Goal: Task Accomplishment & Management: Use online tool/utility

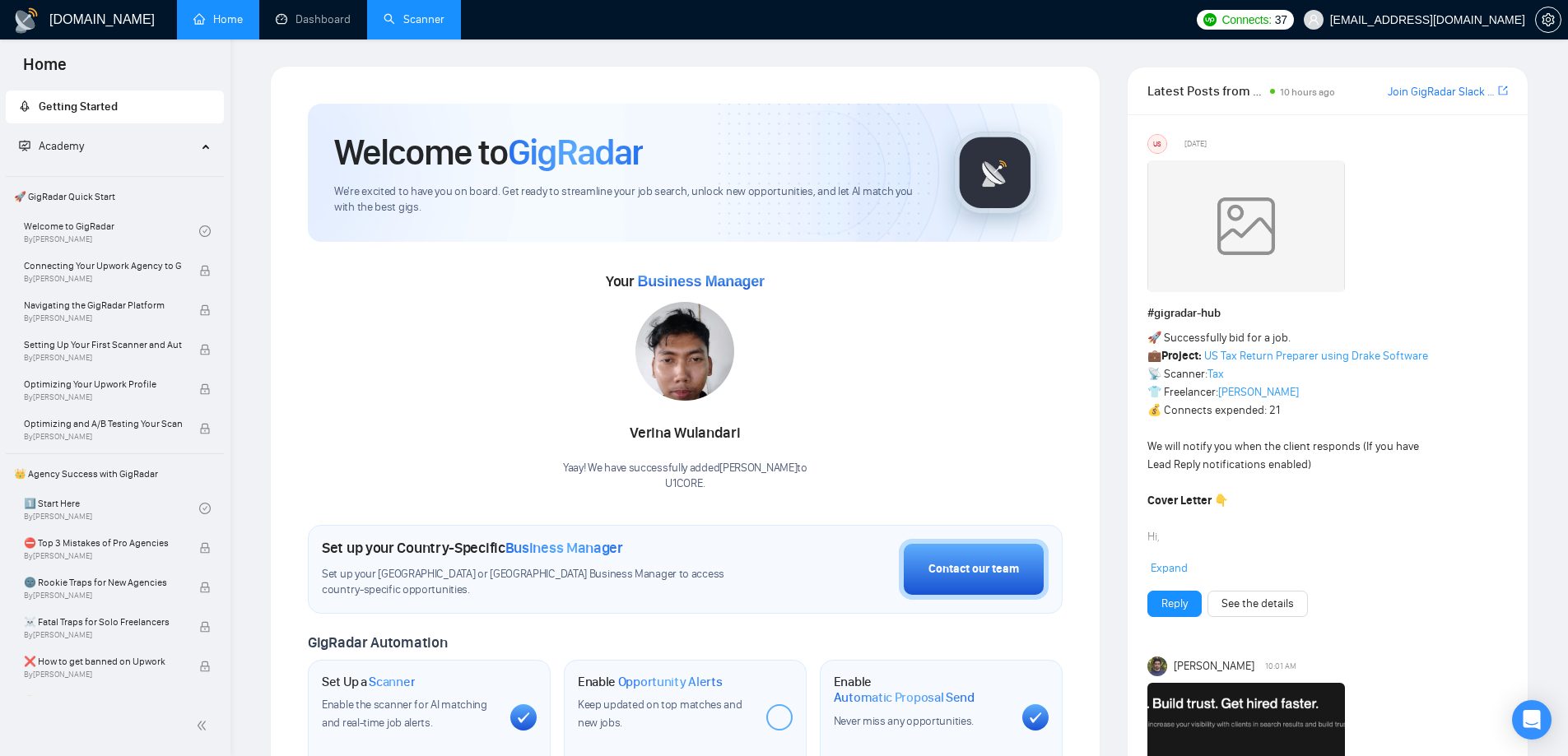
click at [433, 23] on link "Scanner" at bounding box center [413, 19] width 61 height 14
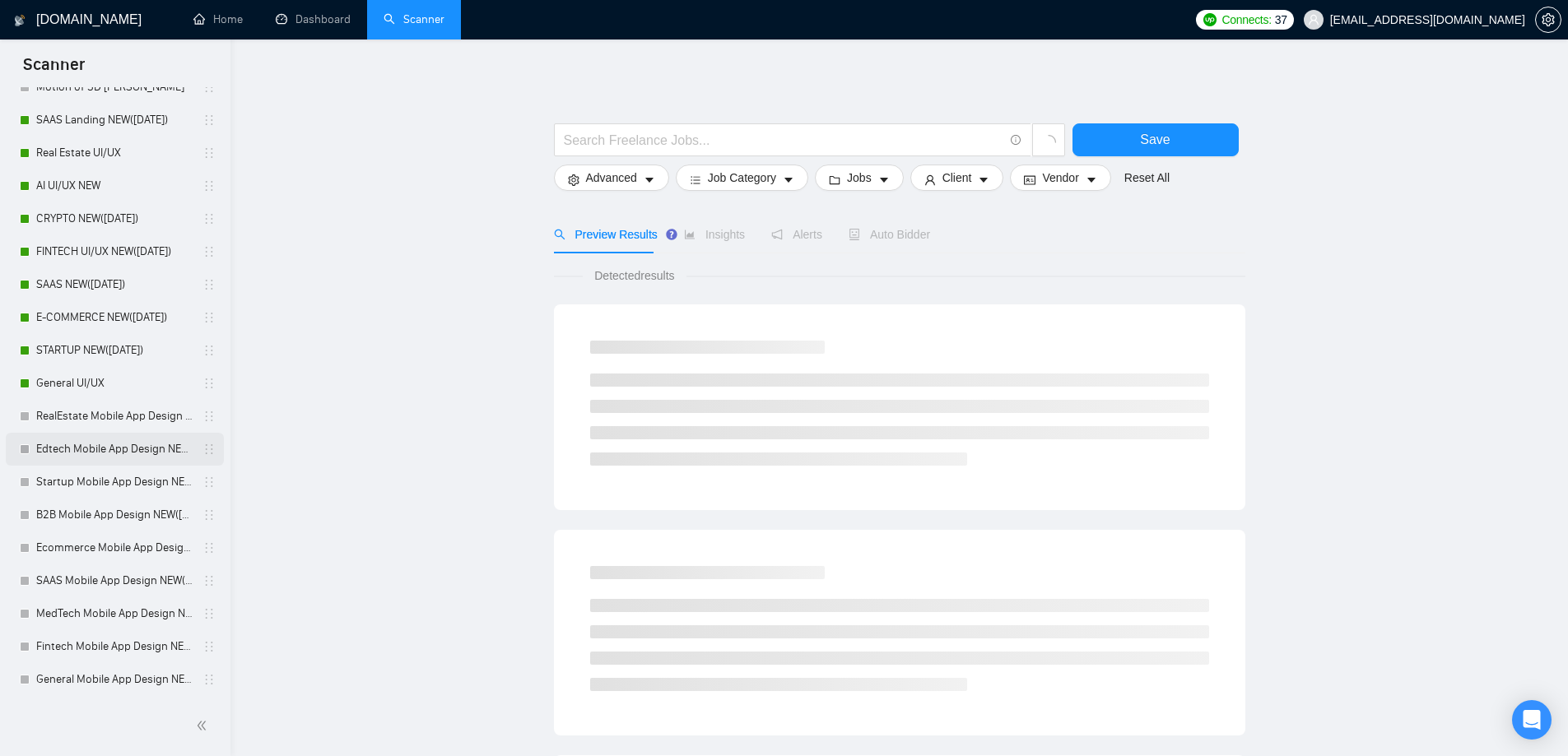
scroll to position [740, 0]
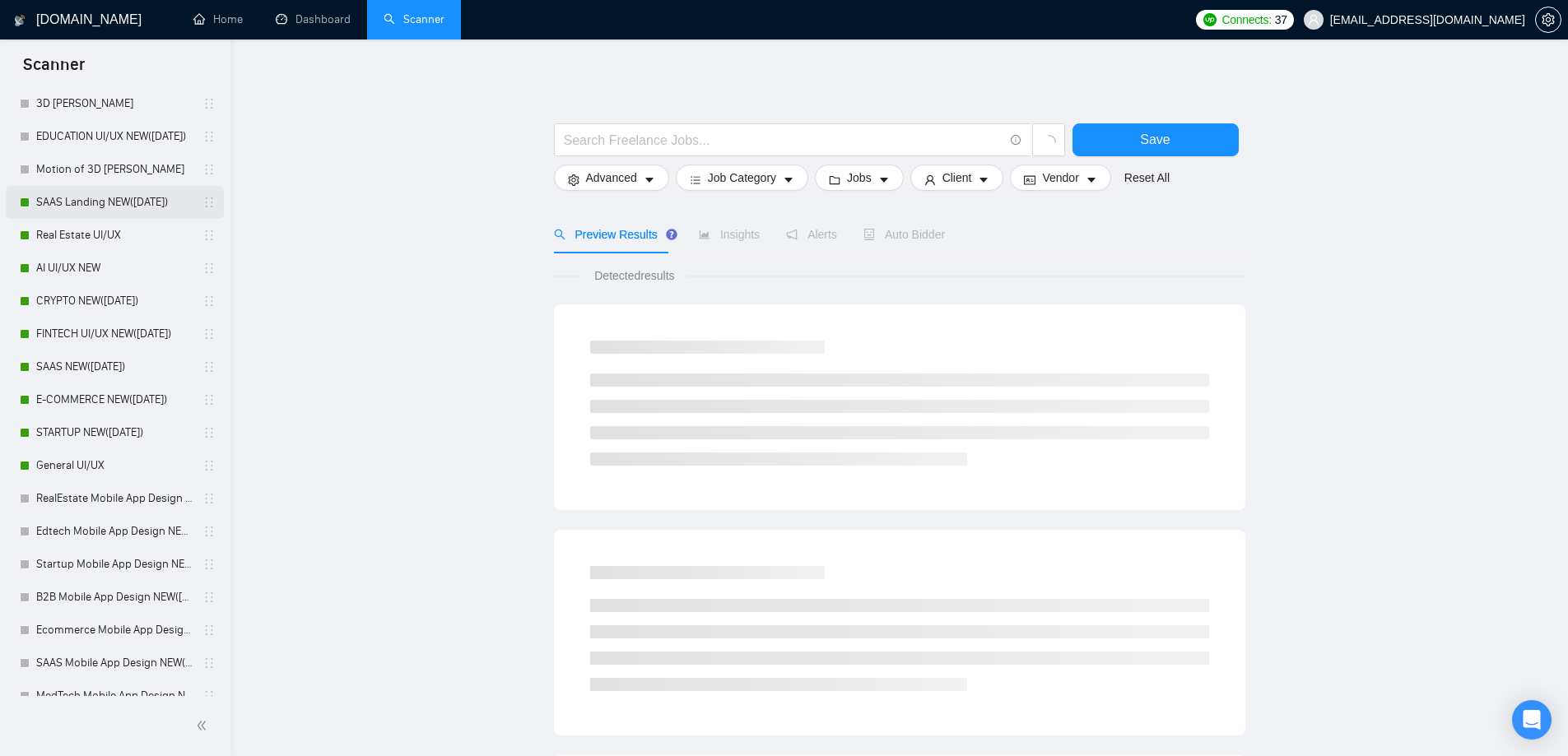
click at [125, 204] on link "SAAS Landing NEW([DATE])" at bounding box center [114, 202] width 156 height 33
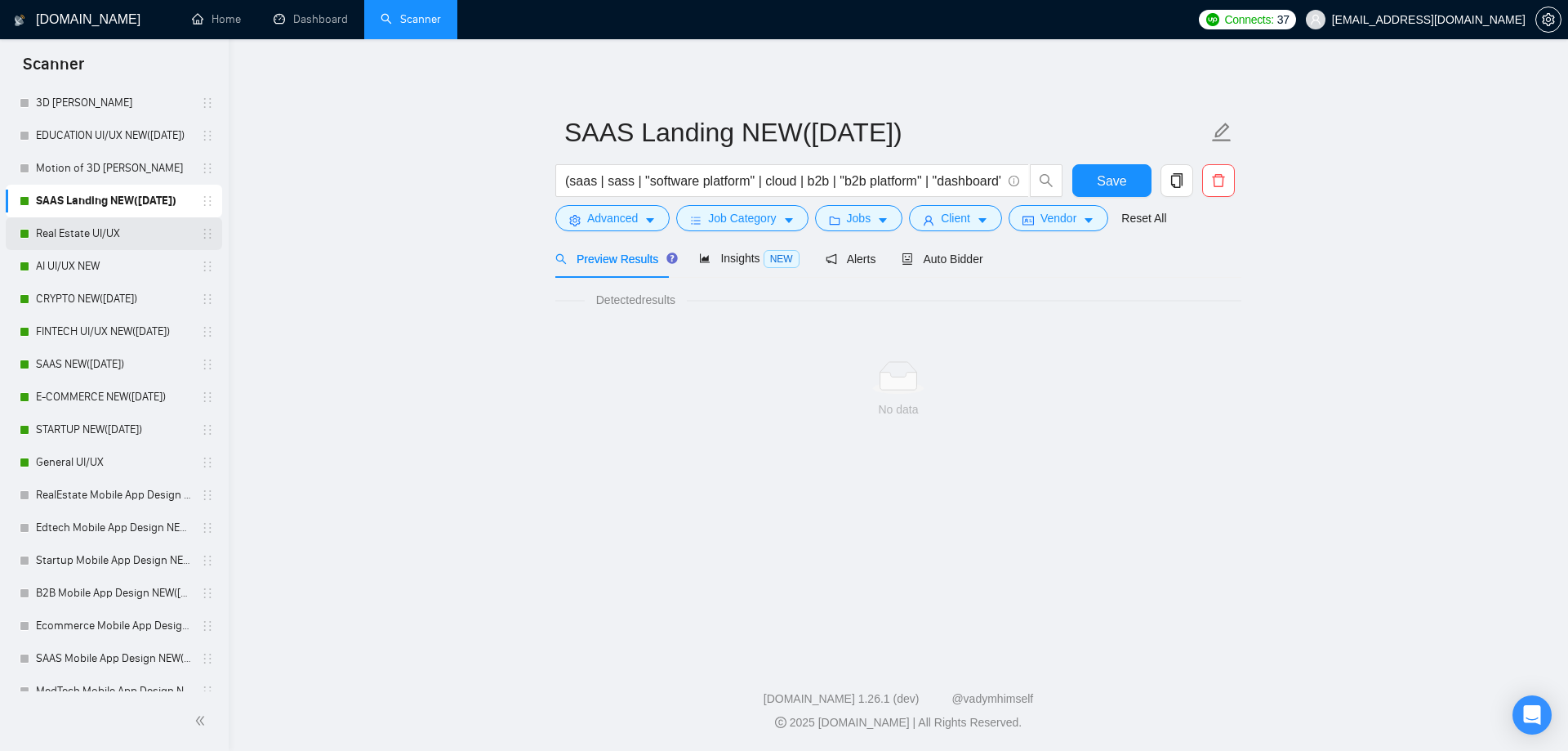
click at [97, 225] on link "Real Estate UI/UX" at bounding box center [113, 233] width 155 height 32
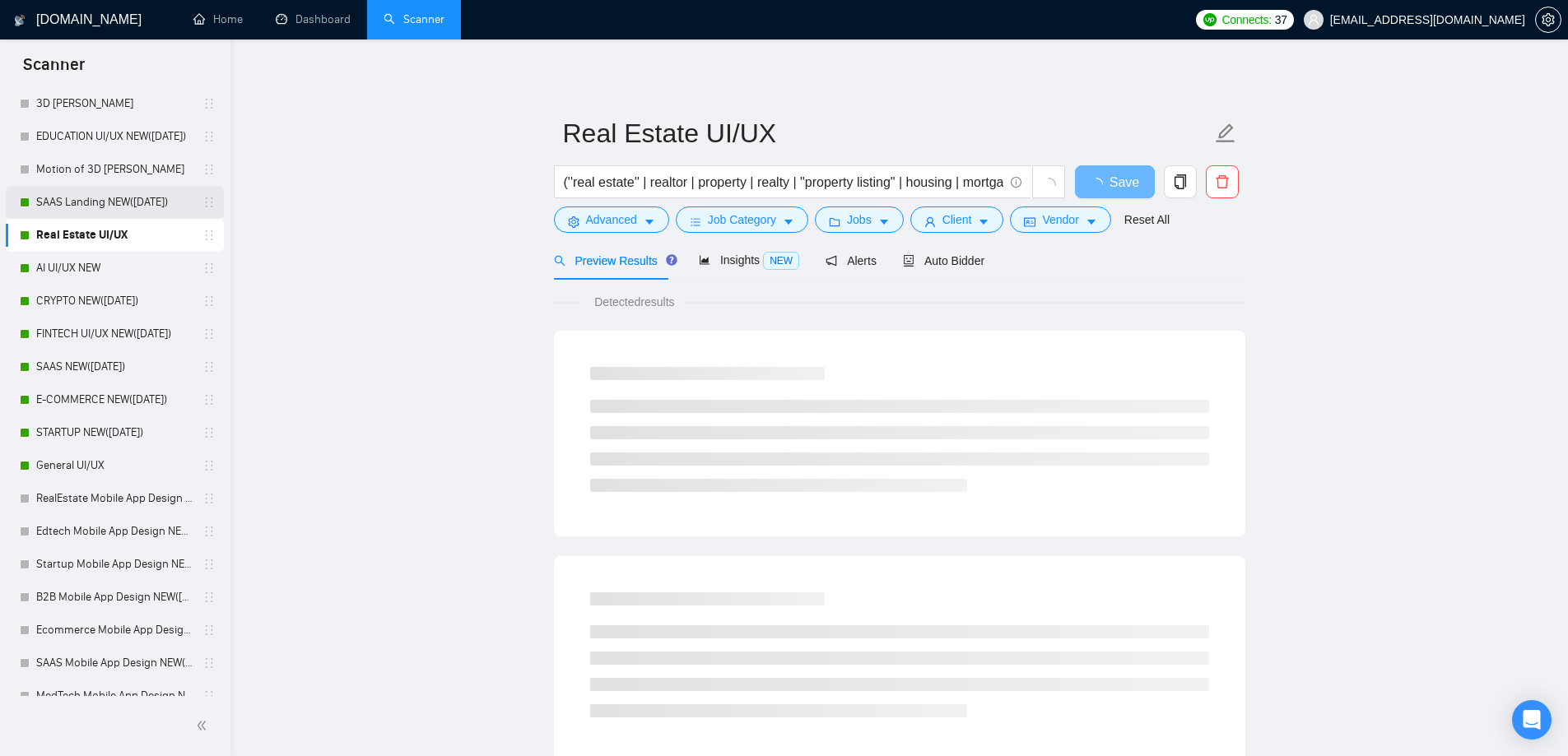
click at [119, 210] on link "SAAS Landing NEW([DATE])" at bounding box center [114, 202] width 156 height 33
click at [78, 238] on link "Real Estate UI/UX" at bounding box center [114, 235] width 156 height 33
click at [605, 226] on span "Advanced" at bounding box center [611, 219] width 51 height 18
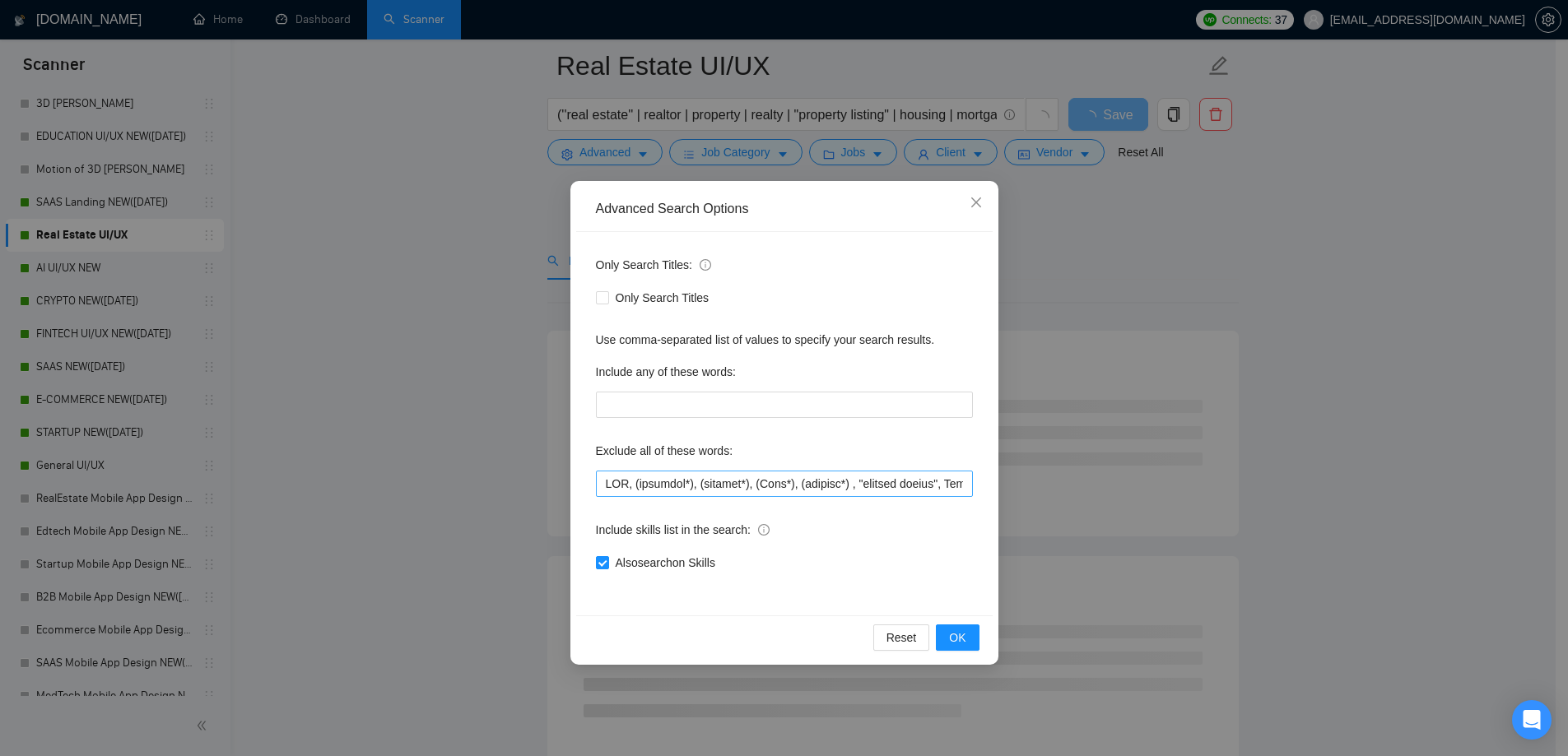
scroll to position [329, 0]
click at [666, 488] on input "text" at bounding box center [784, 483] width 377 height 26
click at [426, 290] on div "Advanced Search Options Only Search Titles: Only Search Titles Use comma-separa…" at bounding box center [784, 378] width 1568 height 756
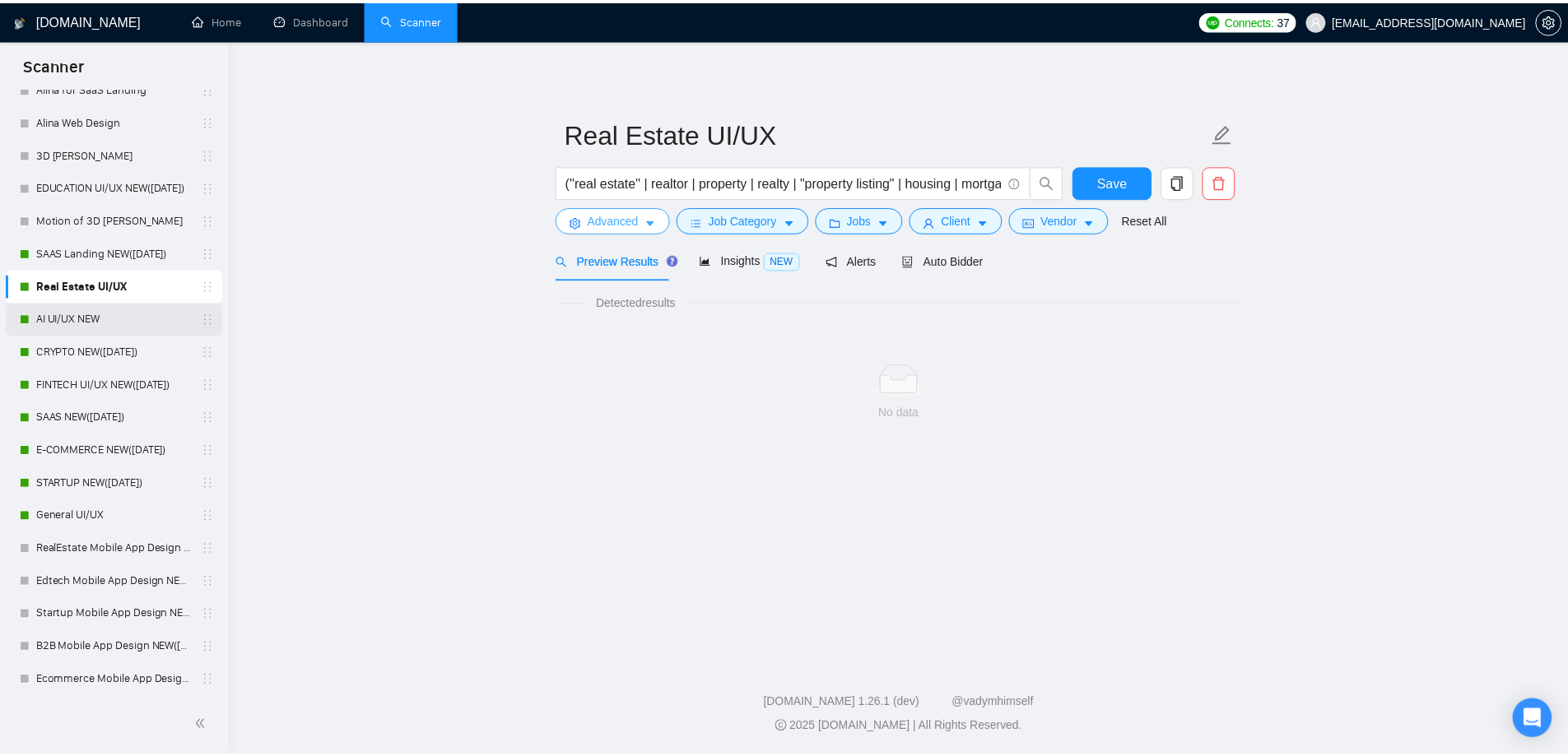
scroll to position [658, 0]
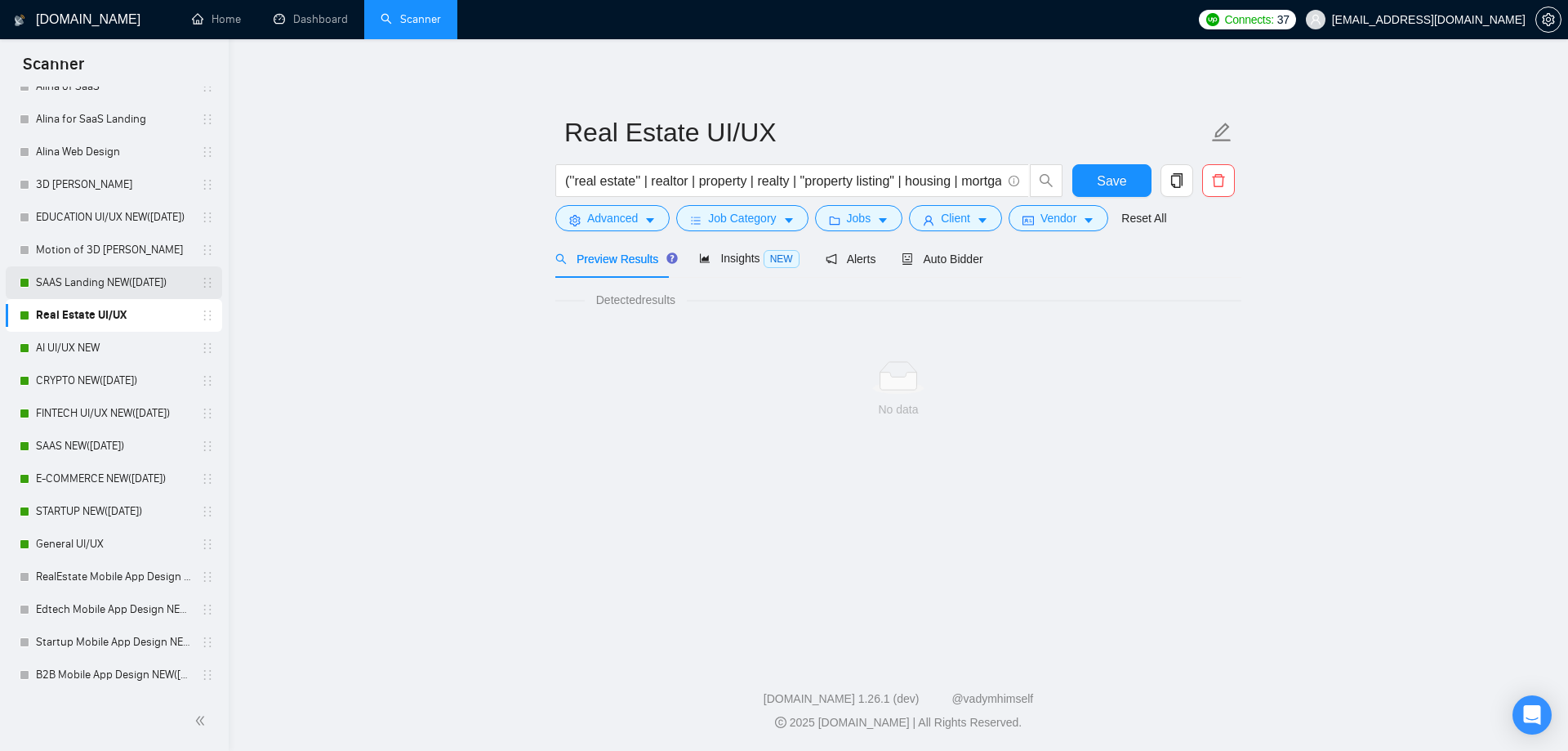
click at [124, 284] on link "SAAS Landing NEW([DATE])" at bounding box center [113, 283] width 155 height 32
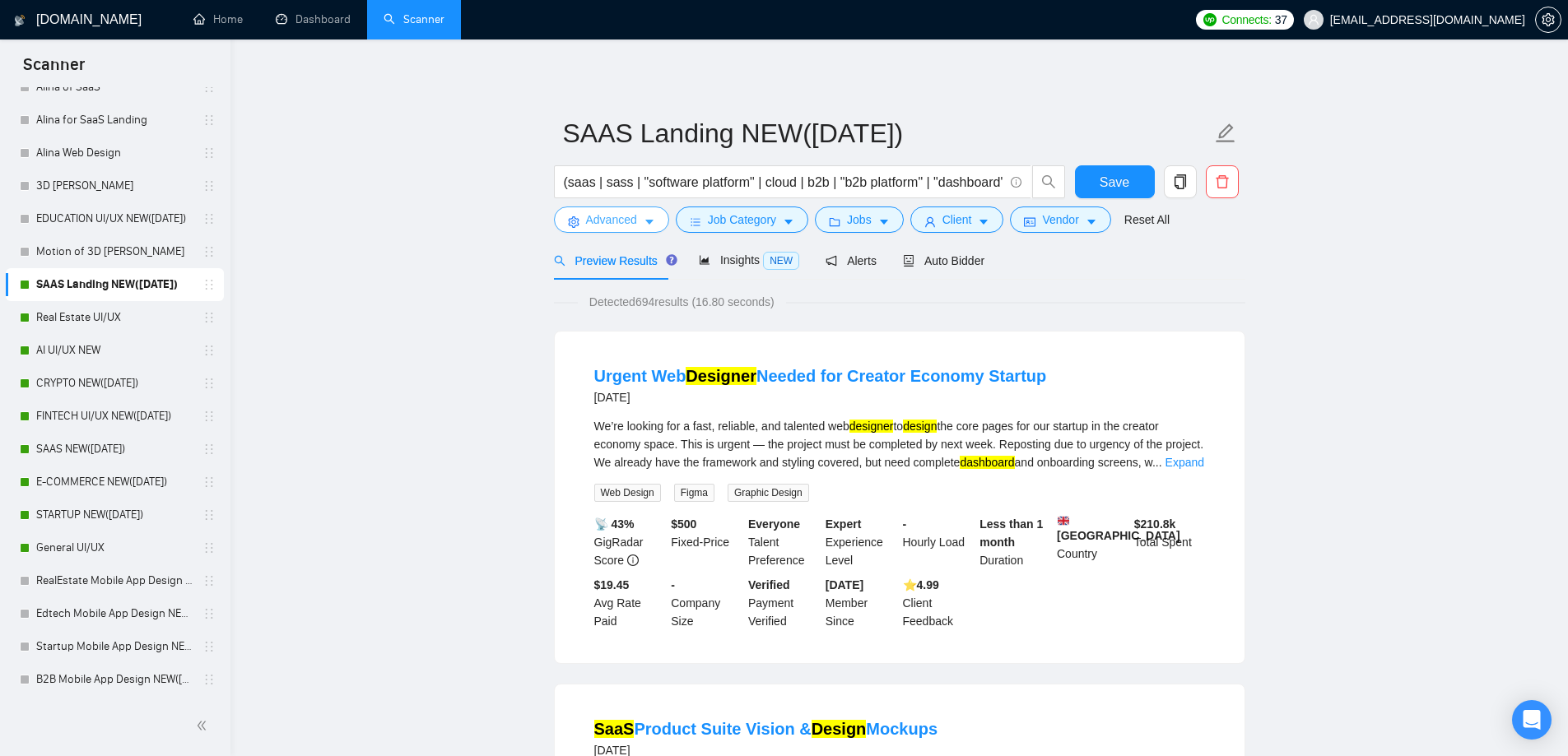
click at [643, 225] on icon "caret-down" at bounding box center [649, 221] width 12 height 12
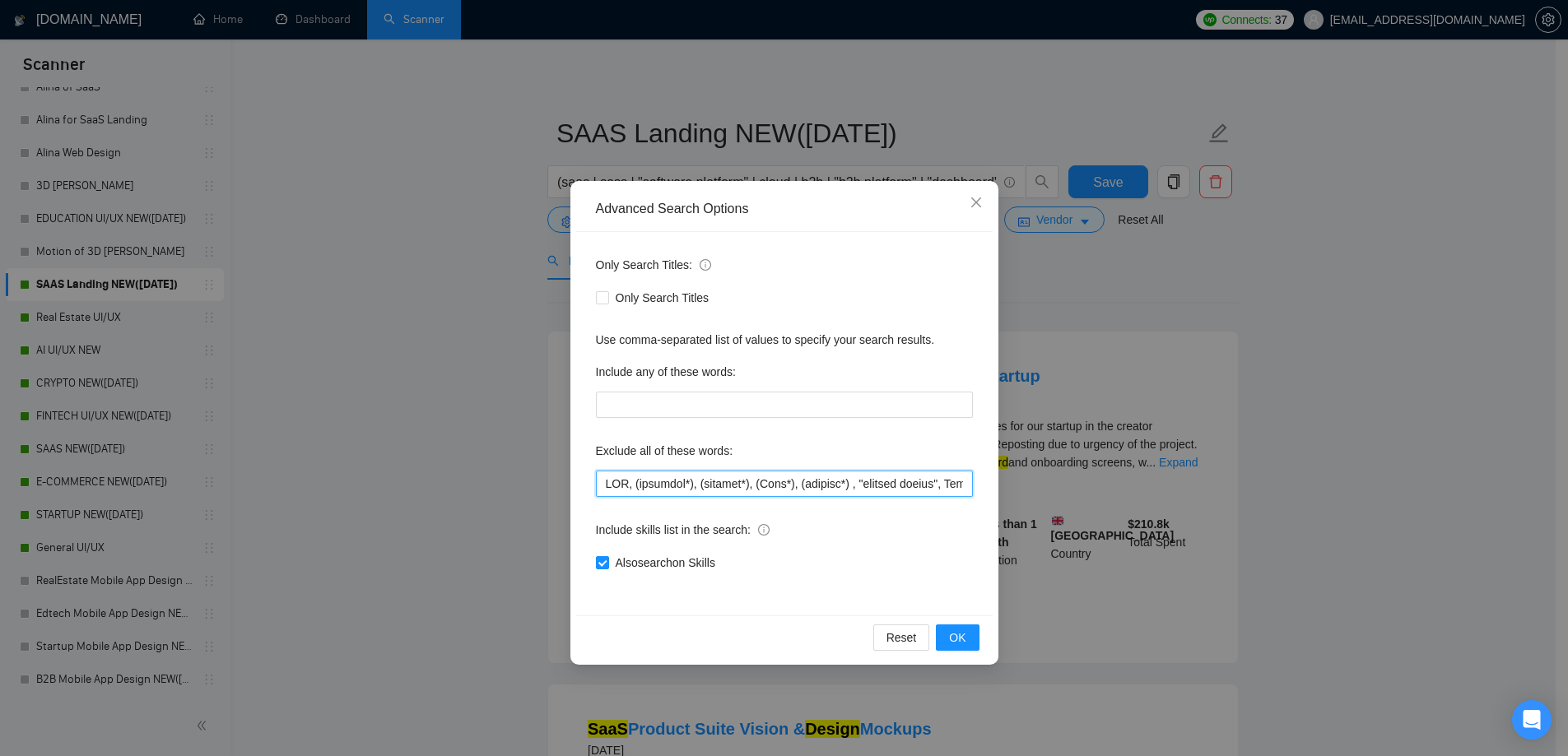
click at [732, 475] on input "text" at bounding box center [784, 483] width 377 height 26
paste input ", "fluent in Spanish", "fluent in German", ".Net", "C++", "C#", "upsale", "Trai…"
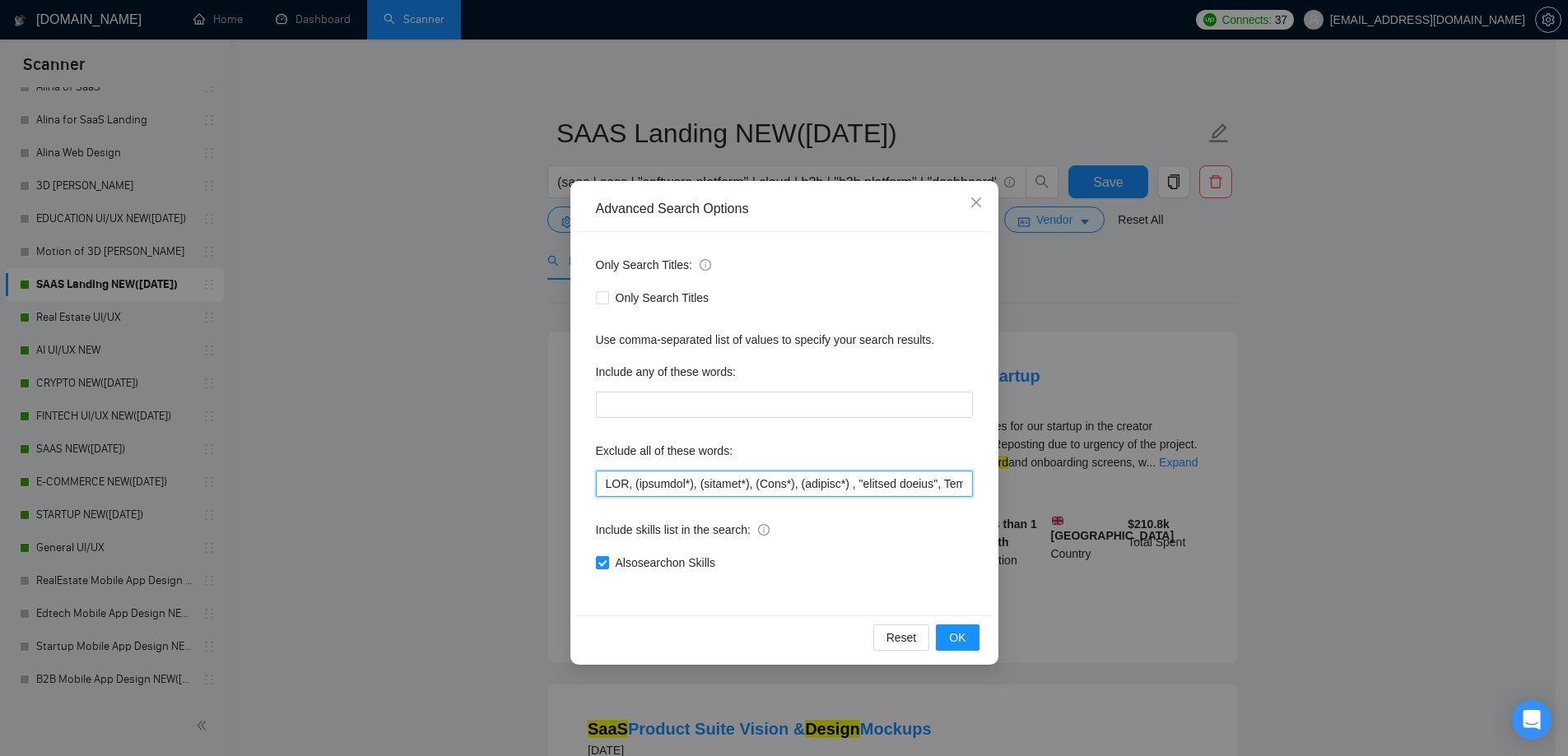
scroll to position [0, 9018]
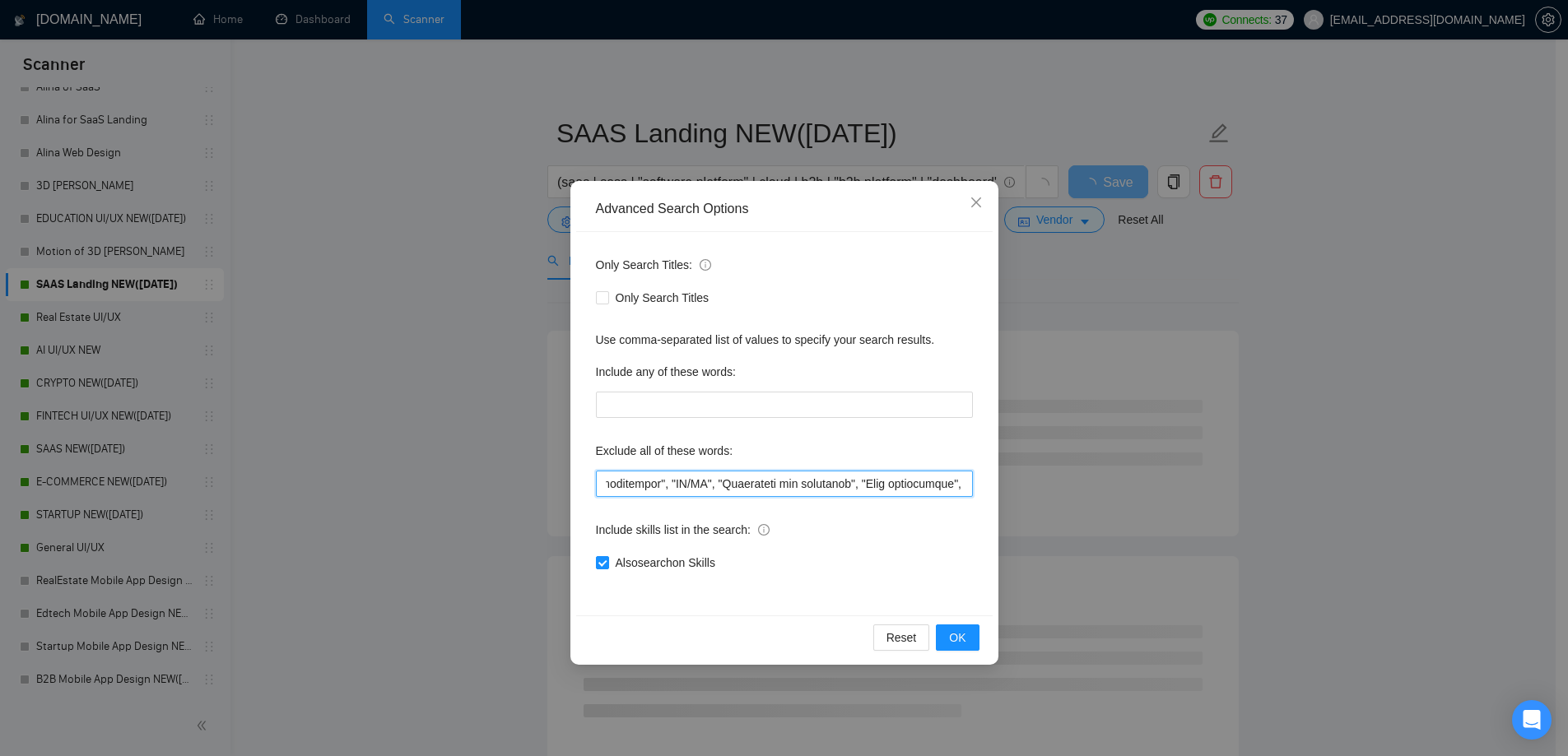
type input "CMS, (research*), (consult*), (Test*), (develop*) , "shopify expert", Template,…"
click at [956, 635] on span "OK" at bounding box center [957, 638] width 16 height 18
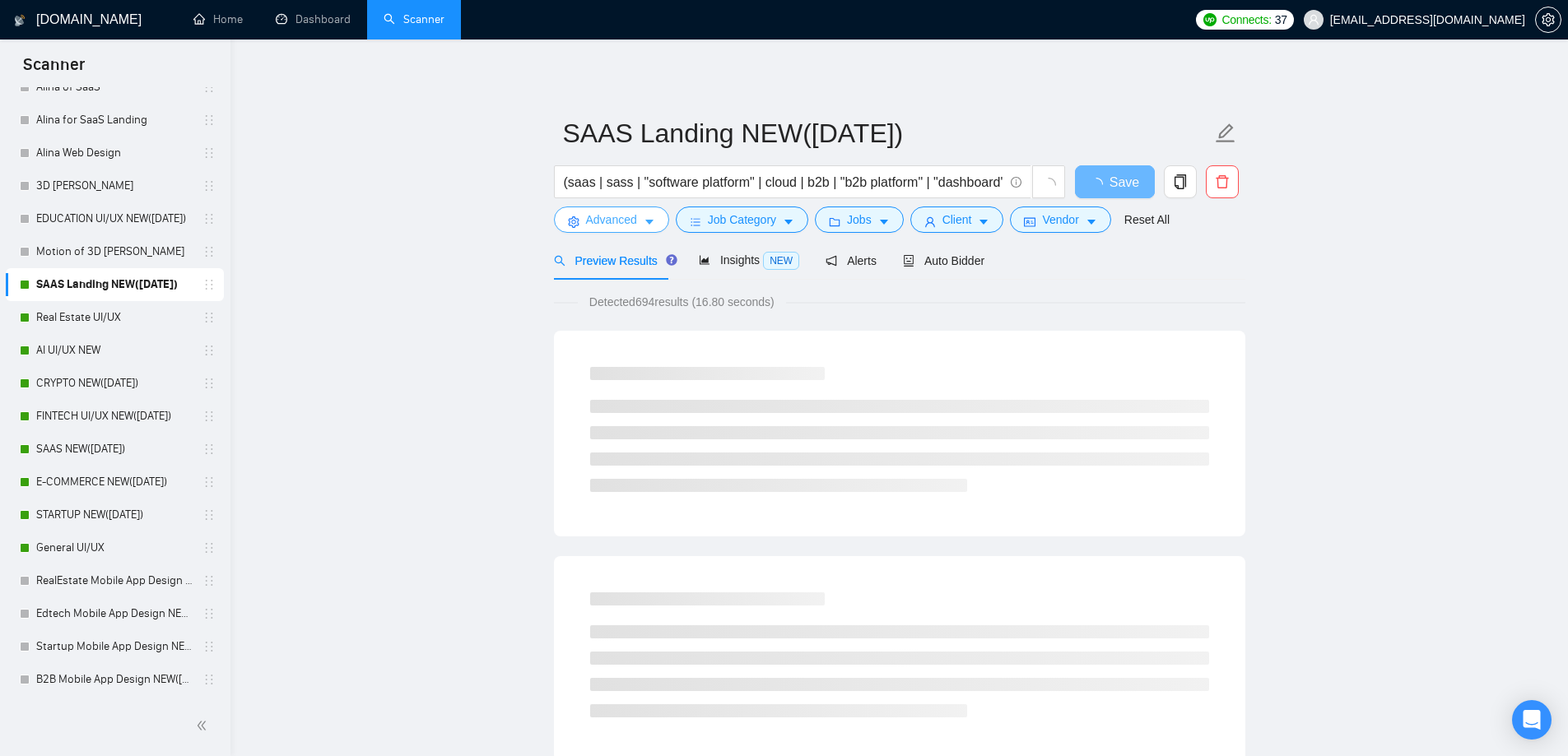
click at [605, 211] on span "Advanced" at bounding box center [611, 219] width 51 height 18
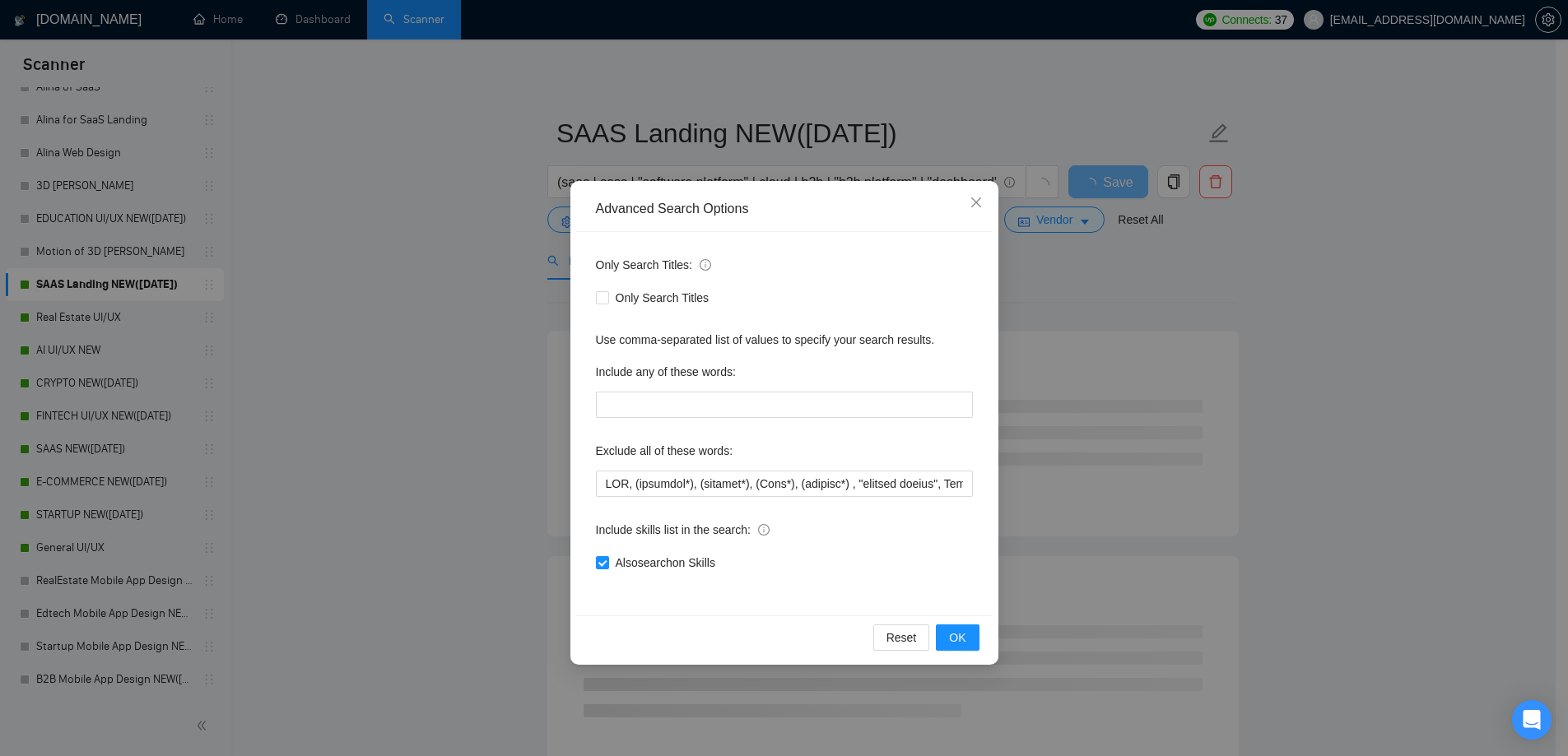
click at [477, 282] on div "Advanced Search Options Only Search Titles: Only Search Titles Use comma-separa…" at bounding box center [784, 378] width 1568 height 756
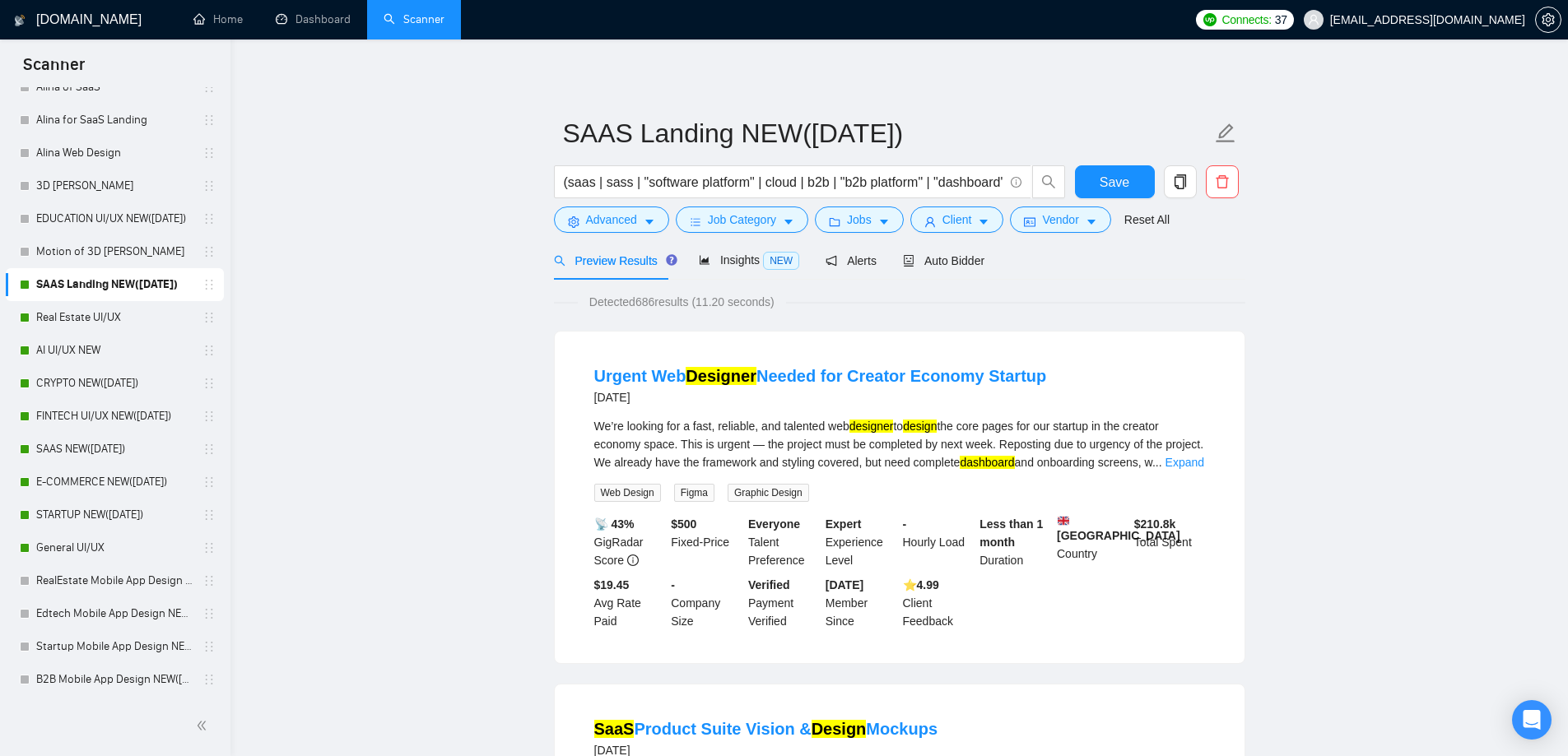
drag, startPoint x: 44, startPoint y: 310, endPoint x: 932, endPoint y: 73, distance: 919.1
click at [44, 310] on link "Real Estate UI/UX" at bounding box center [114, 317] width 156 height 33
click at [1121, 181] on span "Save" at bounding box center [1114, 182] width 30 height 21
click at [55, 317] on link "Real Estate UI/UX" at bounding box center [114, 317] width 156 height 33
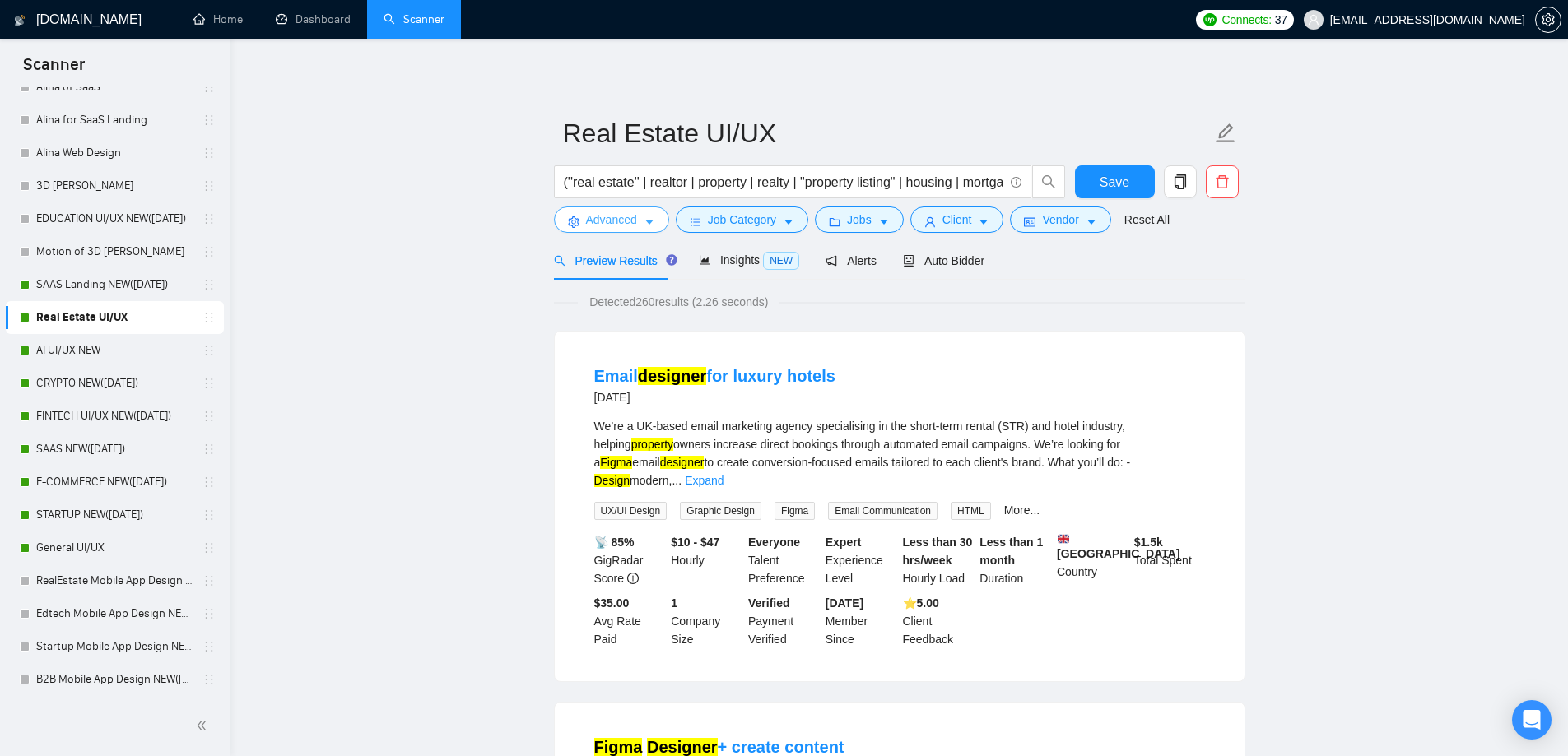
click at [592, 223] on span "Advanced" at bounding box center [611, 219] width 51 height 18
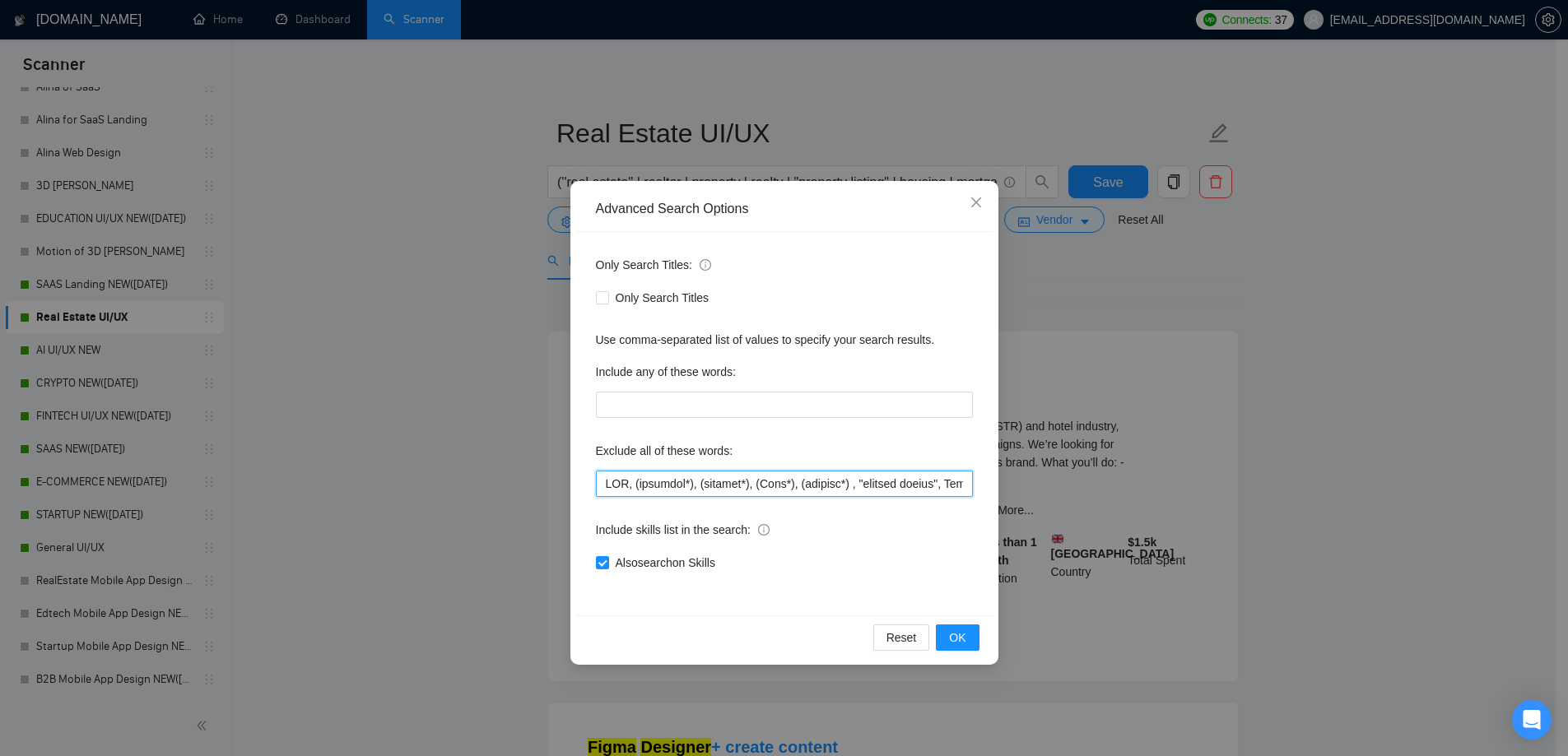
click at [658, 474] on input "text" at bounding box center [784, 483] width 377 height 26
paste input ", "fluent in Spanish", "fluent in German", ".Net", "C++", "C#", "upsale", "Trai…"
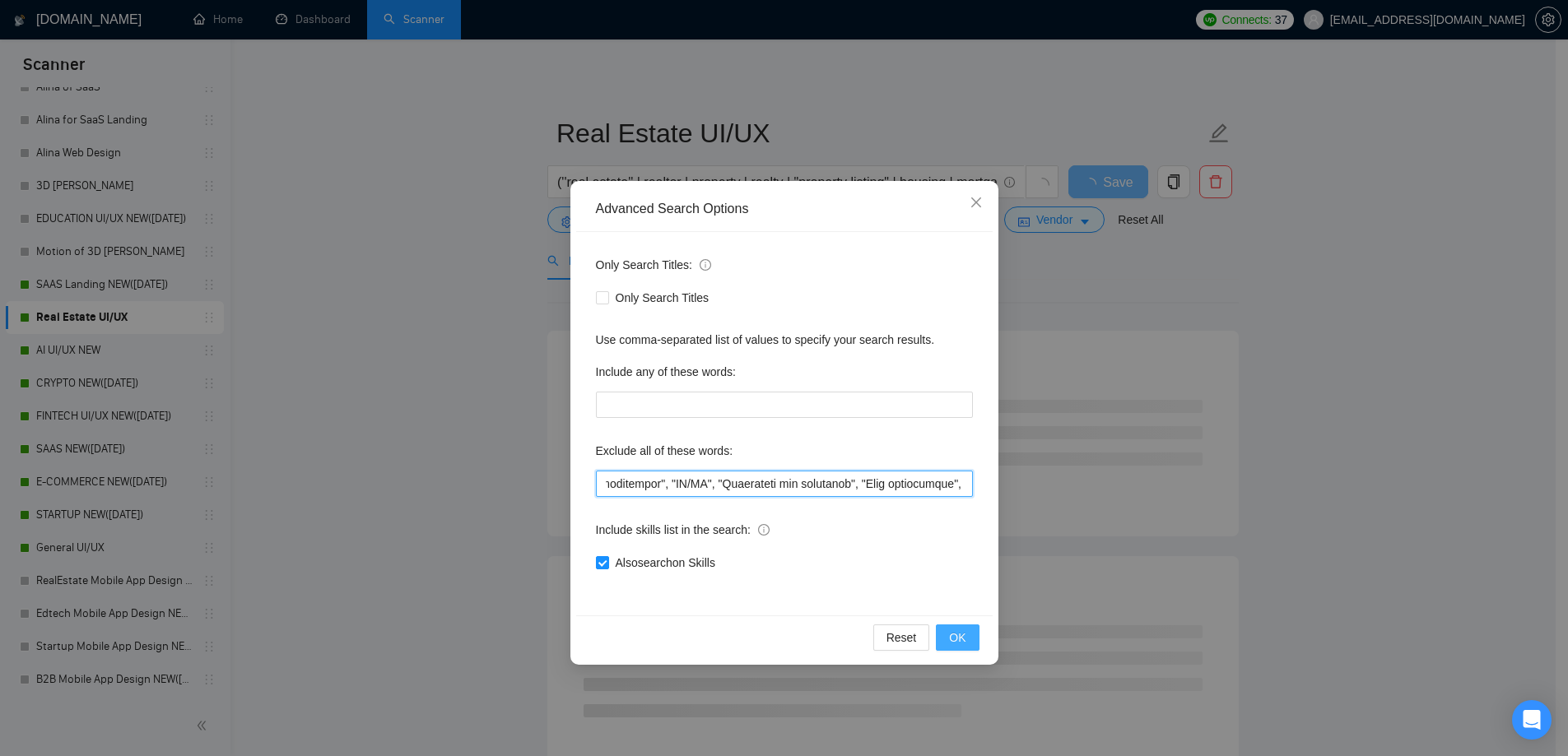
type input "CMS, (research*), (consult*), (Test*), (develop*) , "shopify expert", Template,…"
click at [959, 639] on span "OK" at bounding box center [957, 638] width 16 height 18
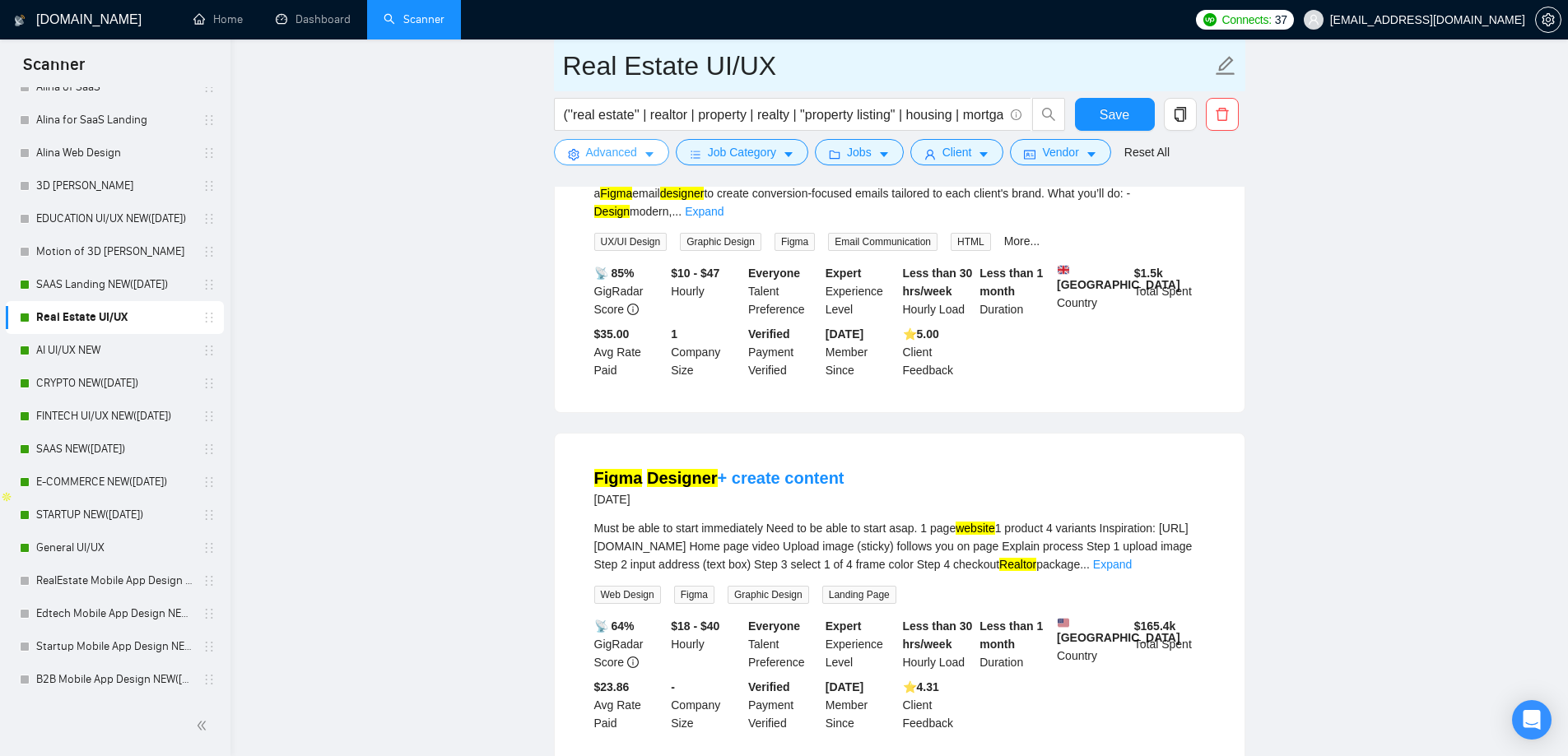
scroll to position [164, 0]
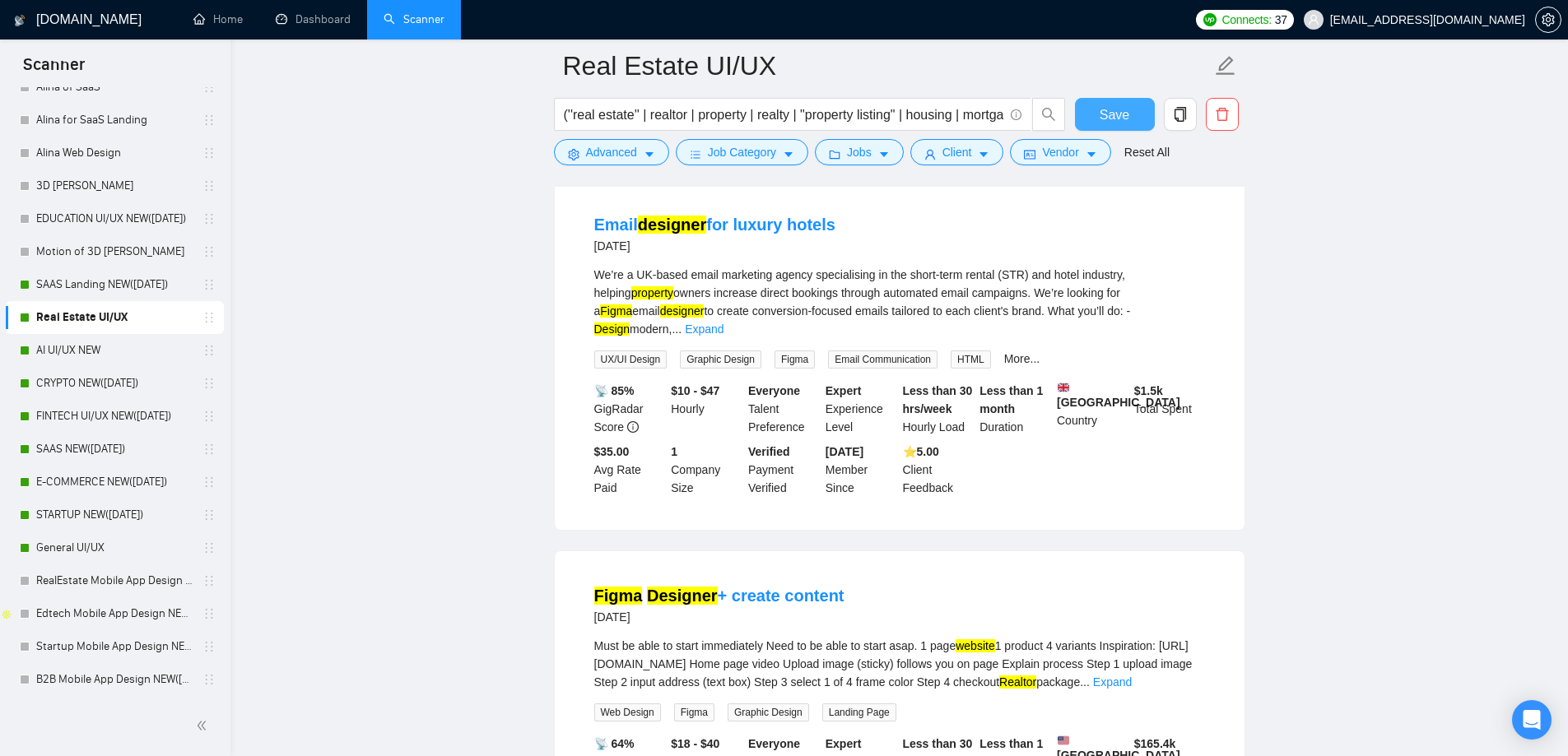
click at [1117, 125] on span "Save" at bounding box center [1114, 115] width 30 height 21
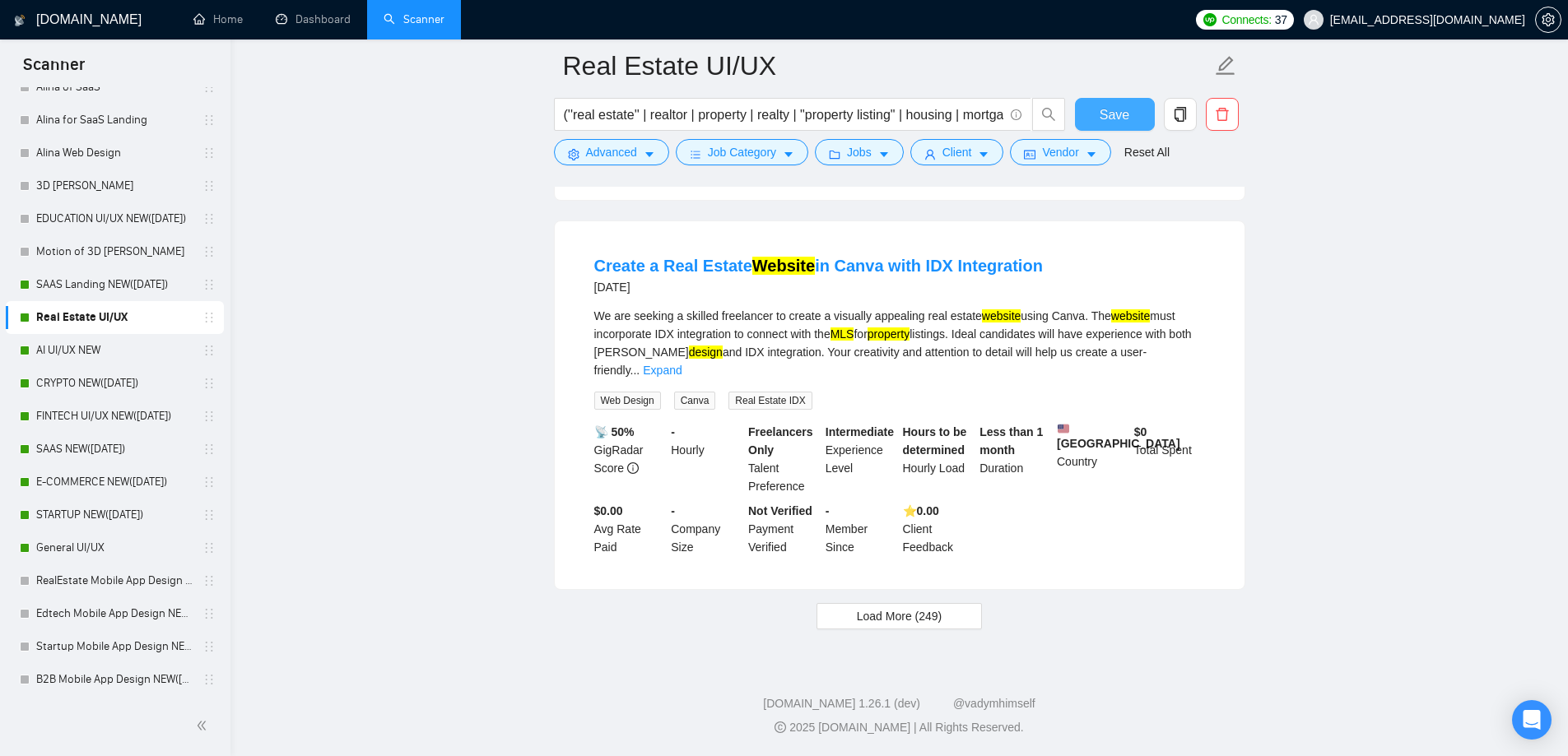
scroll to position [3375, 0]
click at [883, 611] on span "Load More (249)" at bounding box center [899, 616] width 86 height 18
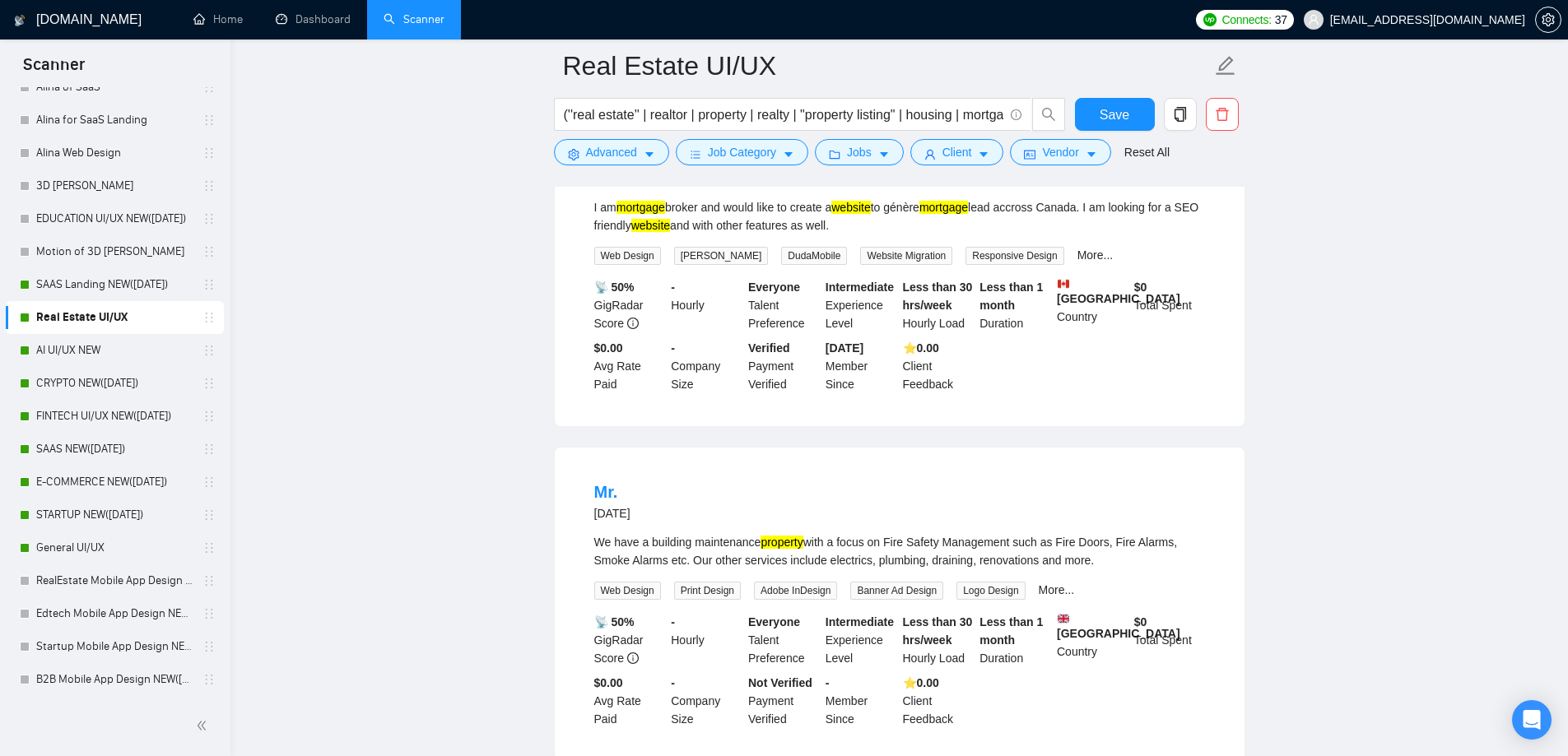
scroll to position [5596, 0]
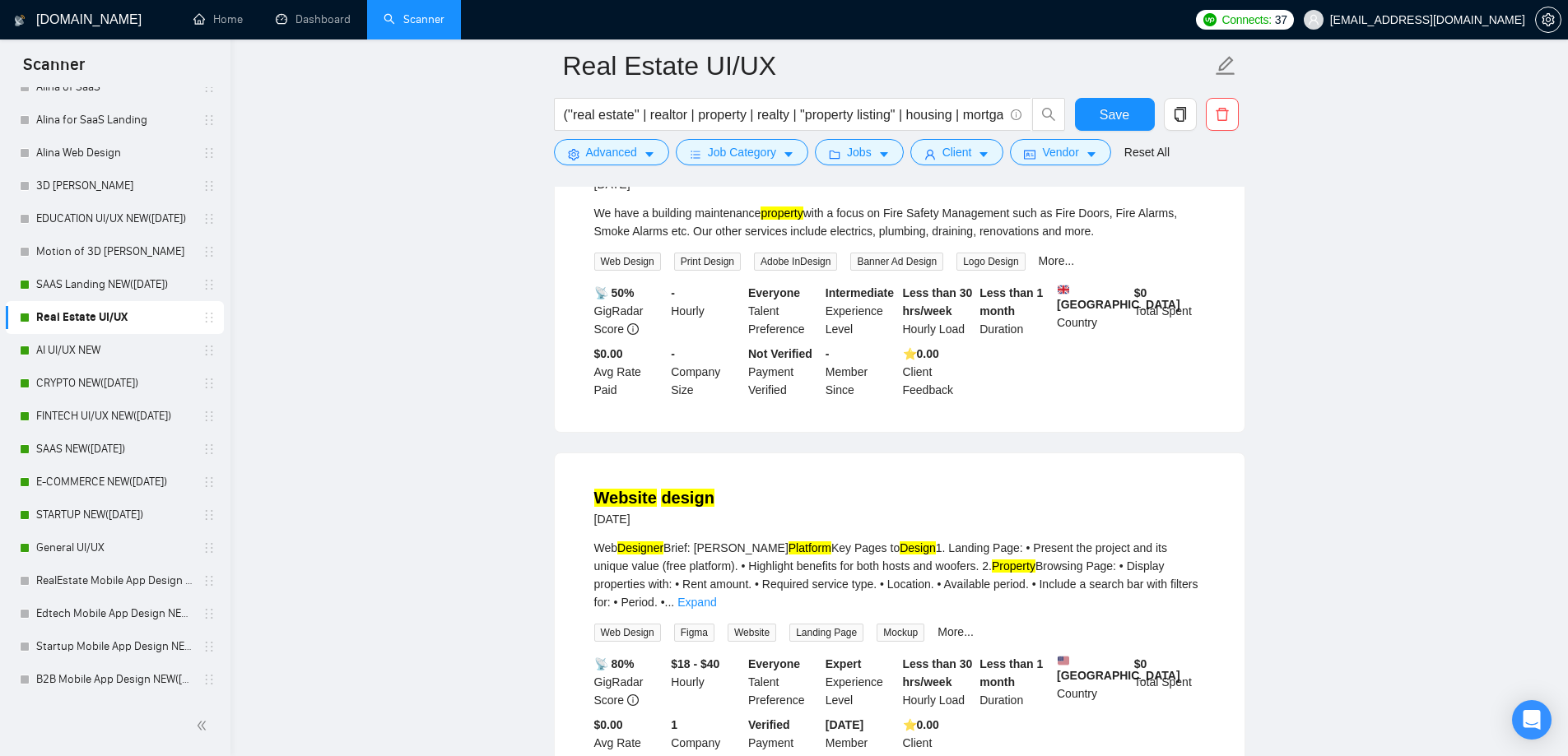
click at [665, 240] on div "We have a building maintenance property with a focus on Fire Safety Management …" at bounding box center [899, 222] width 611 height 36
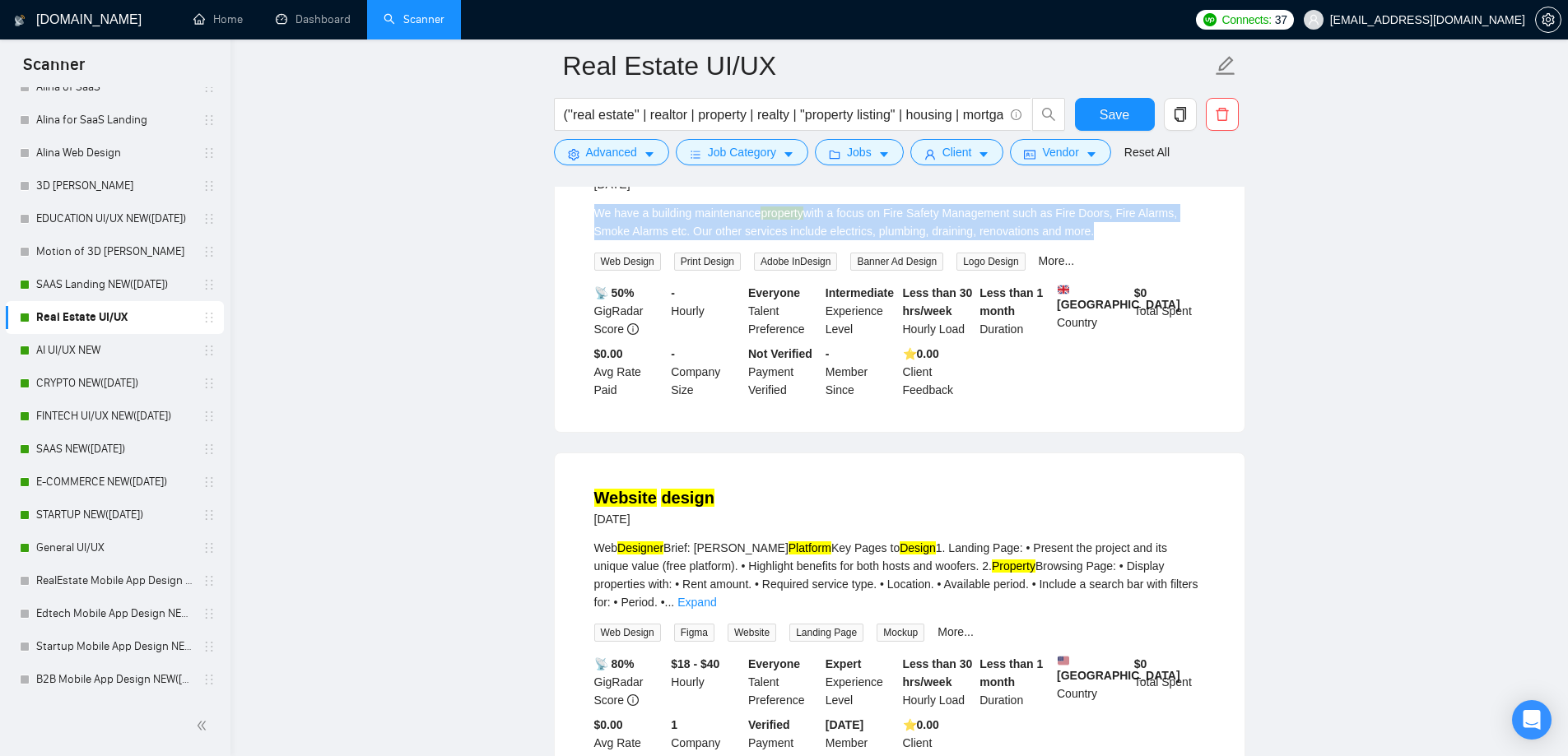
click at [665, 240] on div "We have a building maintenance property with a focus on Fire Safety Management …" at bounding box center [899, 222] width 611 height 36
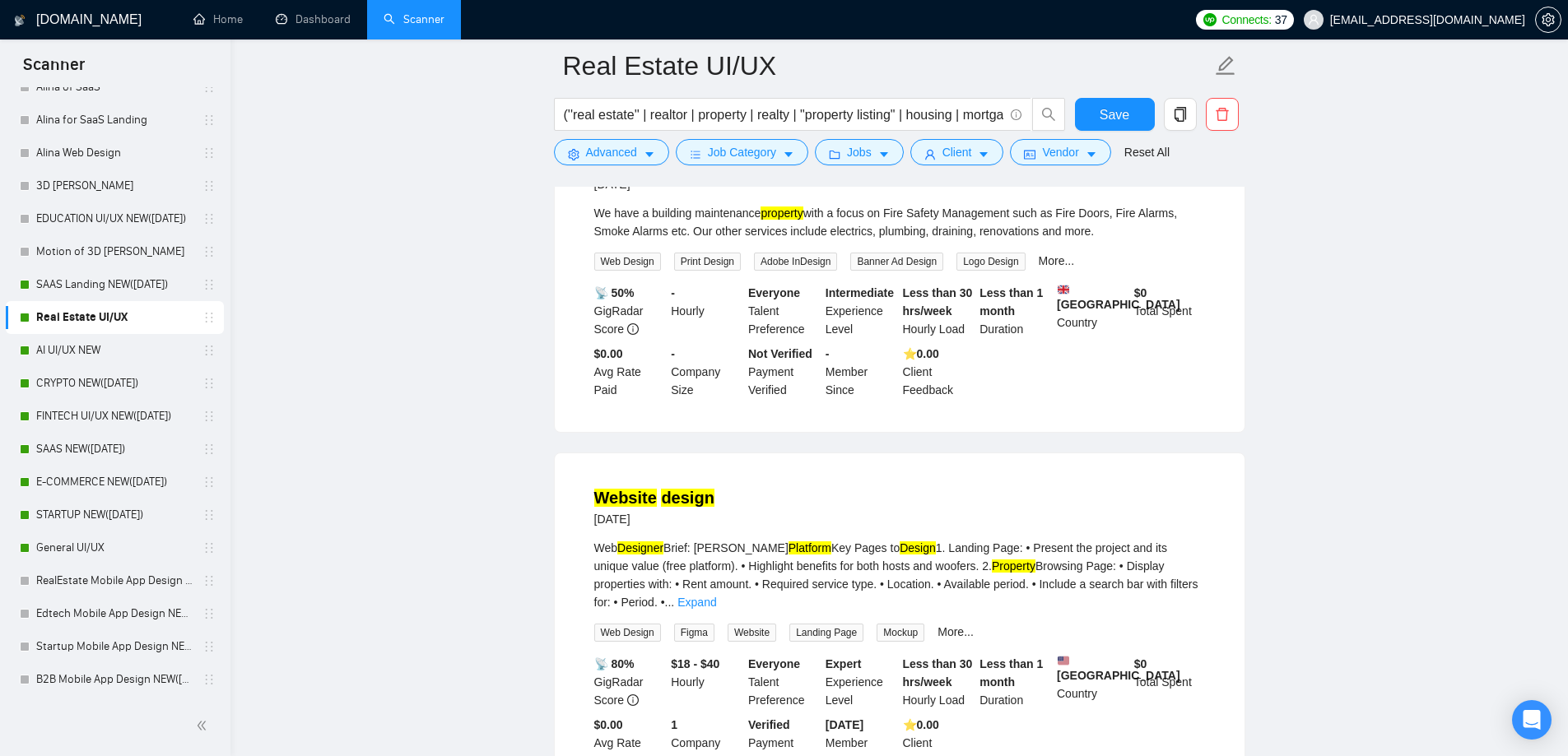
click at [598, 172] on link "Mr." at bounding box center [606, 163] width 23 height 18
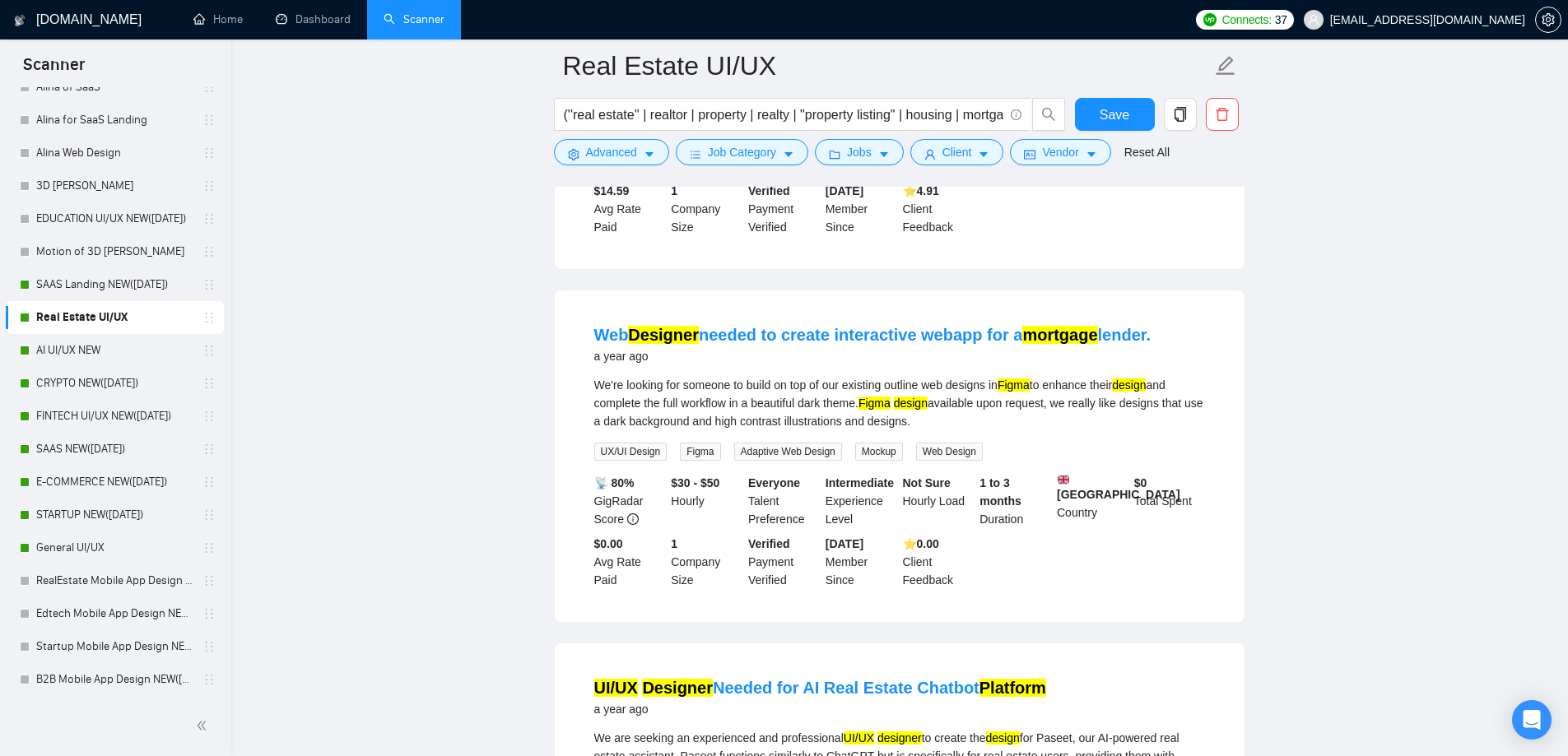
scroll to position [6929, 0]
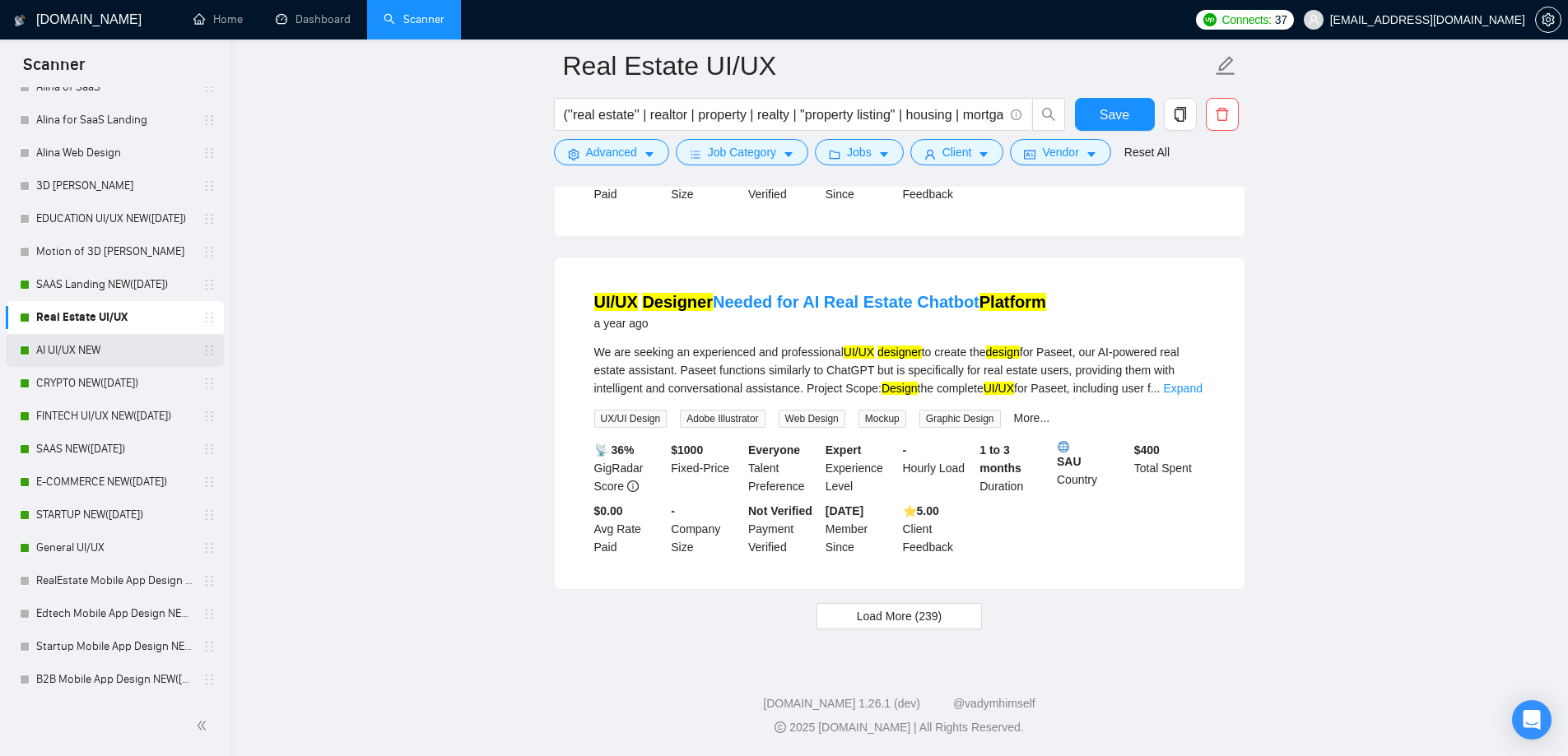
click at [73, 349] on link "AI UI/UX NEW" at bounding box center [114, 350] width 156 height 33
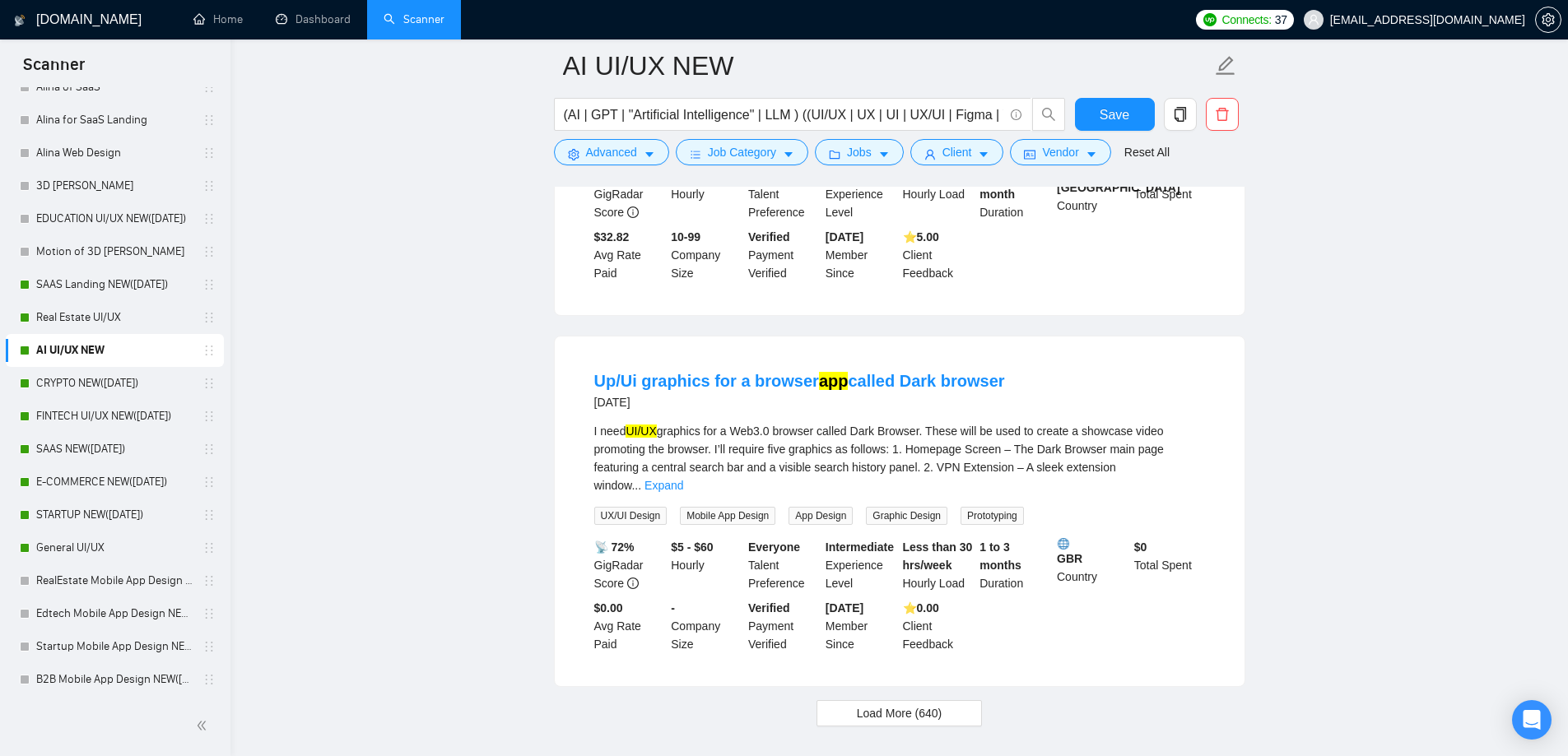
scroll to position [3290, 0]
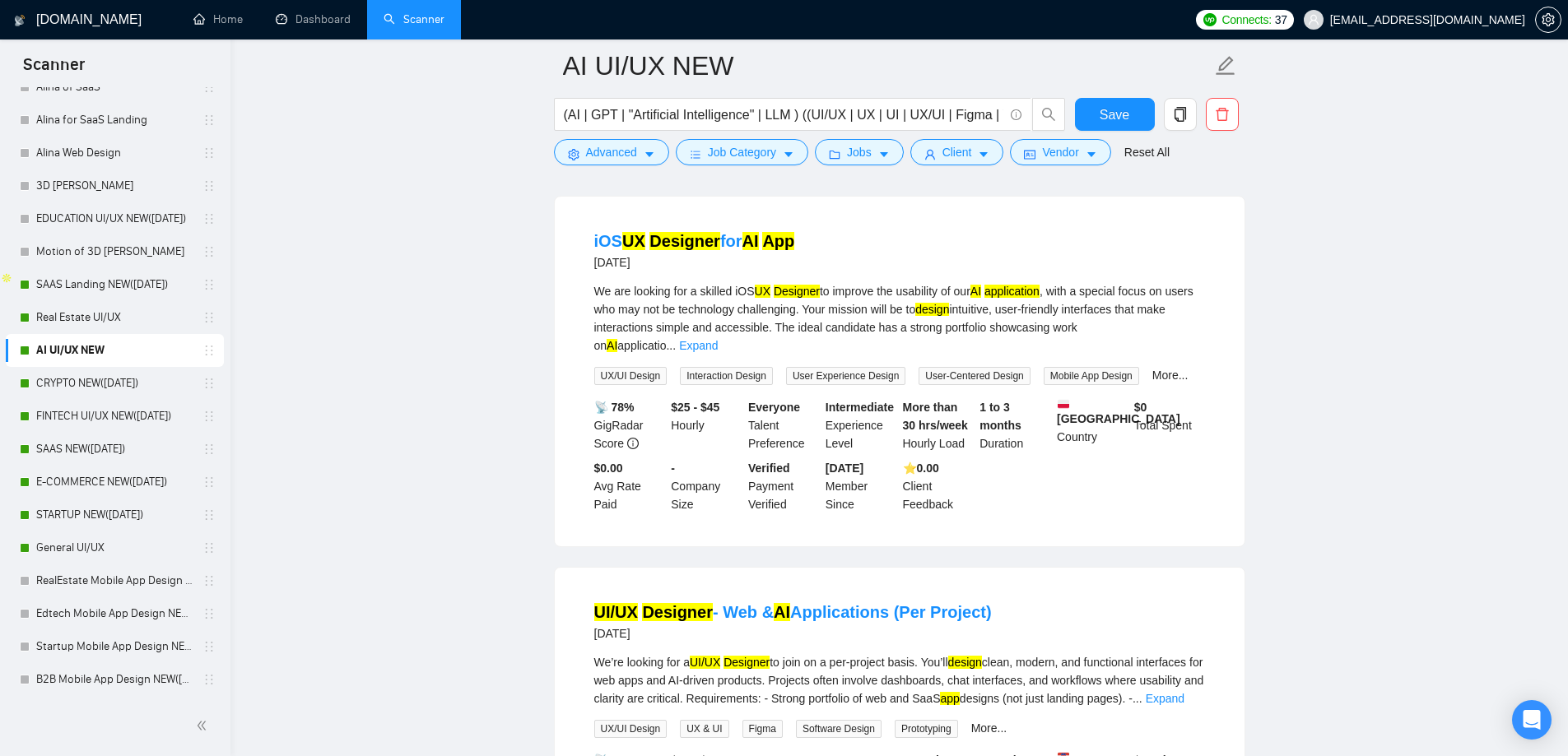
drag, startPoint x: 541, startPoint y: 443, endPoint x: 535, endPoint y: 252, distance: 191.1
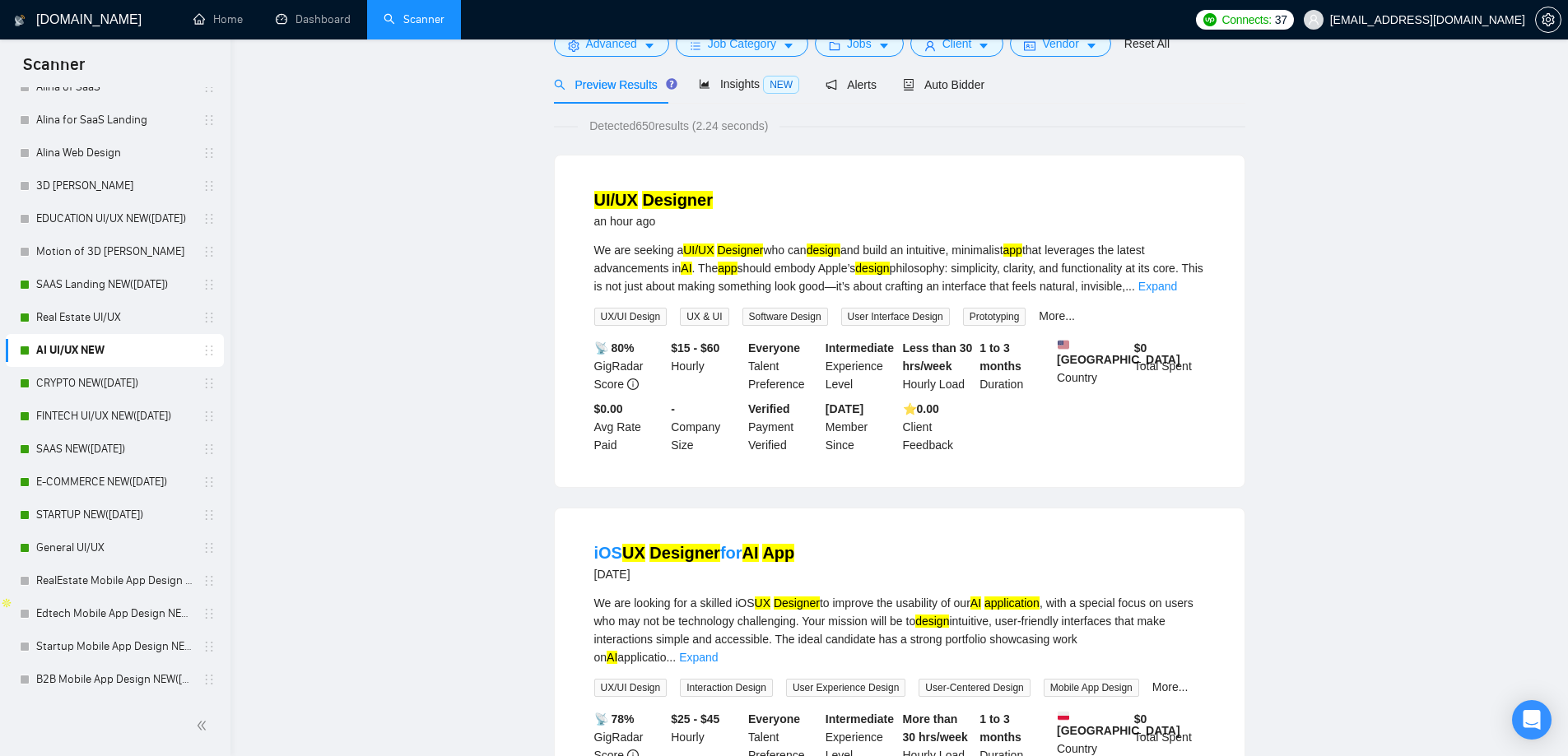
scroll to position [0, 0]
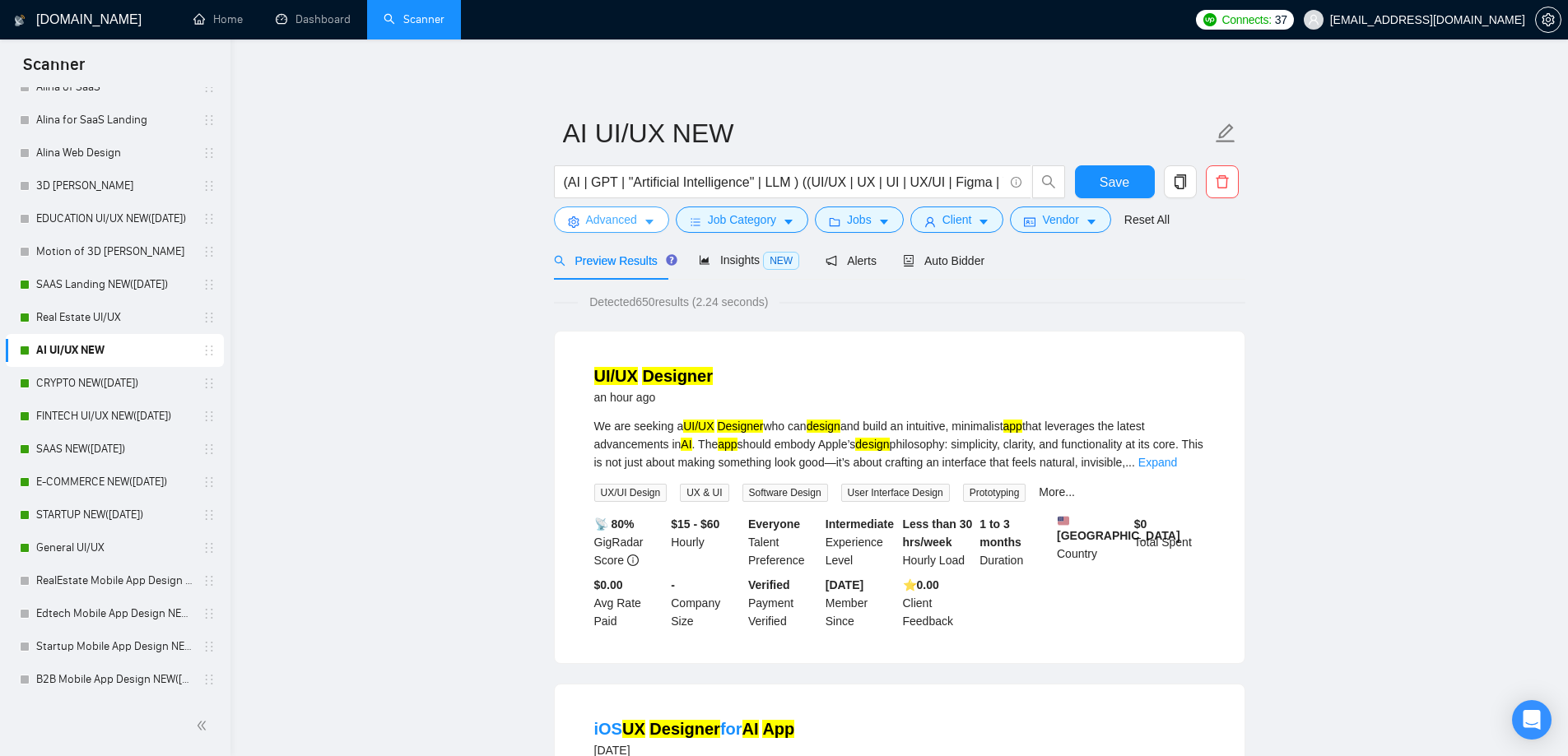
click at [620, 216] on span "Advanced" at bounding box center [611, 219] width 51 height 18
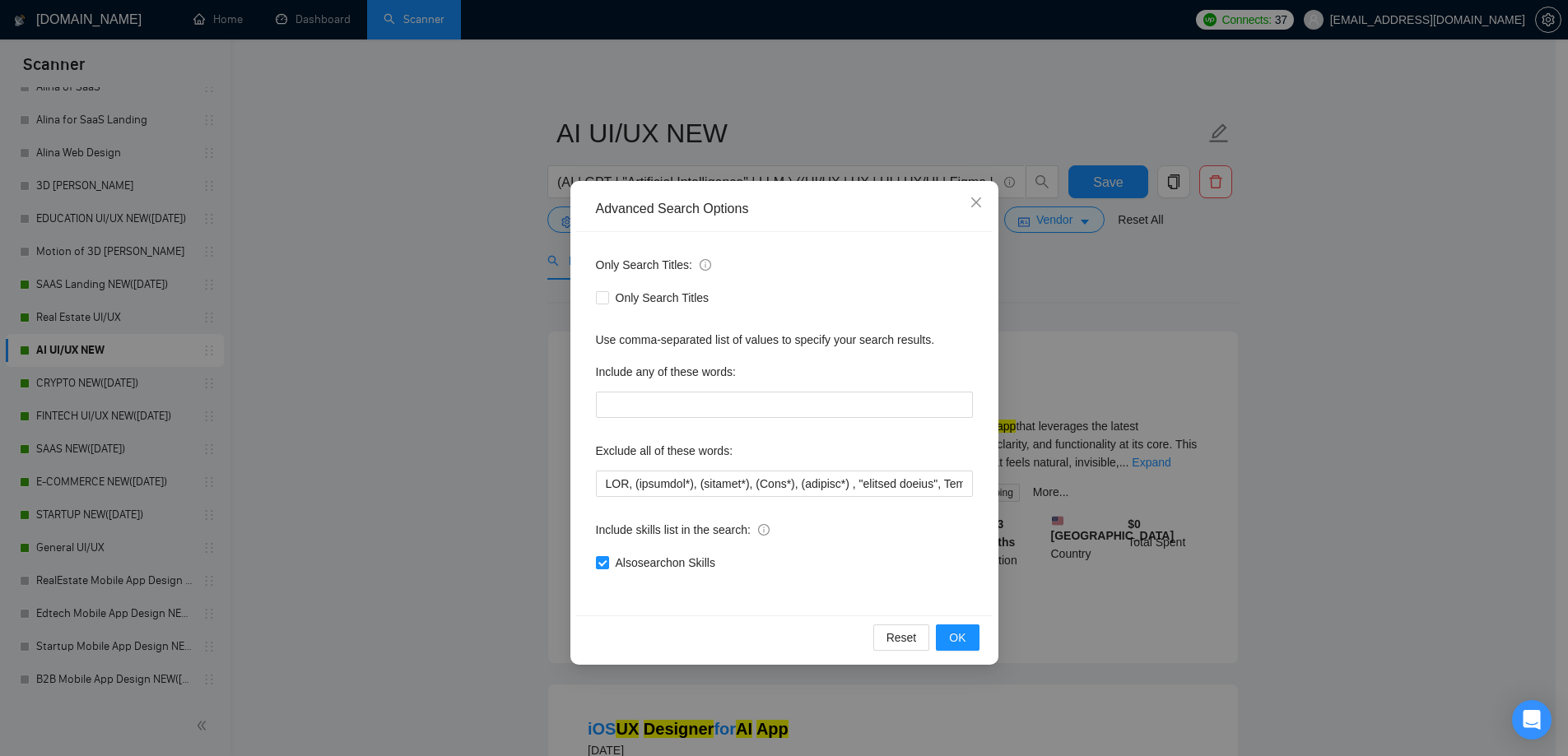
click at [693, 467] on div "Exclude all of these words:" at bounding box center [784, 453] width 377 height 33
click at [890, 639] on span "Reset" at bounding box center [902, 638] width 31 height 18
checkbox input "false"
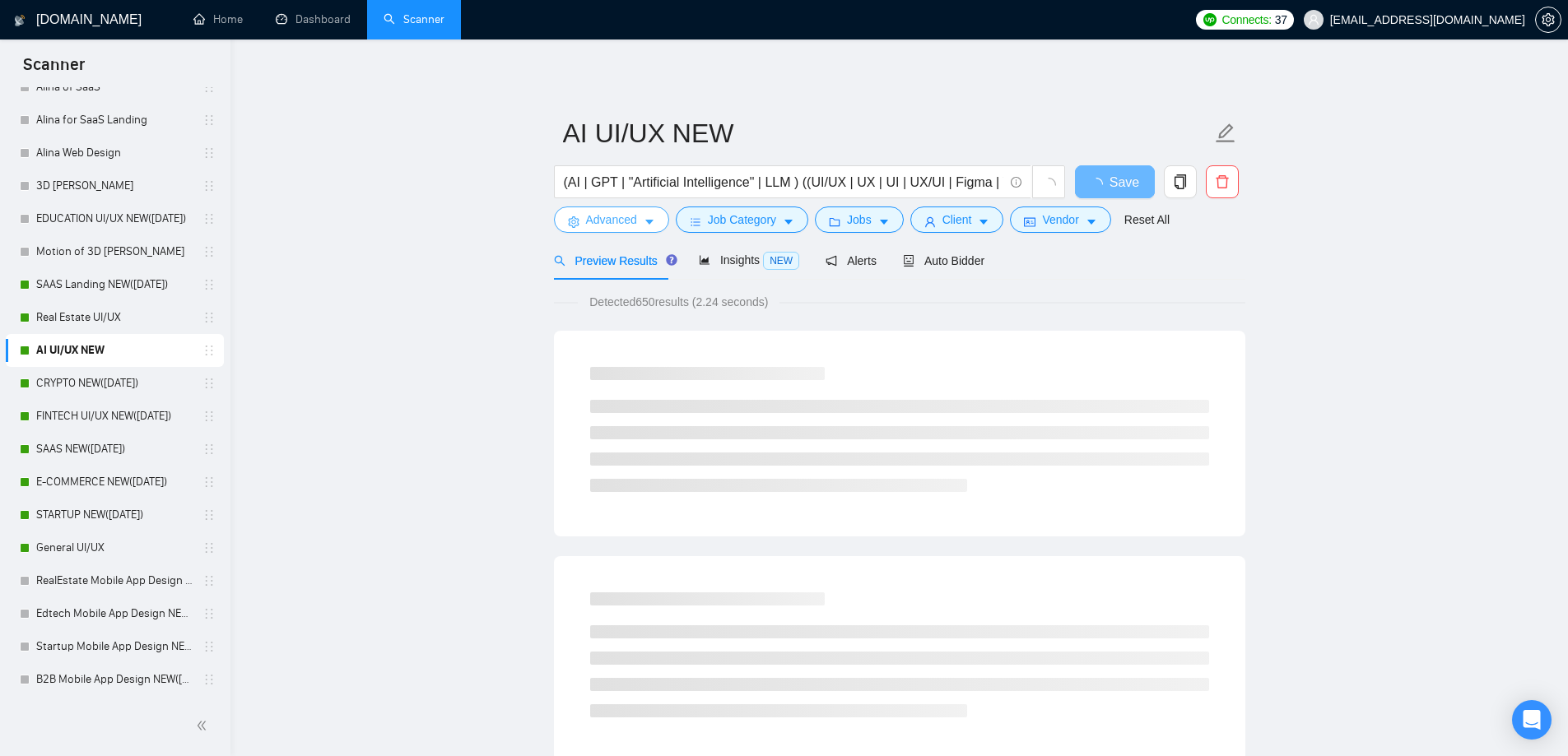
click at [620, 215] on span "Advanced" at bounding box center [611, 219] width 51 height 18
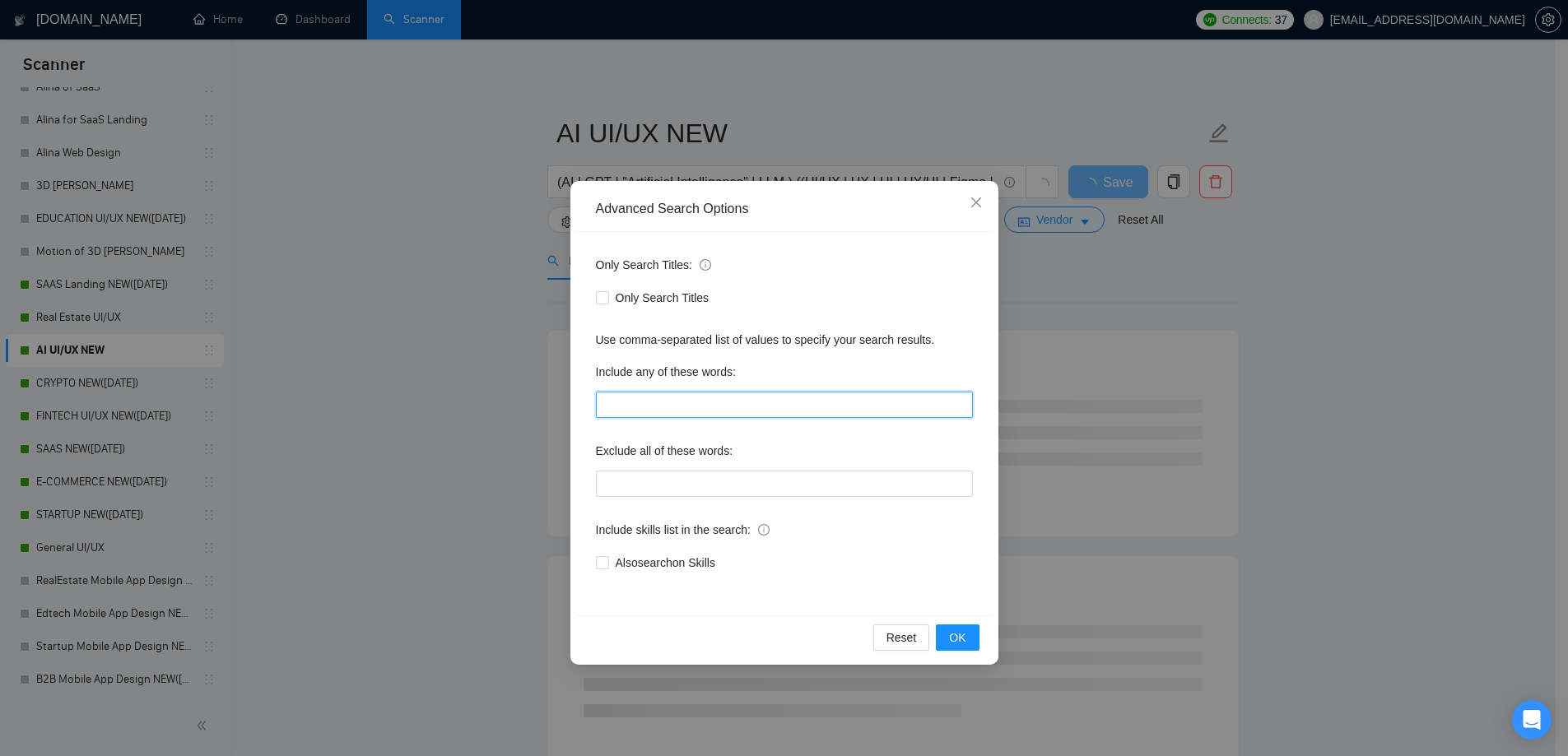
click at [655, 416] on input "text" at bounding box center [784, 404] width 377 height 26
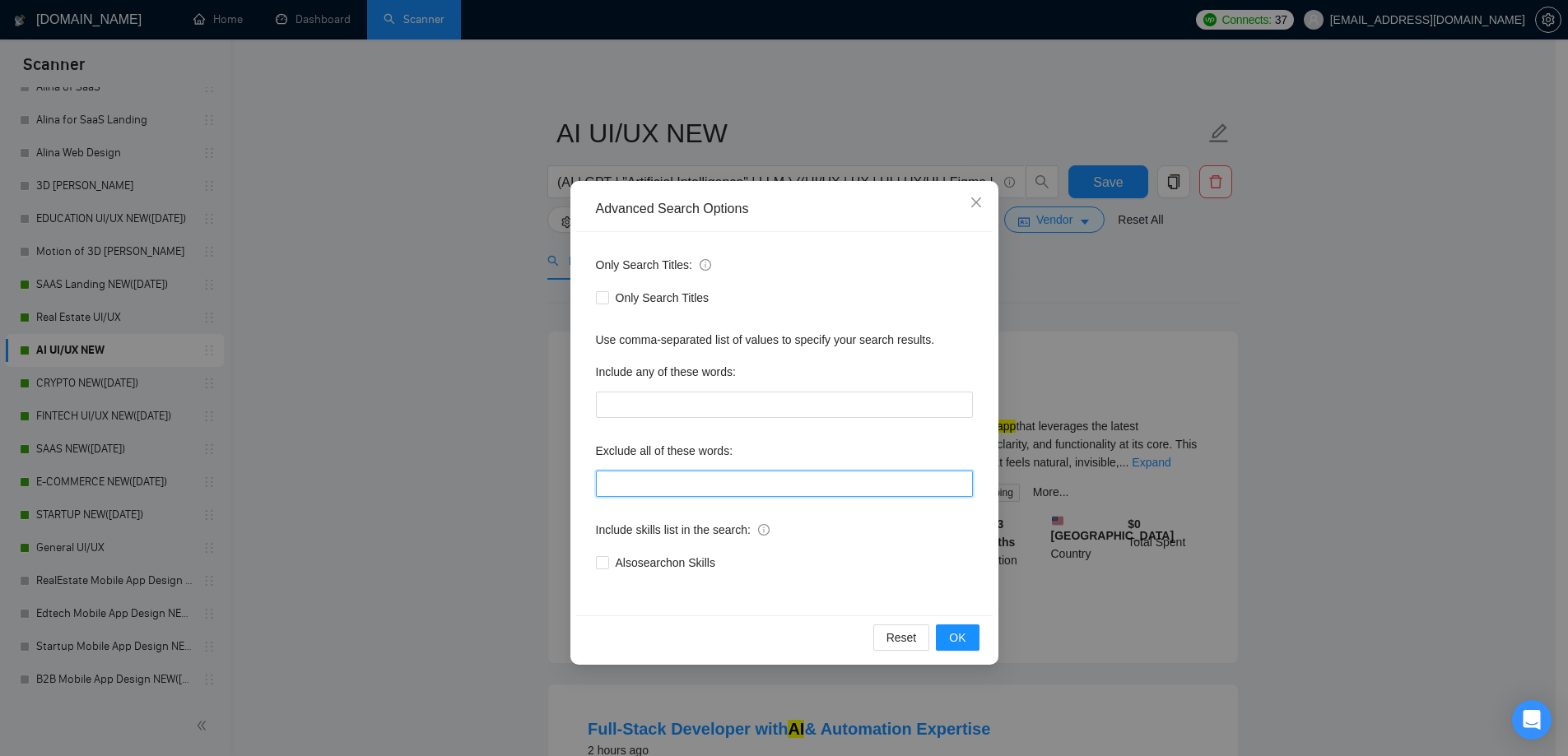
click at [636, 480] on input "text" at bounding box center [784, 483] width 377 height 26
paste input "CMS, (research*), (consult*), (Test*), (develop*) , "shopify expert", Template,…"
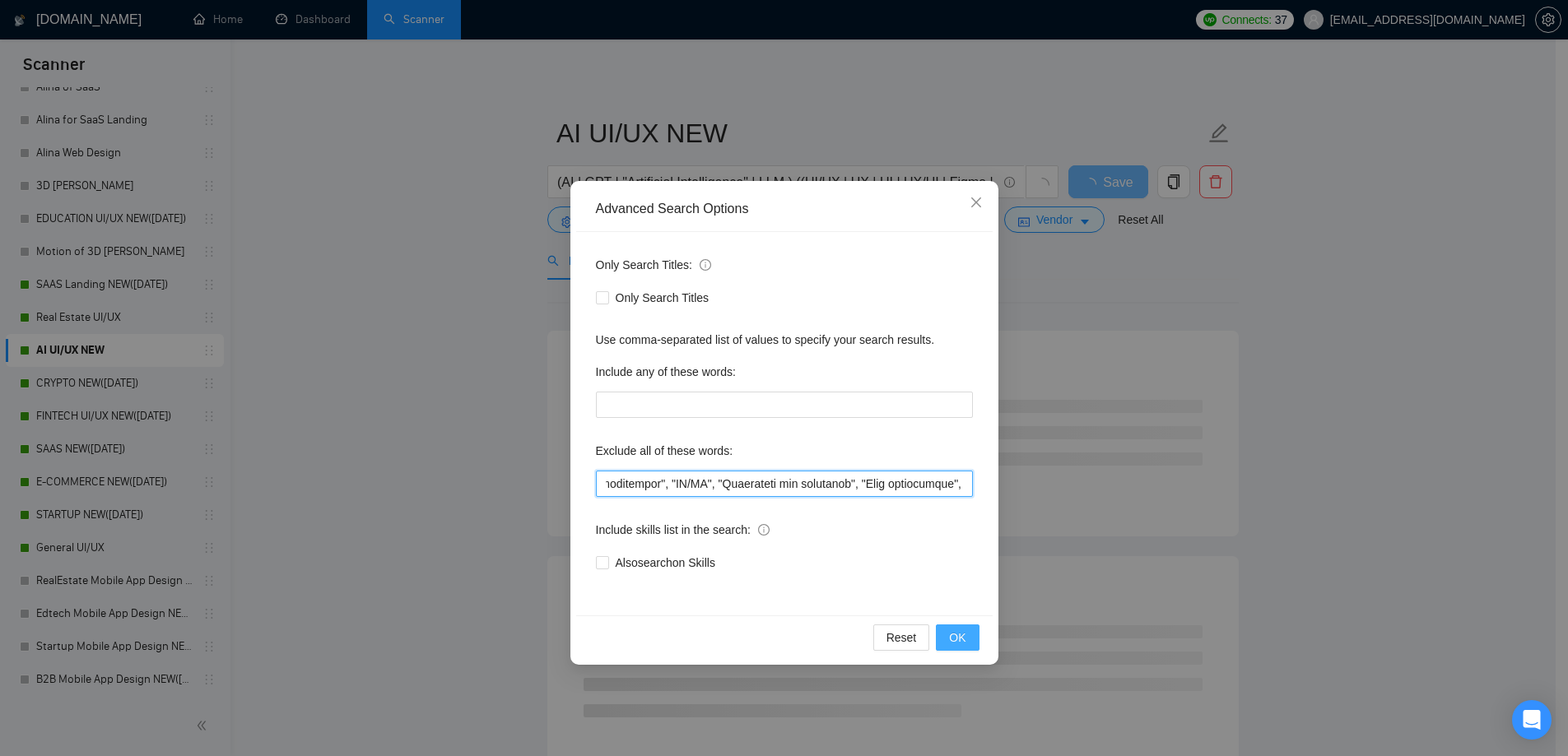
type input "CMS, (research*), (consult*), (Test*), (develop*) , "shopify expert", Template,…"
click at [957, 633] on span "OK" at bounding box center [957, 638] width 16 height 18
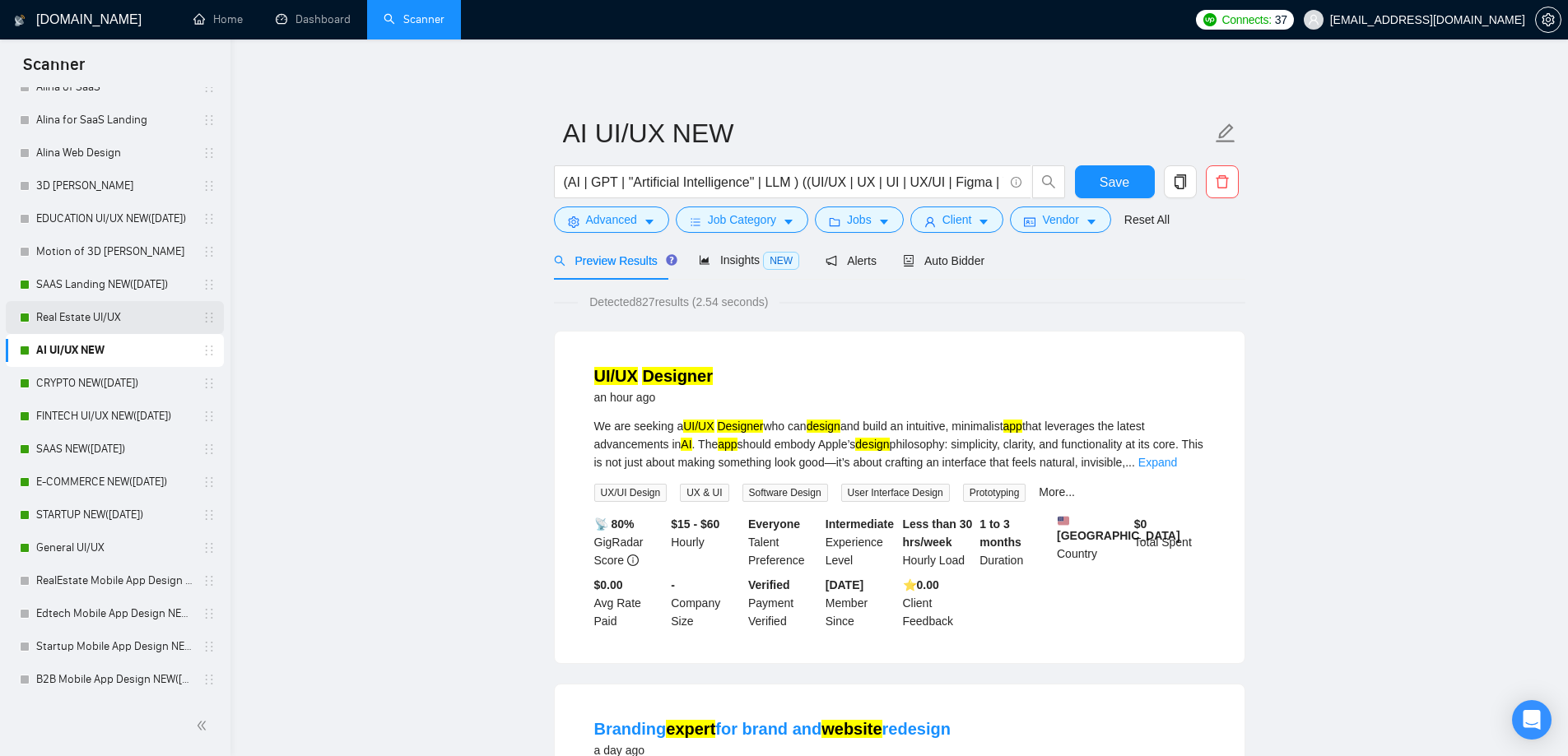
click at [130, 317] on link "Real Estate UI/UX" at bounding box center [114, 317] width 156 height 33
click at [103, 323] on link "Real Estate UI/UX" at bounding box center [114, 317] width 156 height 33
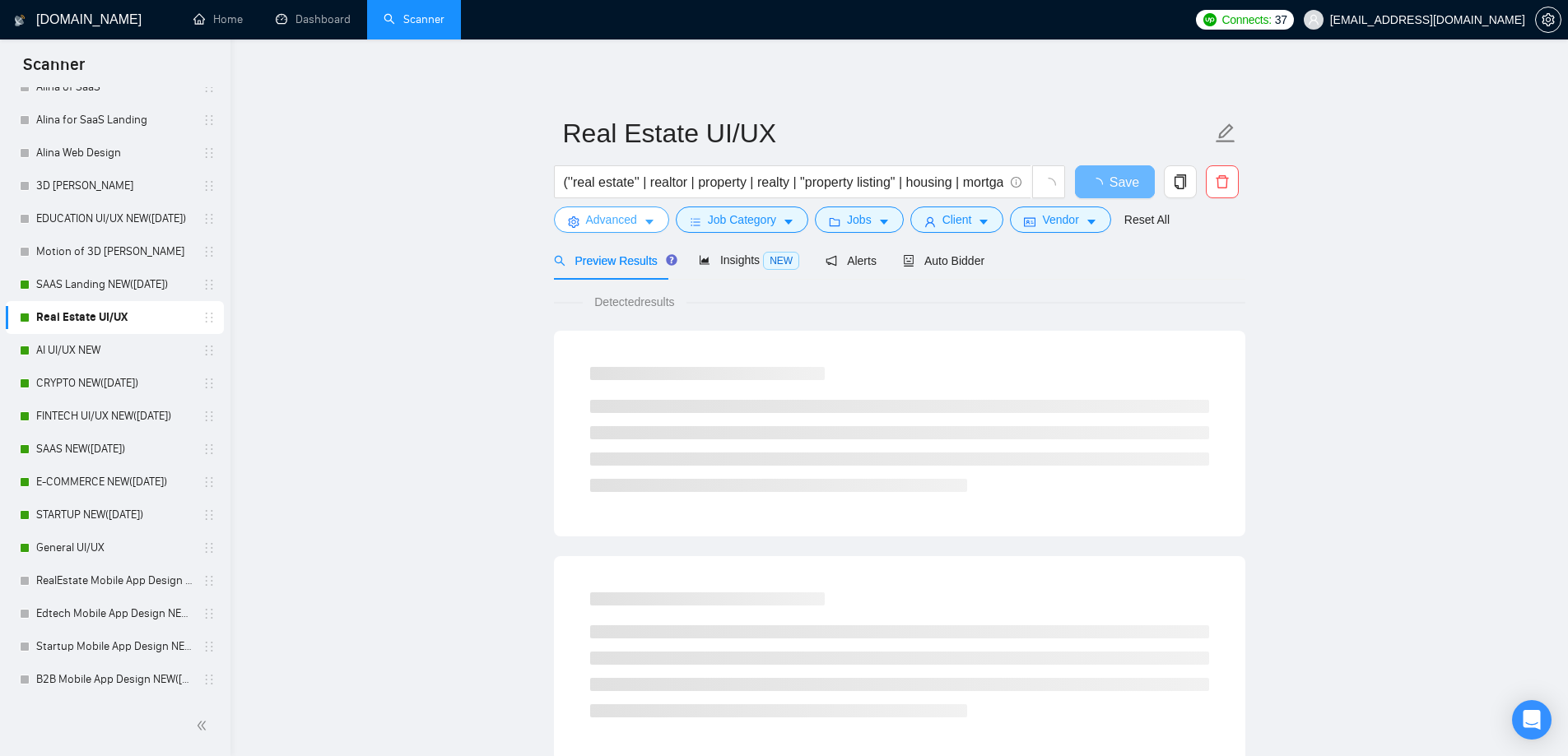
click at [598, 210] on span "Advanced" at bounding box center [611, 219] width 51 height 18
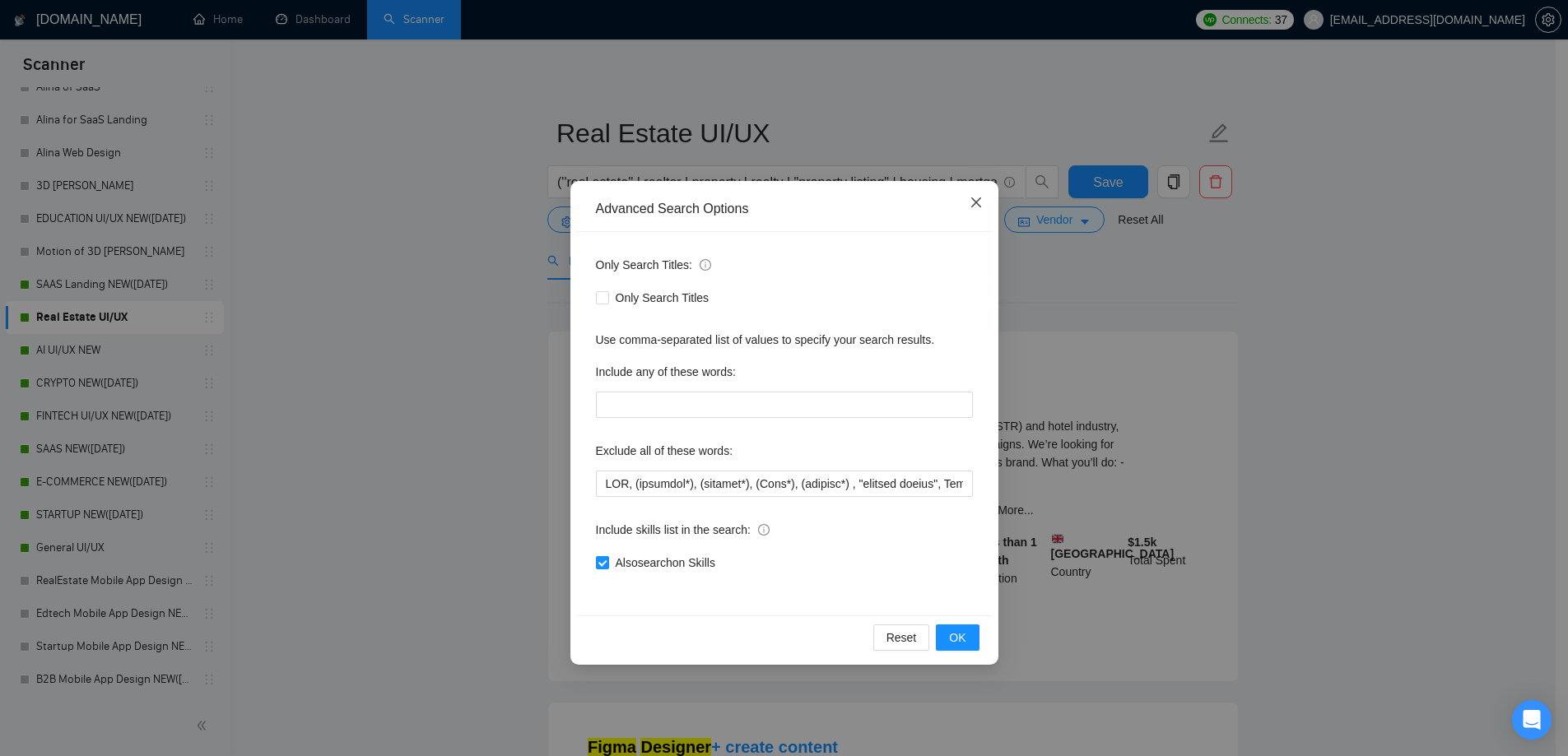
click at [976, 198] on icon "close" at bounding box center [976, 202] width 14 height 14
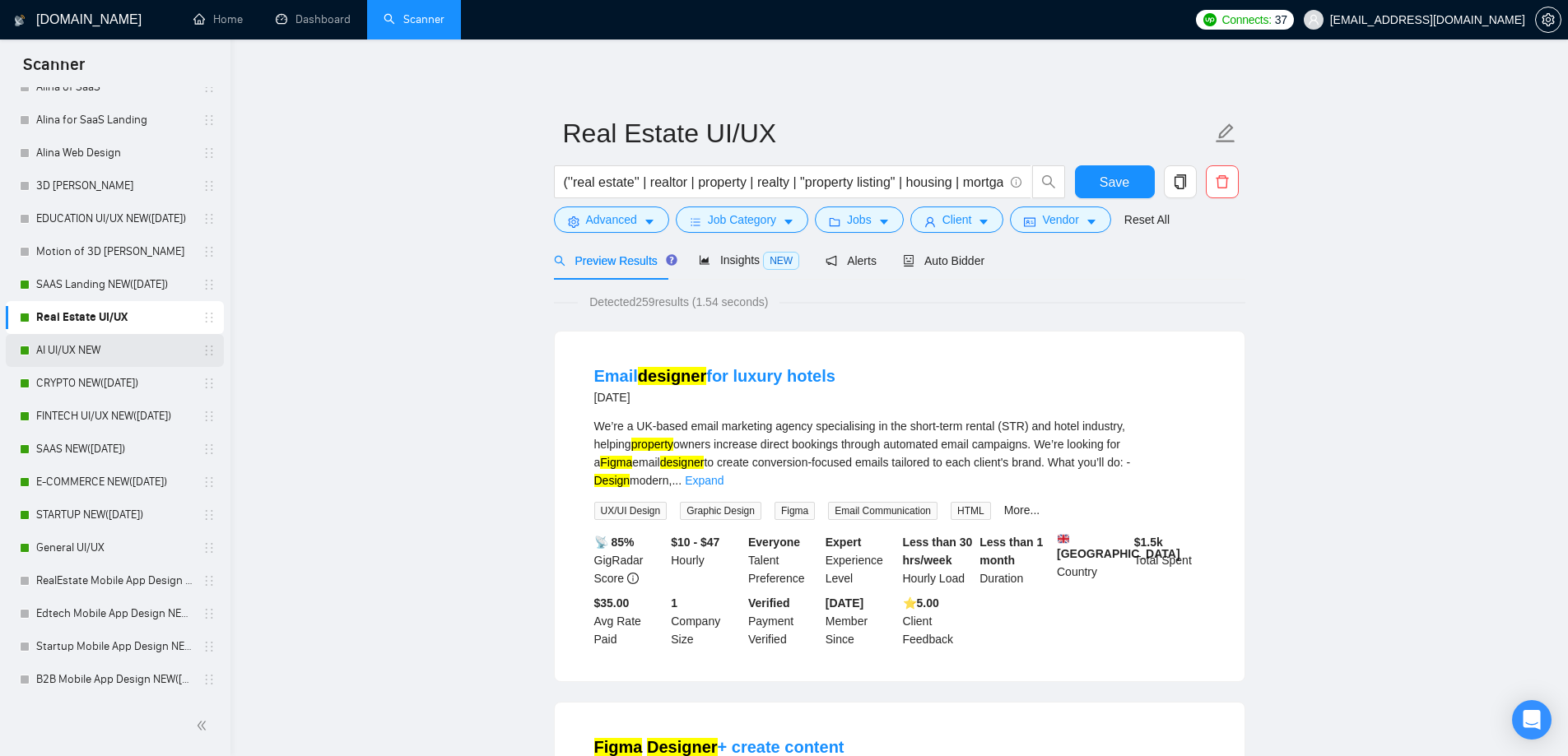
click at [43, 357] on link "AI UI/UX NEW" at bounding box center [114, 350] width 156 height 33
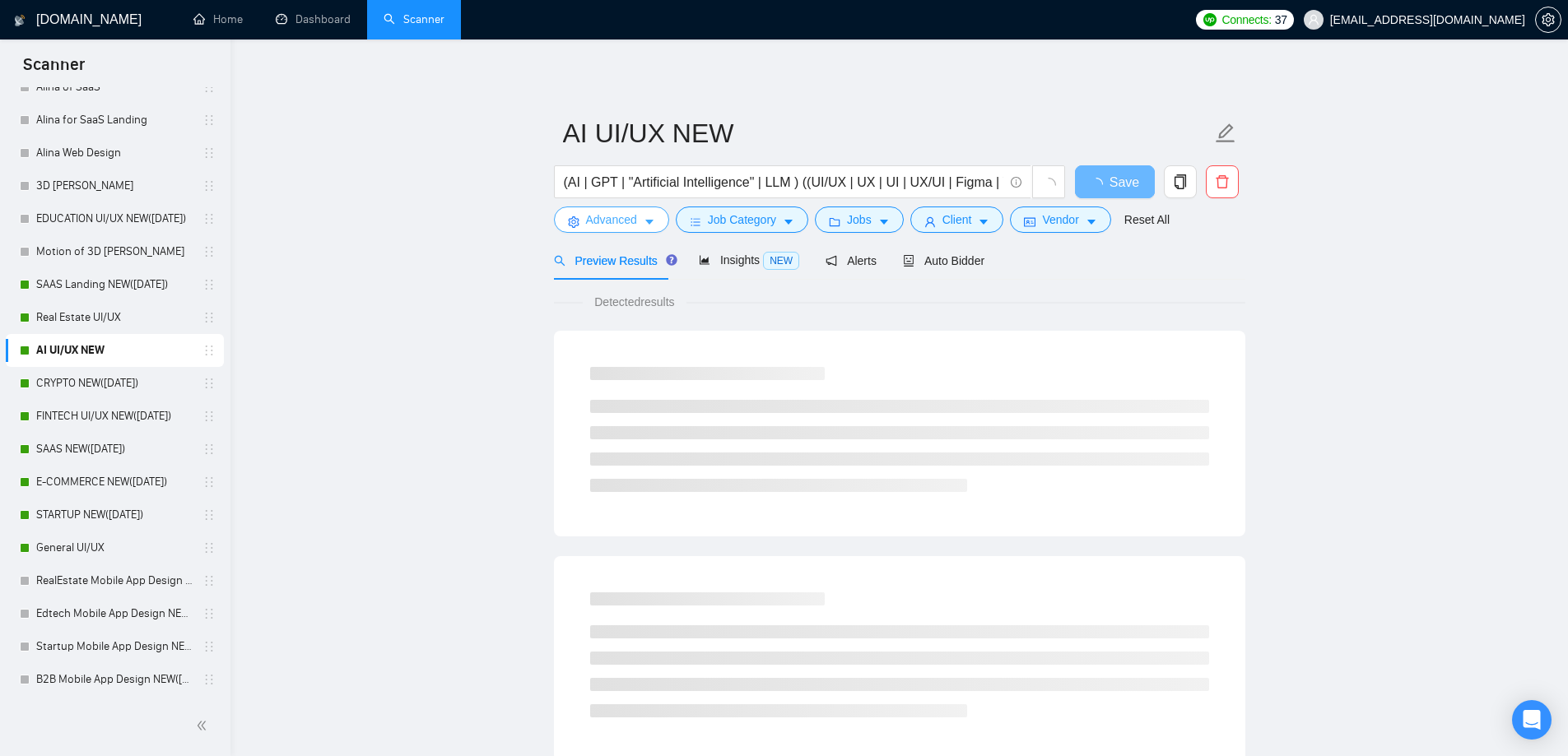
click at [603, 216] on span "Advanced" at bounding box center [611, 219] width 51 height 18
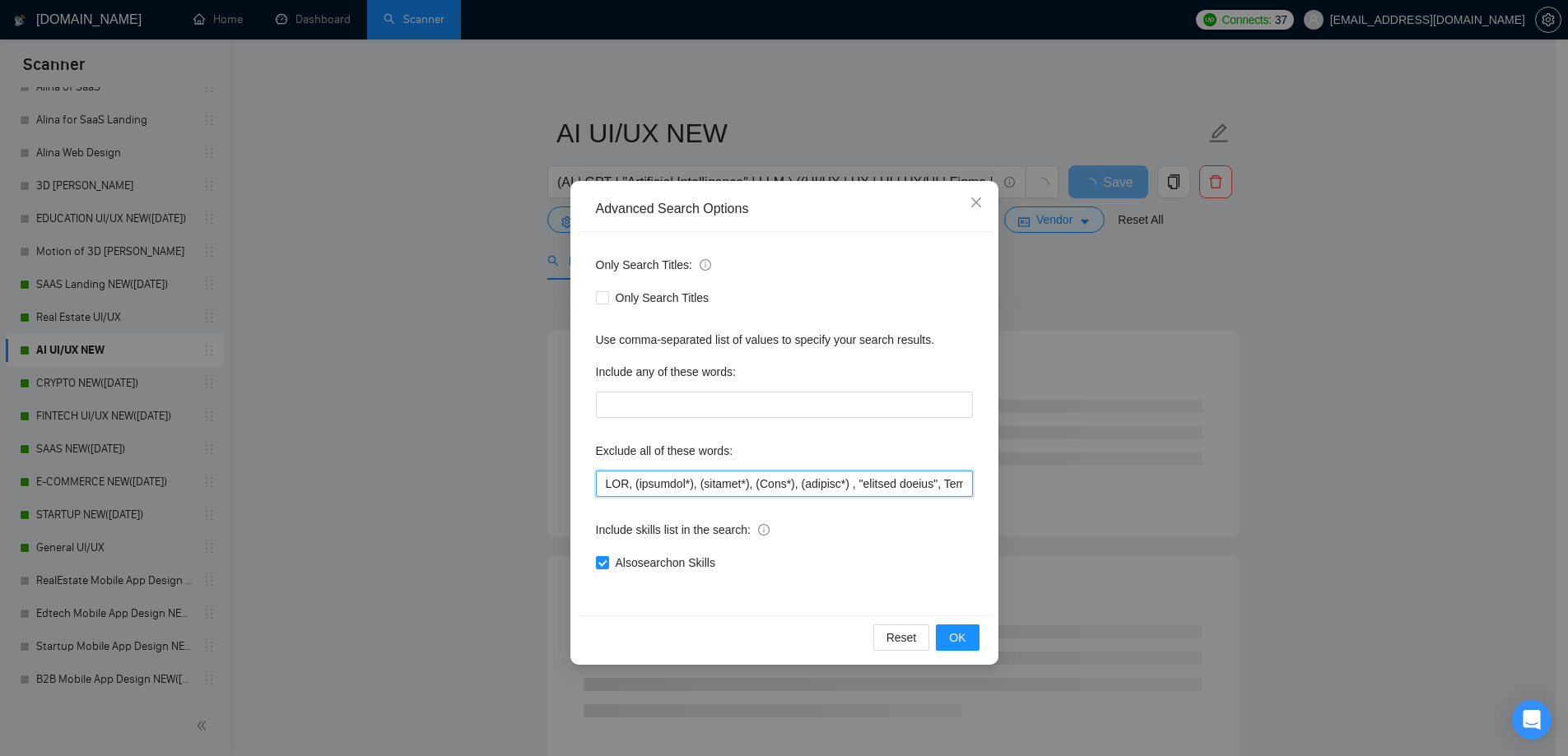
click at [710, 495] on input "text" at bounding box center [784, 483] width 377 height 26
click at [706, 492] on input "text" at bounding box center [784, 483] width 377 height 26
paste input ", "fluent in Spanish", "fluent in German", ".Net", "C++", "C#", "upsale", "Trai…"
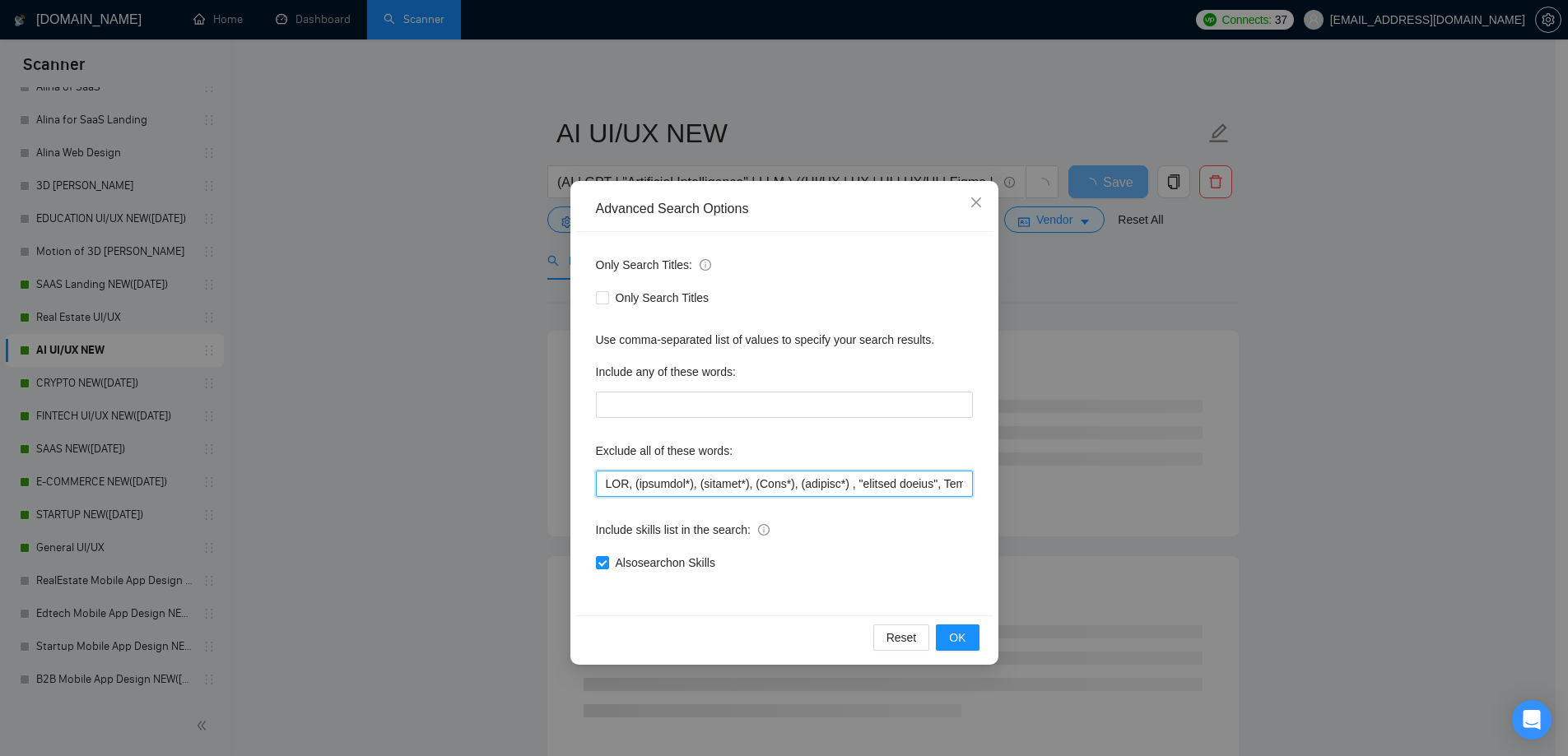
scroll to position [0, 9018]
click at [751, 485] on input "text" at bounding box center [784, 483] width 377 height 26
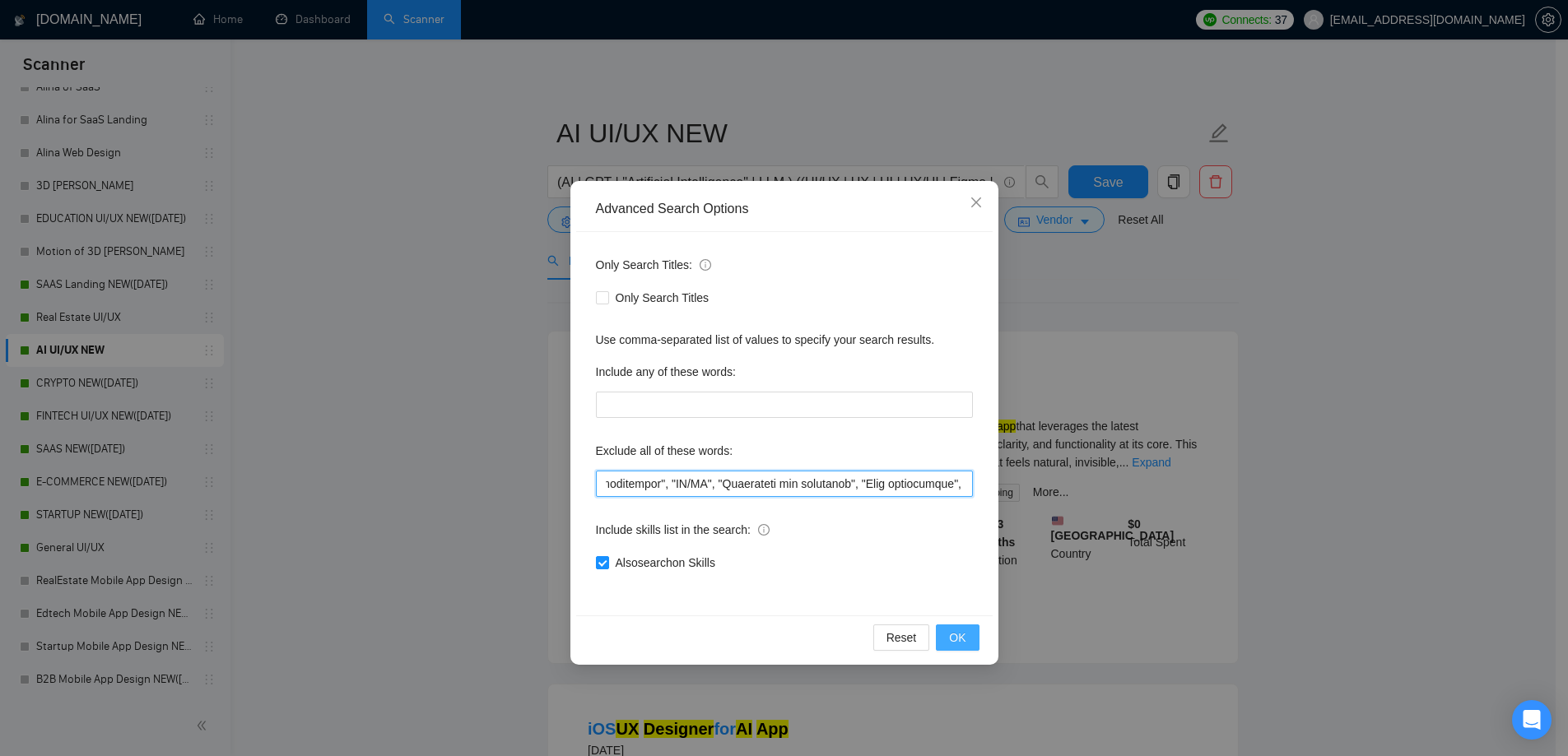
type input "CMS, (research*), (consult*), (Test*), (develop*) , "shopify expert", Template,…"
click at [958, 640] on span "OK" at bounding box center [957, 638] width 16 height 18
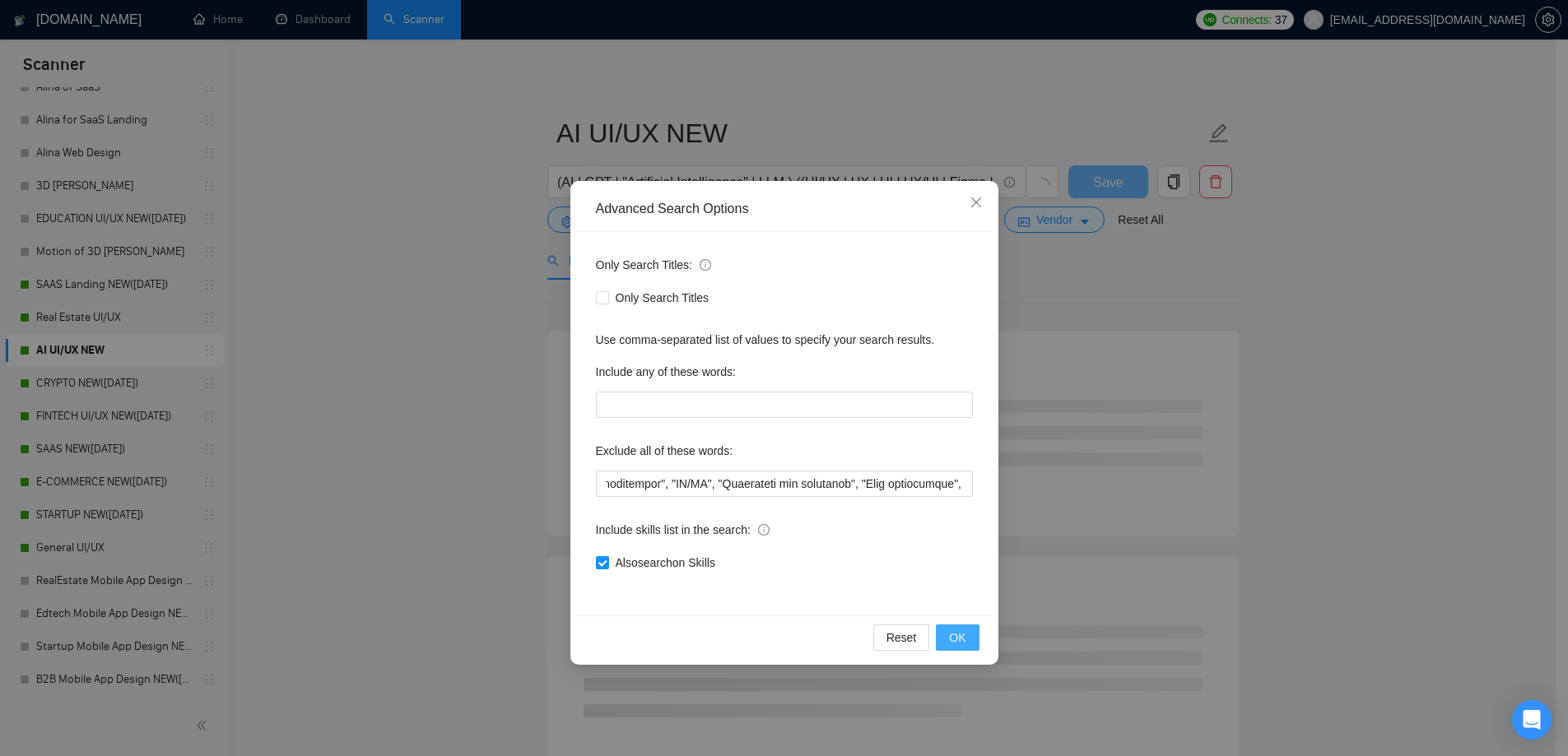
scroll to position [0, 0]
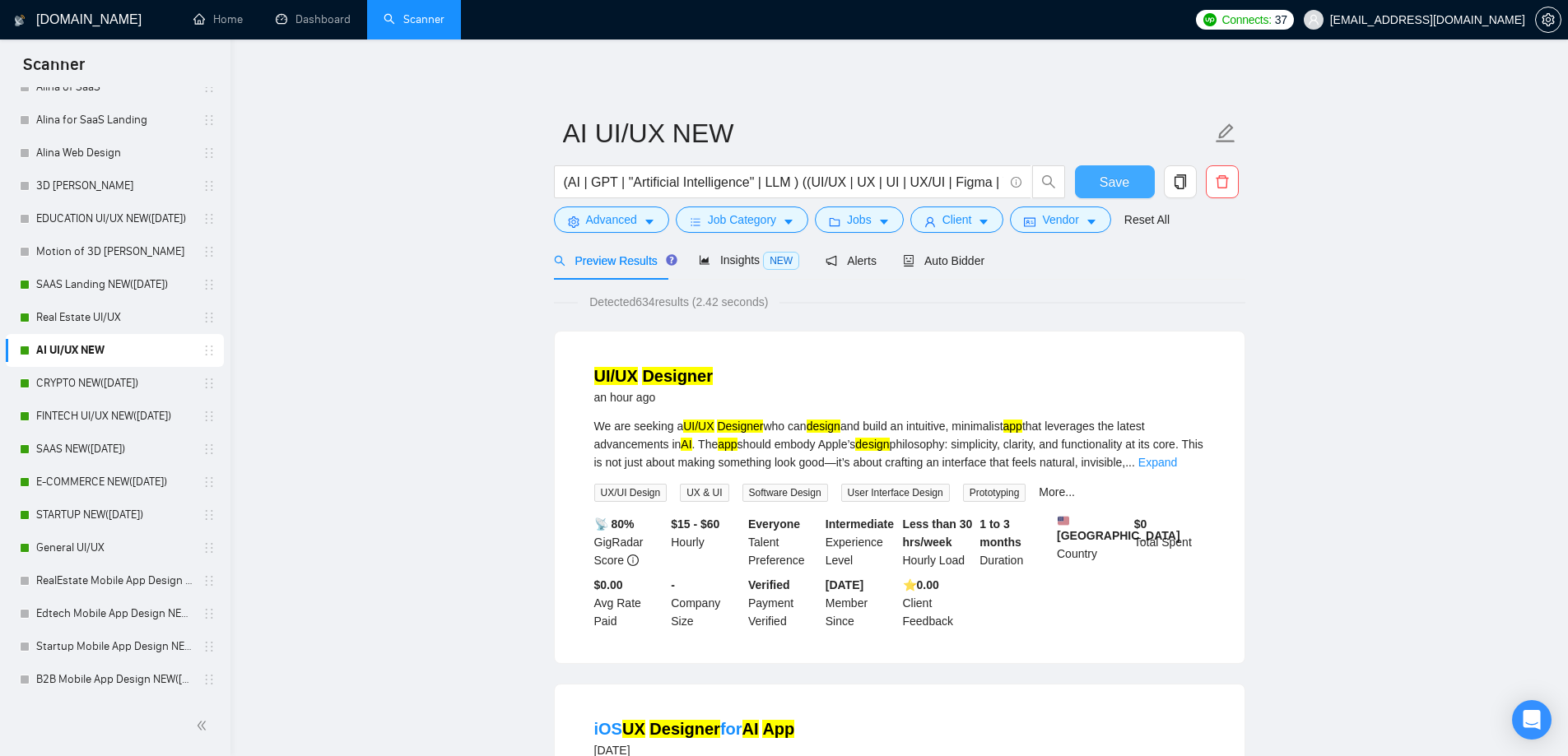
click at [1113, 186] on span "Save" at bounding box center [1114, 182] width 30 height 21
click at [68, 391] on link "CRYPTO NEW([DATE])" at bounding box center [114, 383] width 156 height 33
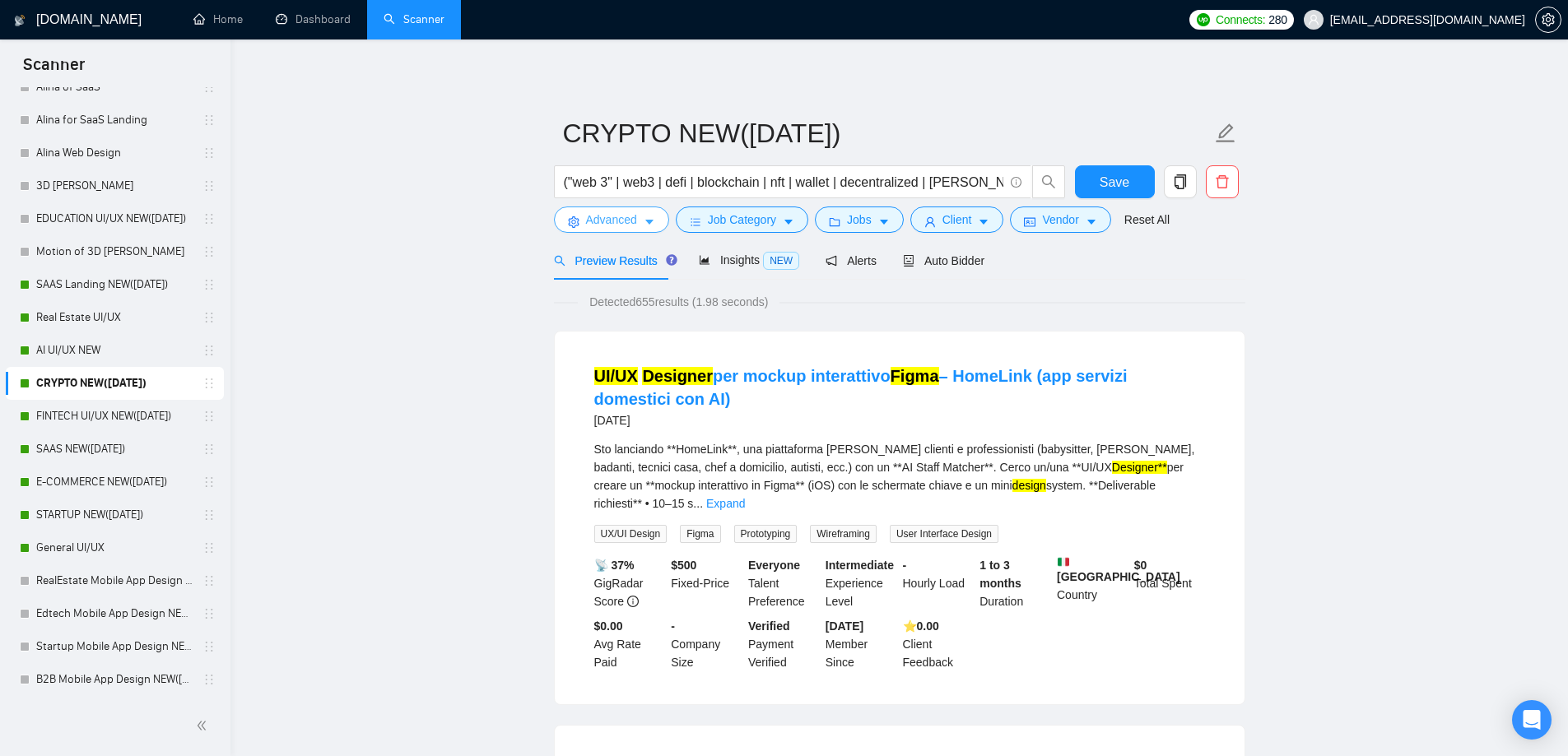
click at [613, 217] on span "Advanced" at bounding box center [611, 219] width 51 height 18
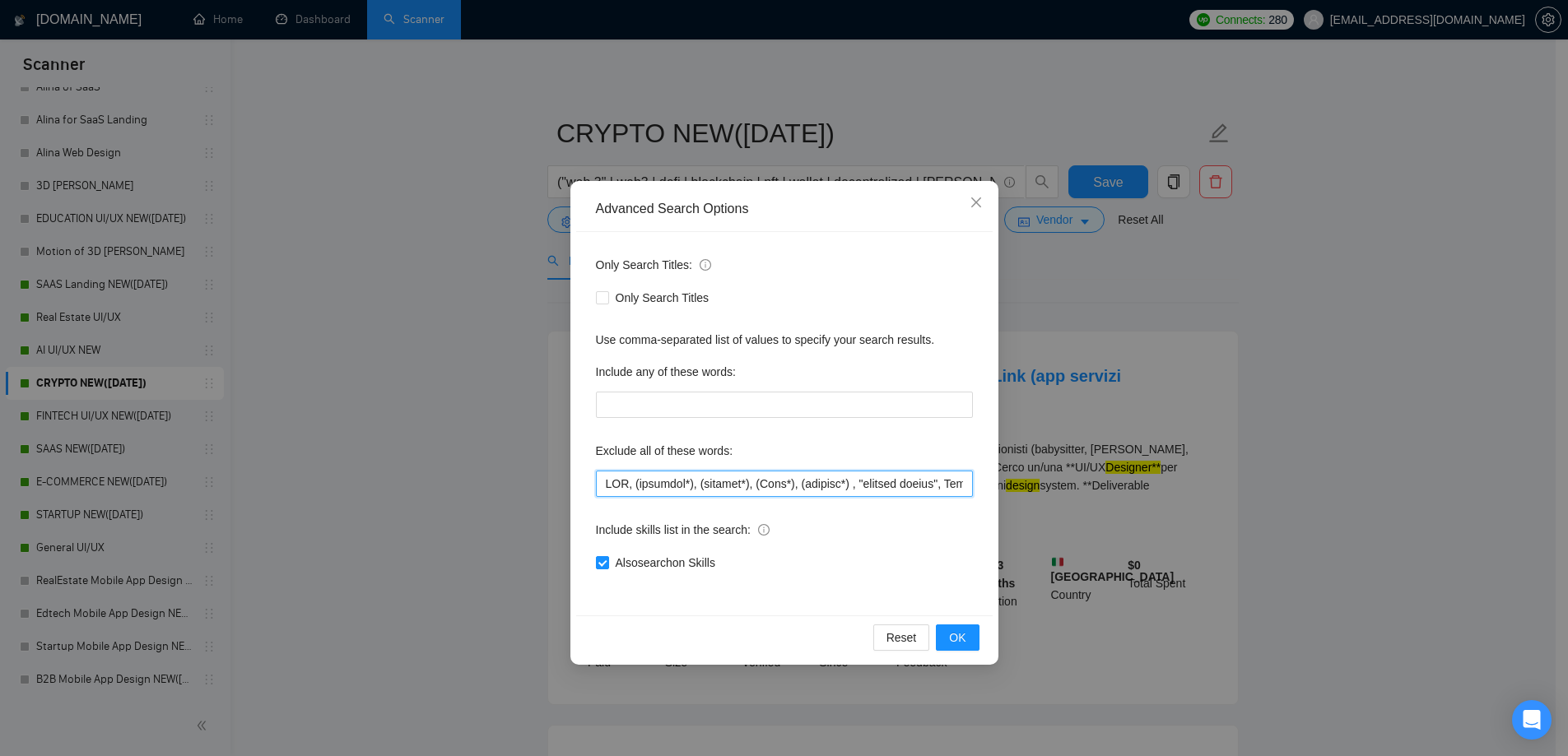
click at [645, 478] on input "text" at bounding box center [784, 483] width 377 height 26
paste input ", "fluent in Spanish", "fluent in German", ".Net", "C++", "C#", "upsale", "Trai…"
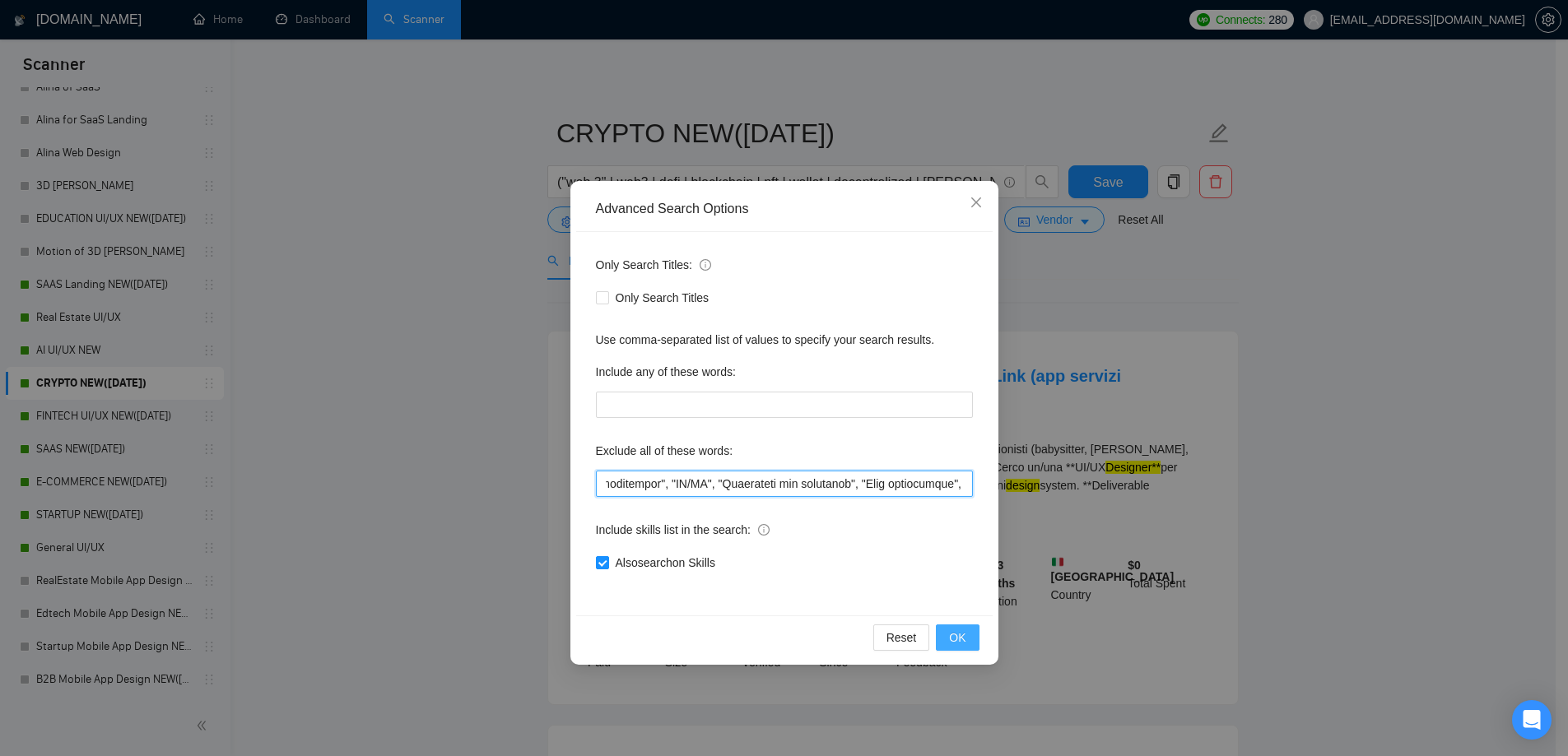
type input "CMS, (research*), (consult*), (Test*), (develop*) , "shopify expert", Template,…"
click at [952, 633] on span "OK" at bounding box center [957, 638] width 16 height 18
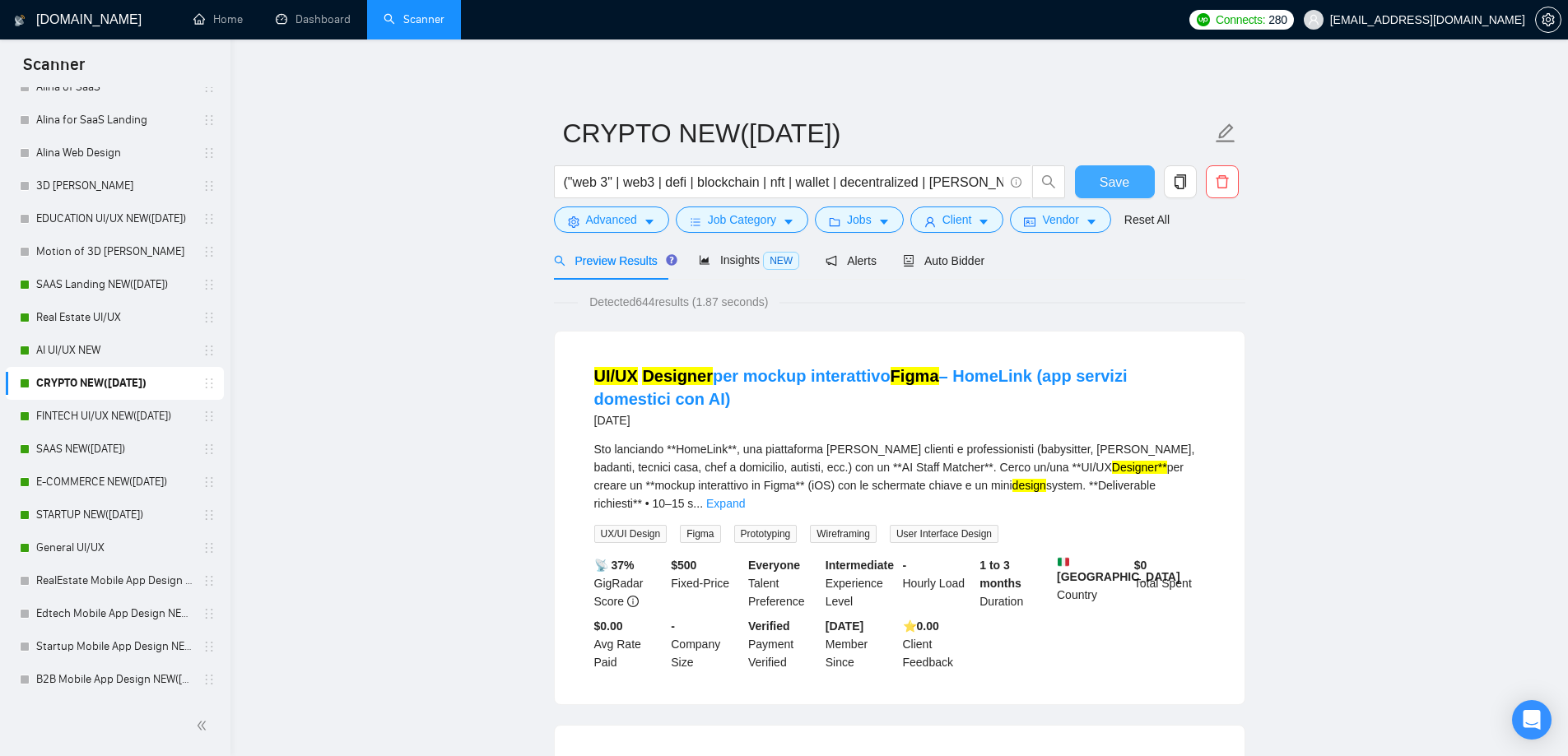
click at [1121, 172] on span "Save" at bounding box center [1114, 182] width 30 height 21
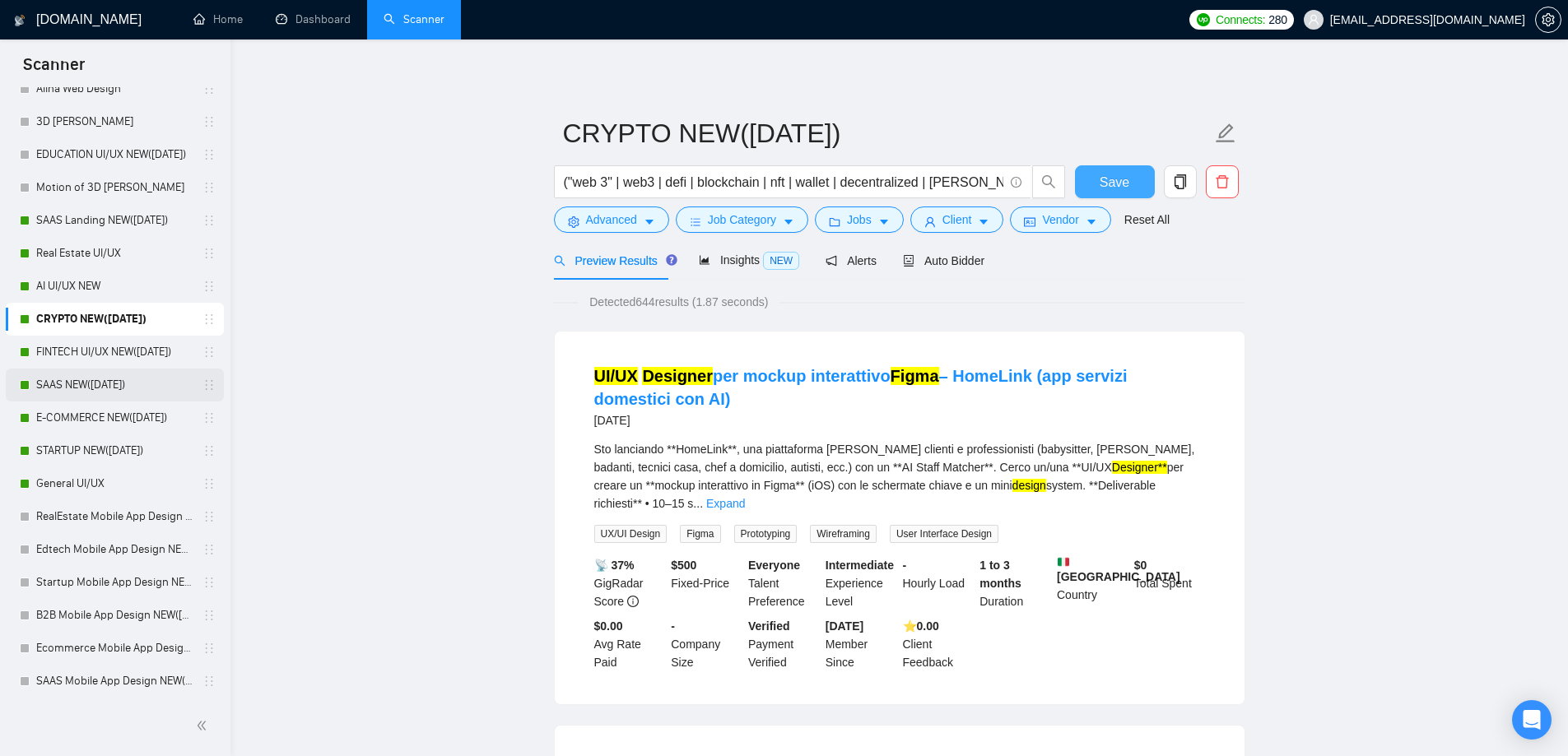
scroll to position [740, 0]
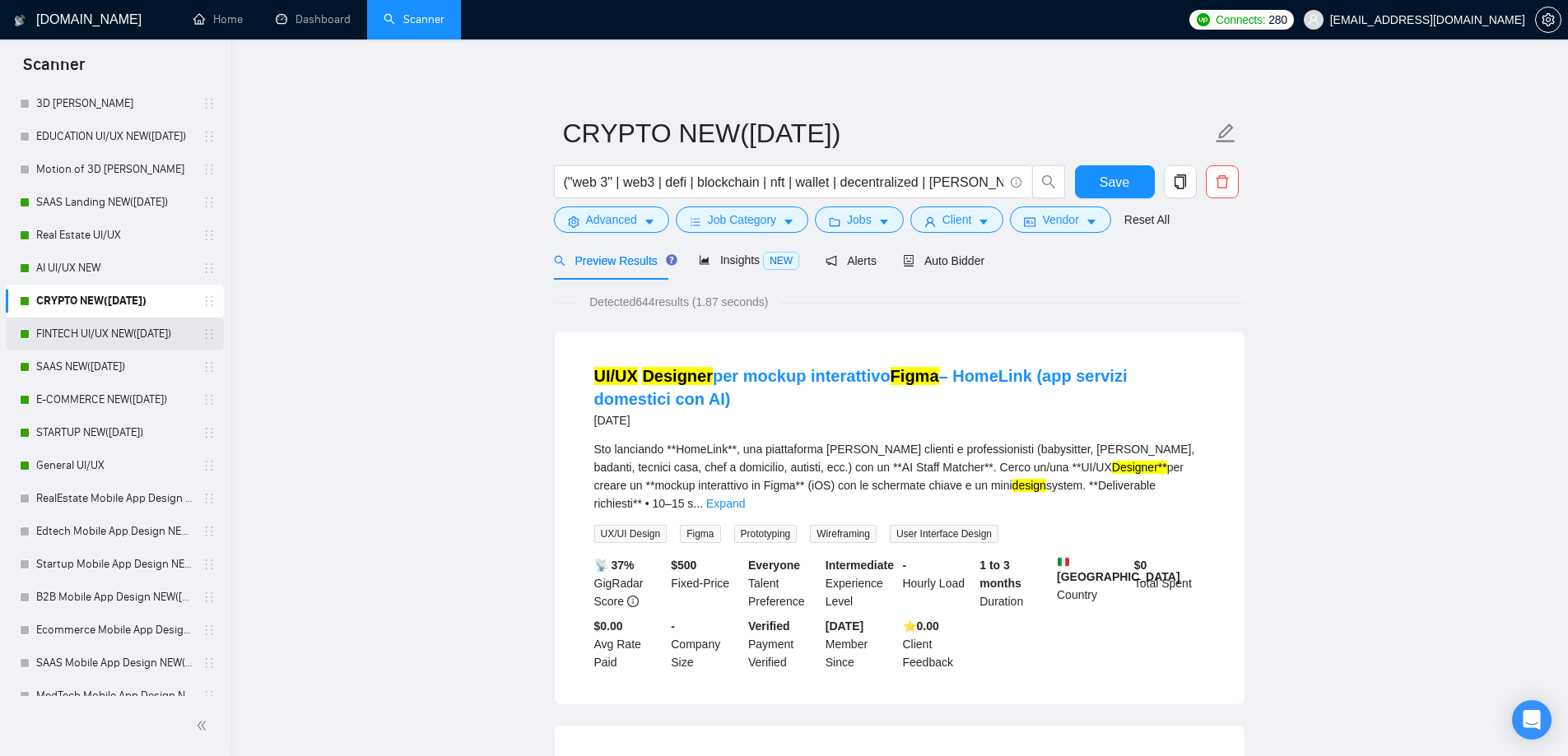
click at [74, 341] on link "FINTECH UI/UX NEW([DATE])" at bounding box center [114, 334] width 156 height 33
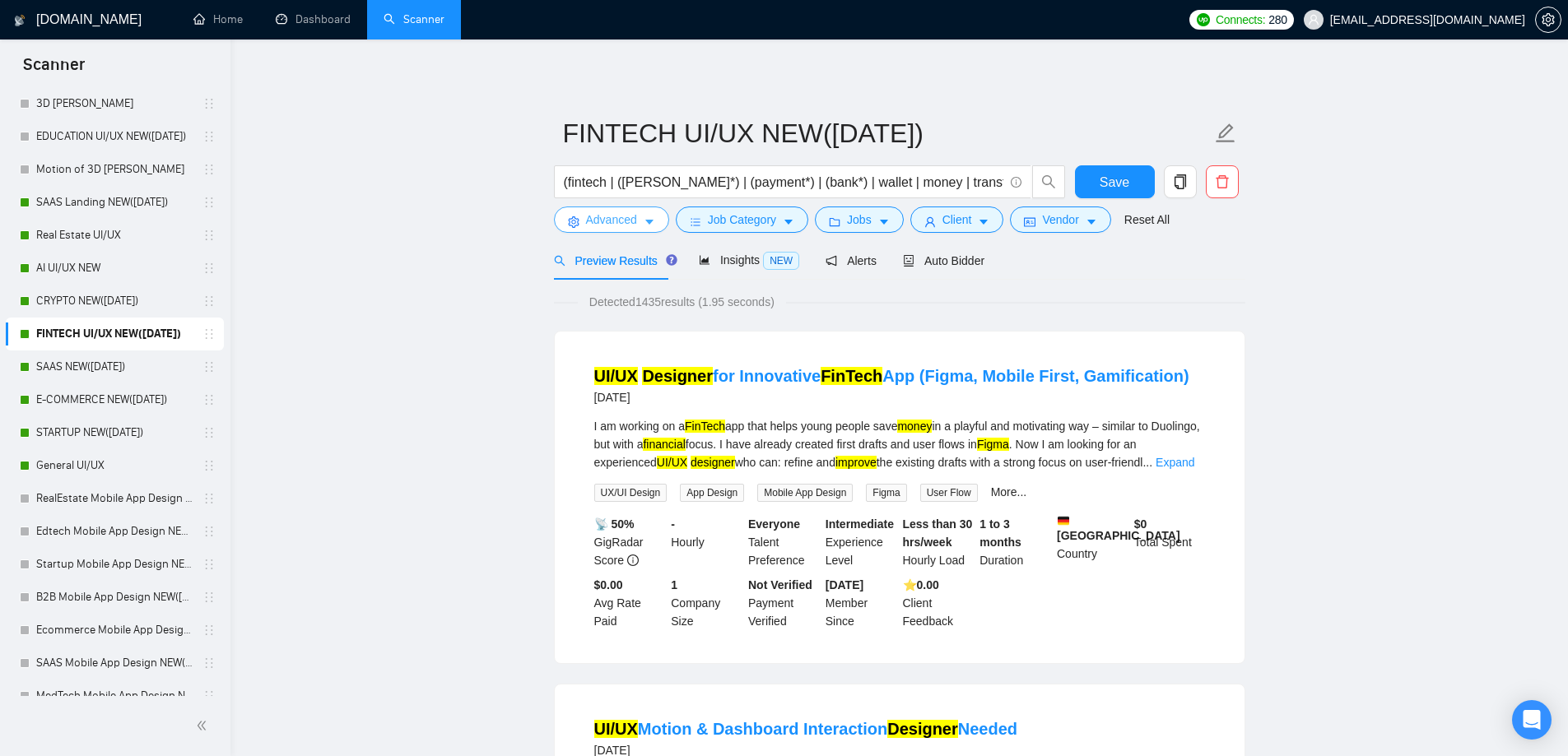
click at [606, 225] on span "Advanced" at bounding box center [611, 219] width 51 height 18
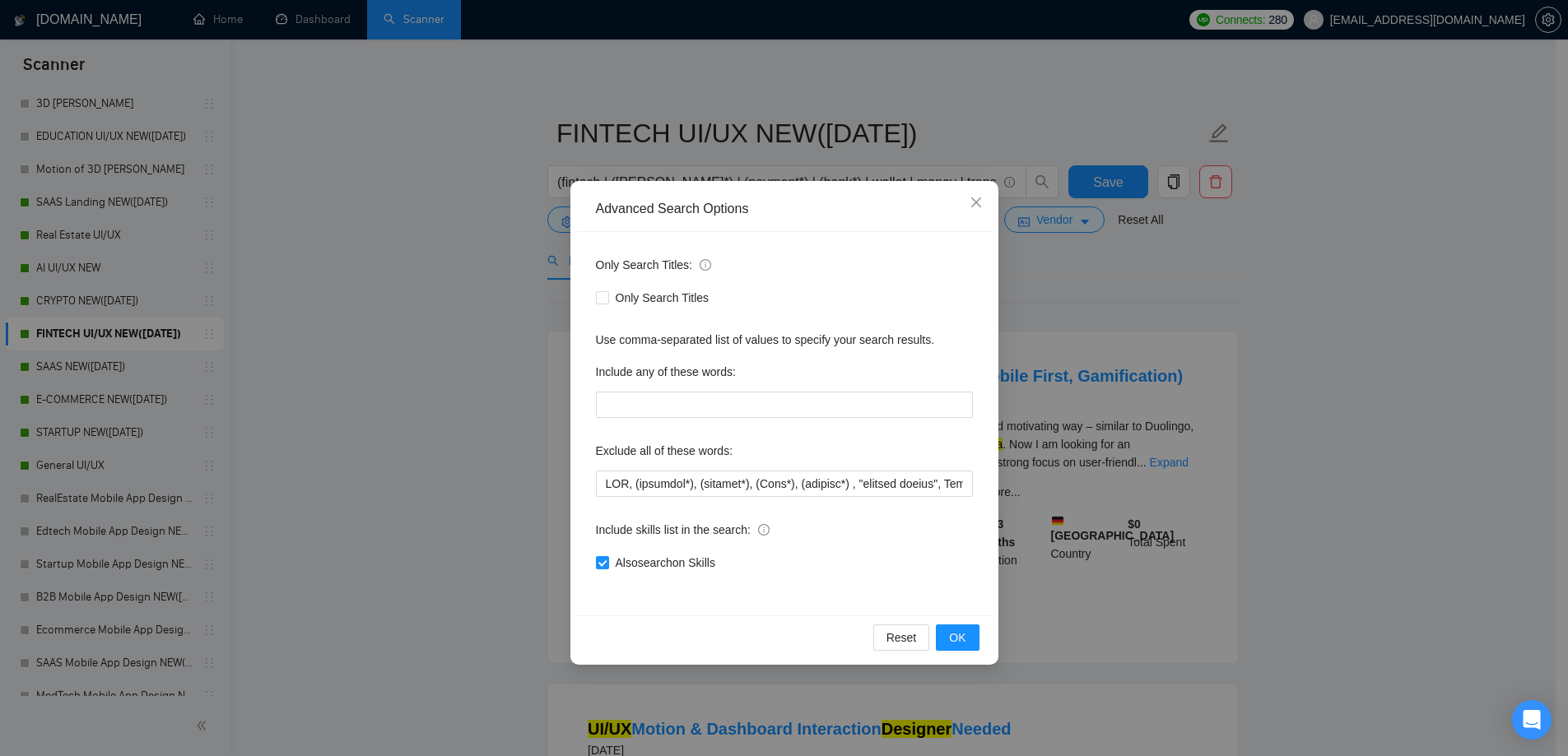
click at [451, 345] on div "Advanced Search Options Only Search Titles: Only Search Titles Use comma-separa…" at bounding box center [784, 378] width 1568 height 756
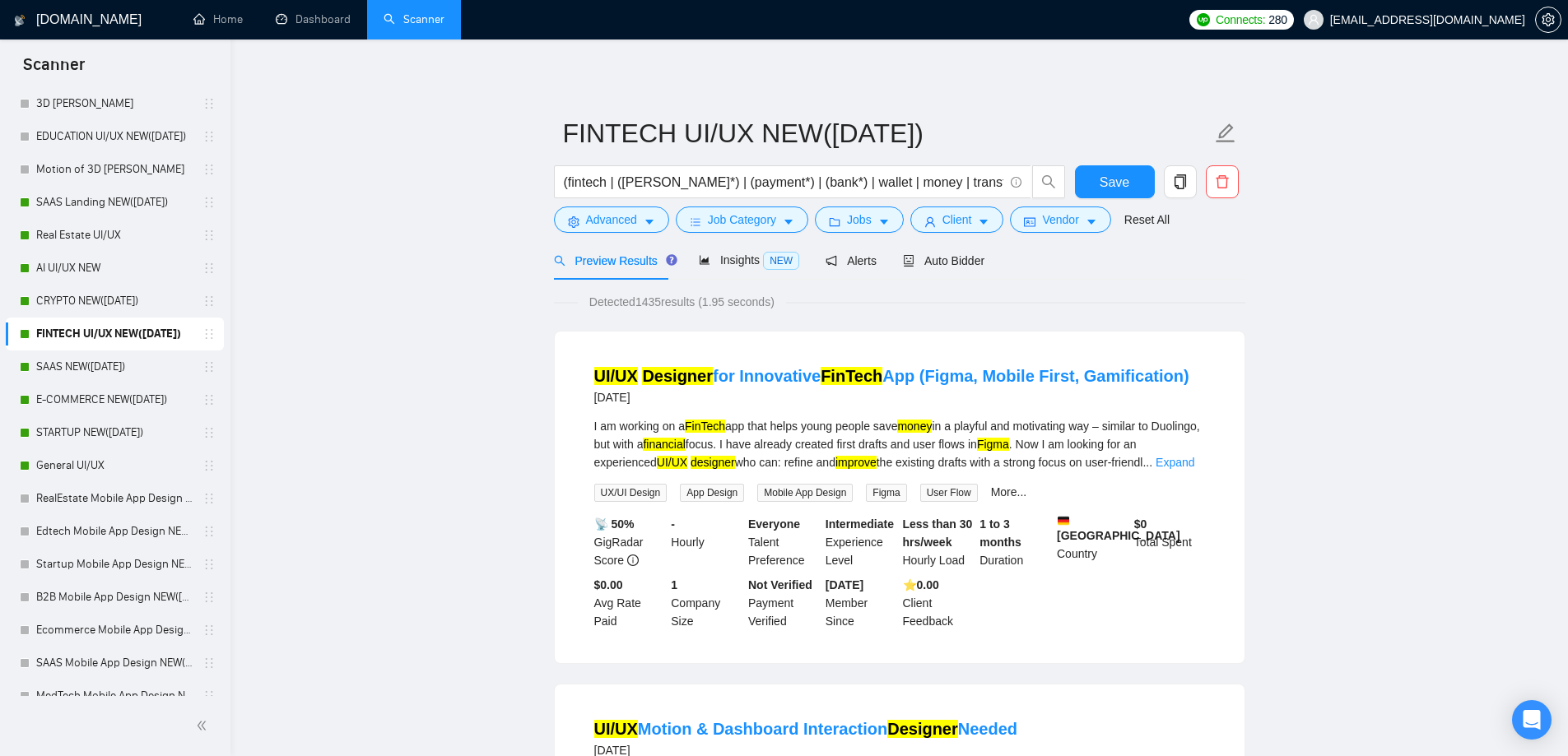
click at [593, 254] on span "Preview Results" at bounding box center [613, 260] width 118 height 14
click at [603, 226] on span "Advanced" at bounding box center [611, 219] width 51 height 18
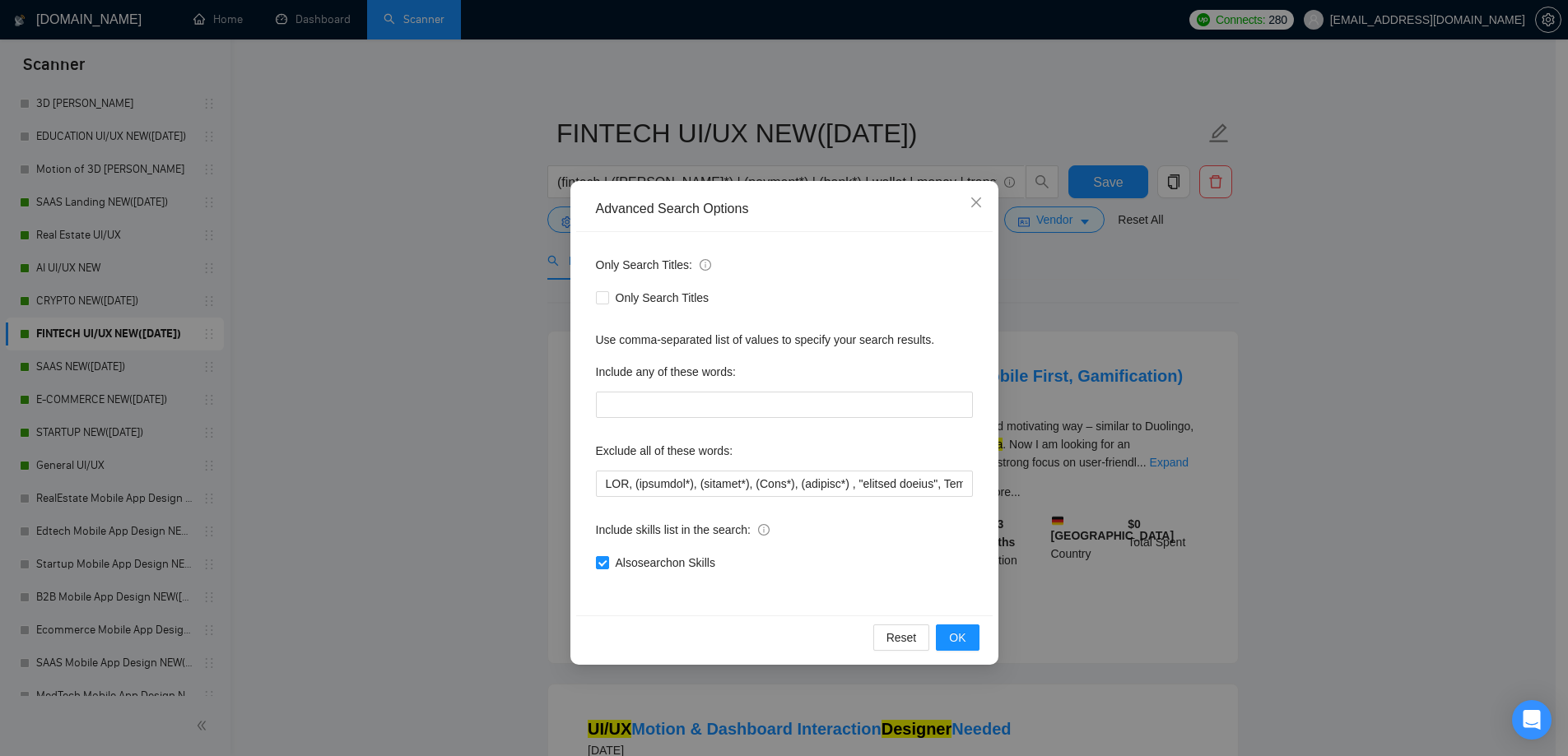
click at [703, 499] on div "Only Search Titles: Only Search Titles Use comma-separated list of values to sp…" at bounding box center [784, 424] width 417 height 383
click at [668, 476] on input "text" at bounding box center [784, 483] width 377 height 26
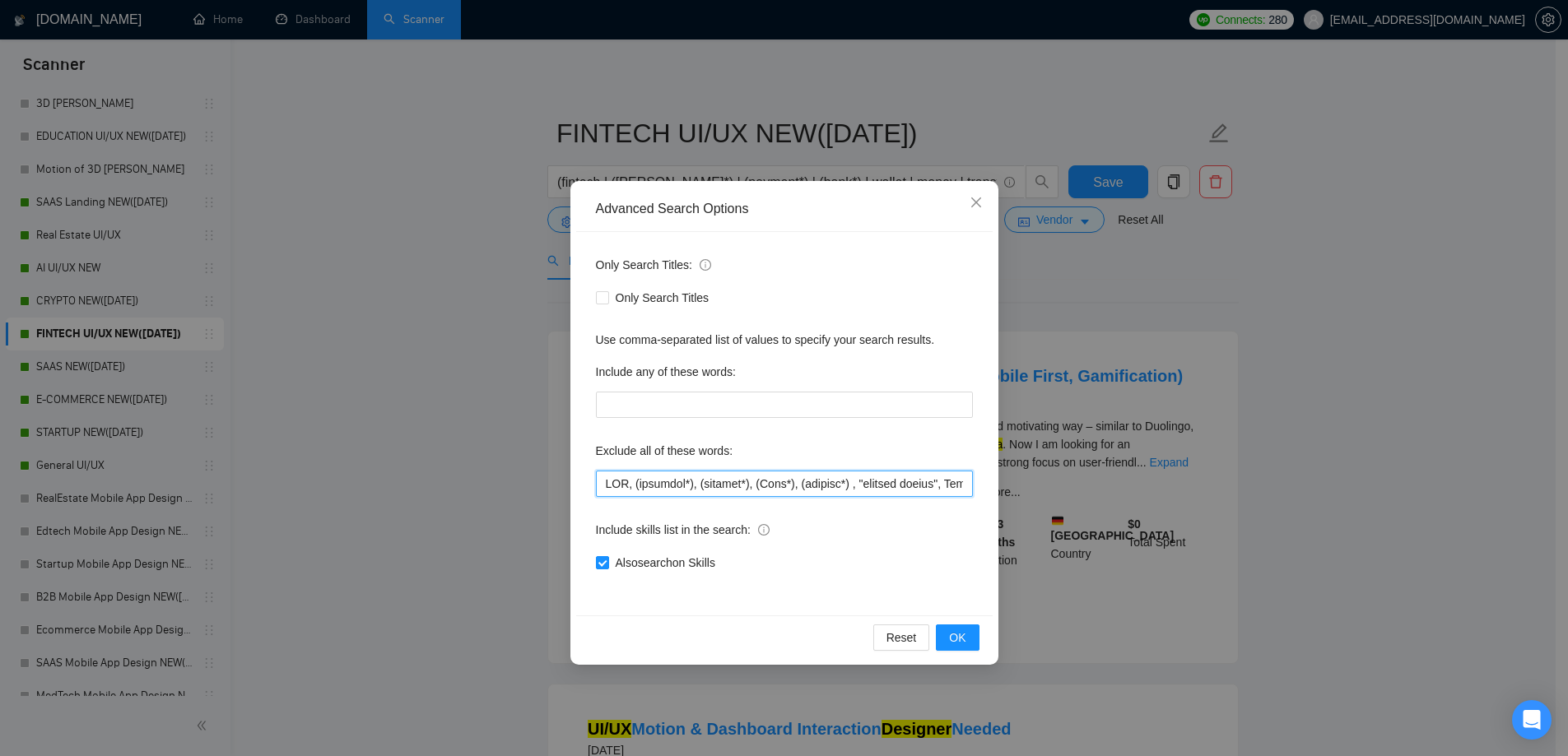
paste input ", "fluent in Spanish", "fluent in German", ".Net", "C++", "C#", "upsale", "Trai…"
type input "CMS, (research*), (consult*), (Test*), (develop*) , "shopify expert", Template,…"
click at [957, 632] on span "OK" at bounding box center [957, 638] width 16 height 18
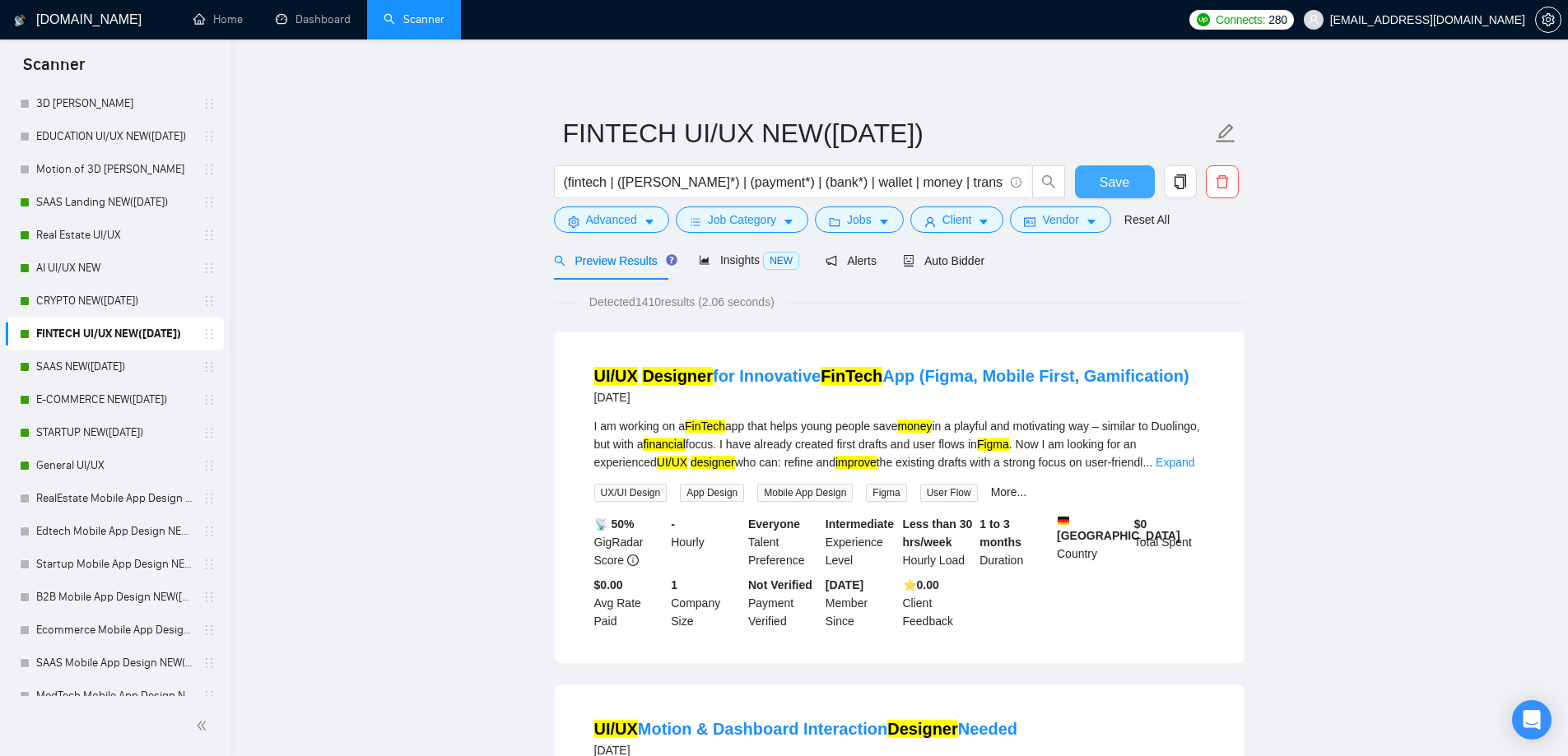
click at [1112, 189] on span "Save" at bounding box center [1114, 182] width 30 height 21
click at [76, 364] on link "SAAS NEW([DATE])" at bounding box center [114, 367] width 156 height 33
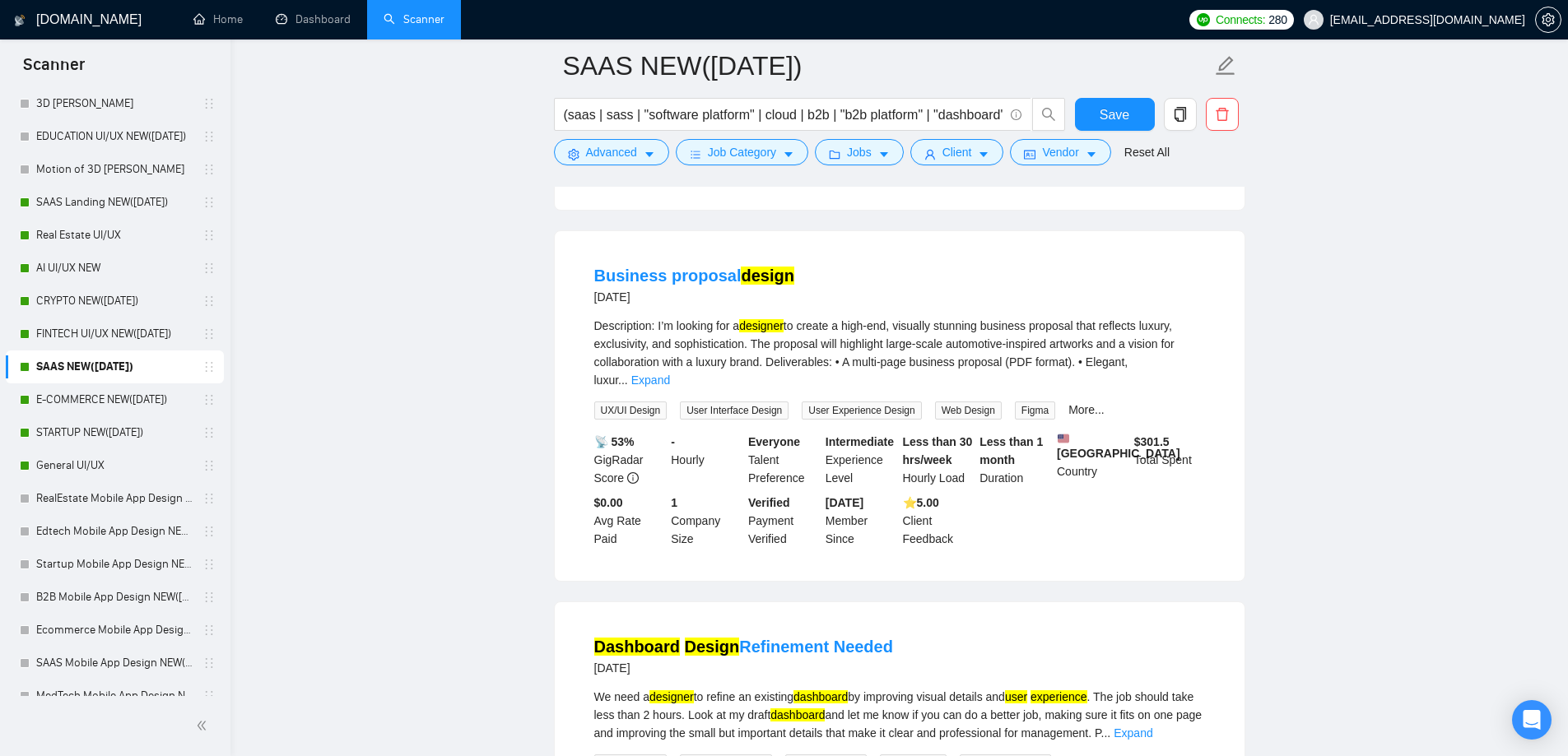
scroll to position [1025, 0]
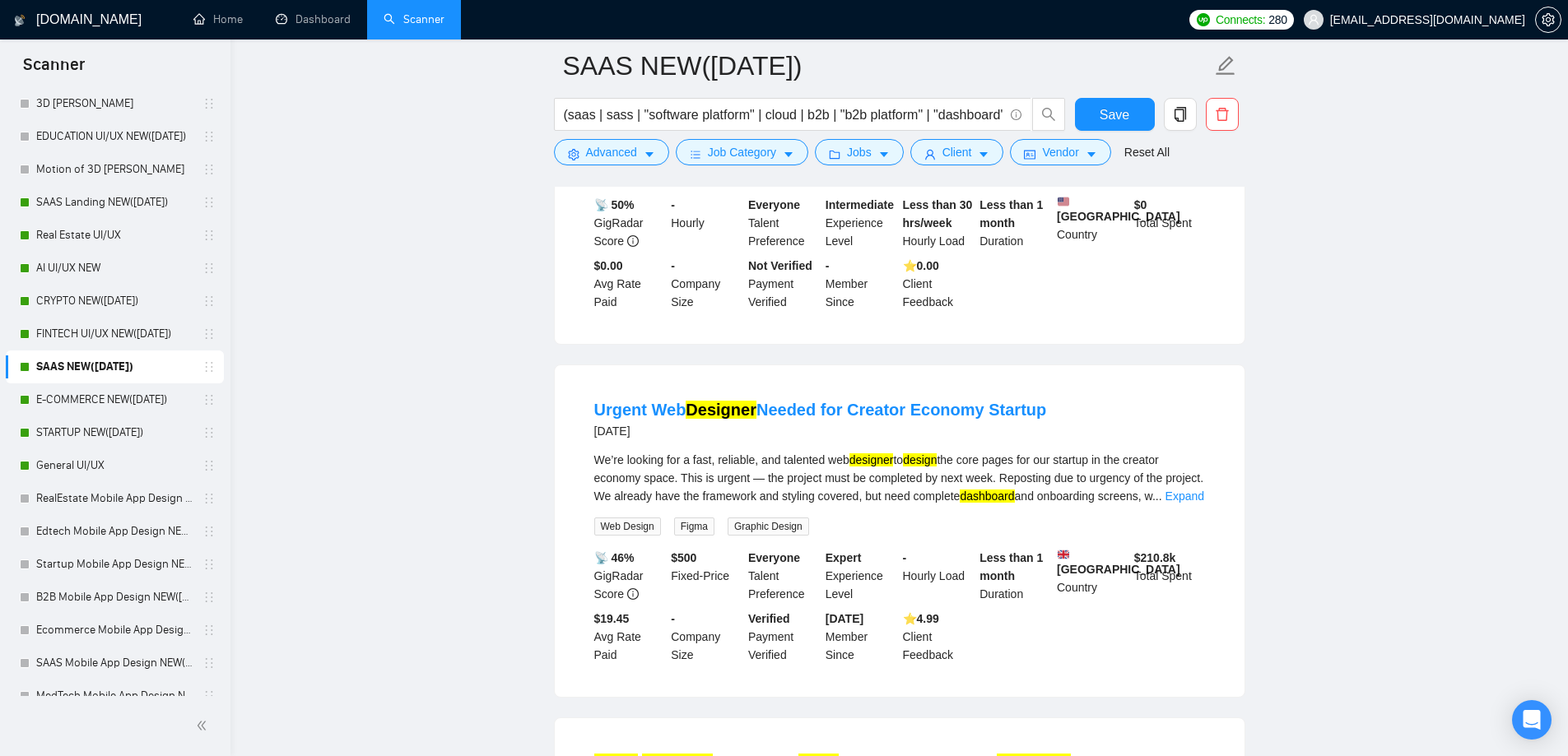
drag, startPoint x: 549, startPoint y: 455, endPoint x: 549, endPoint y: 201, distance: 254.0
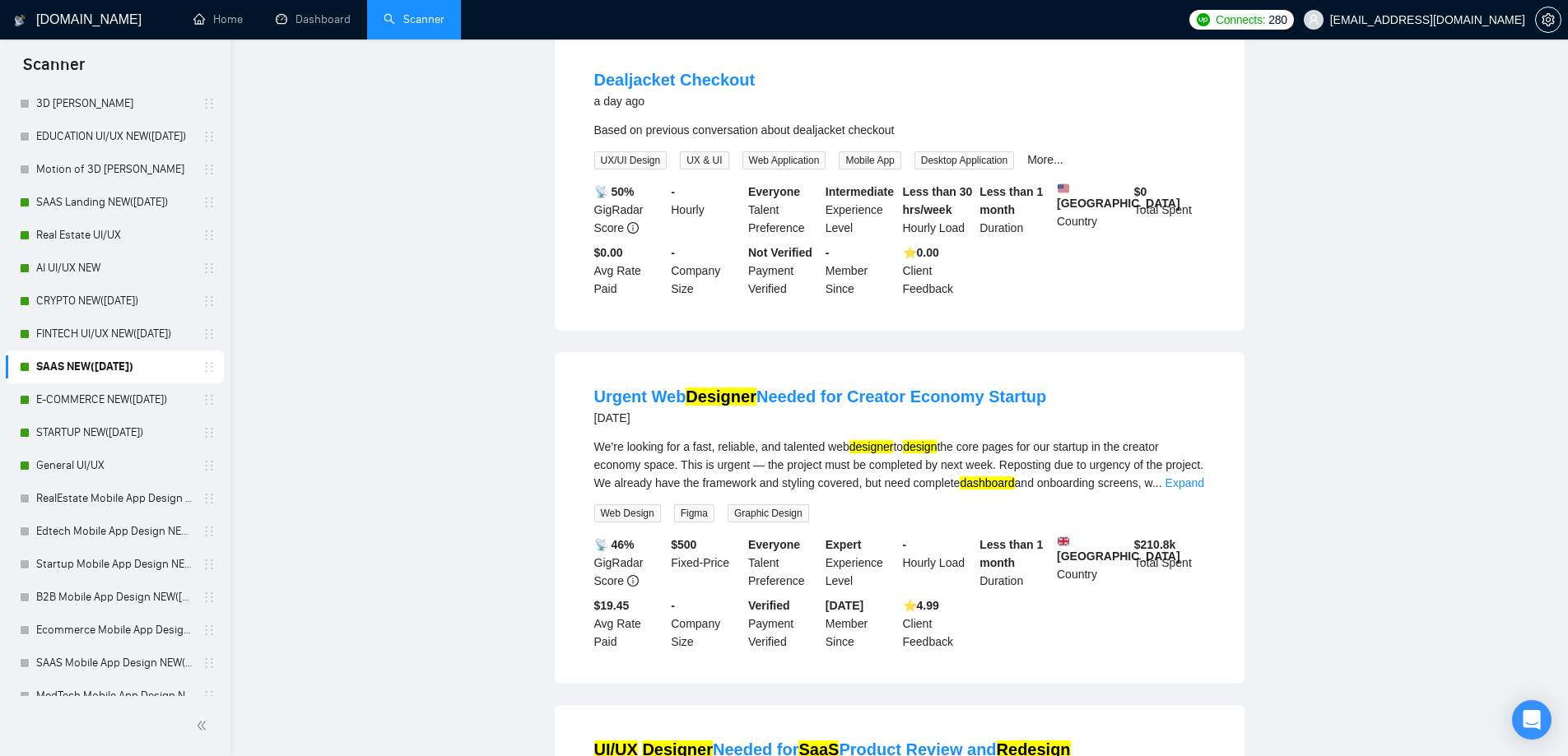
scroll to position [0, 0]
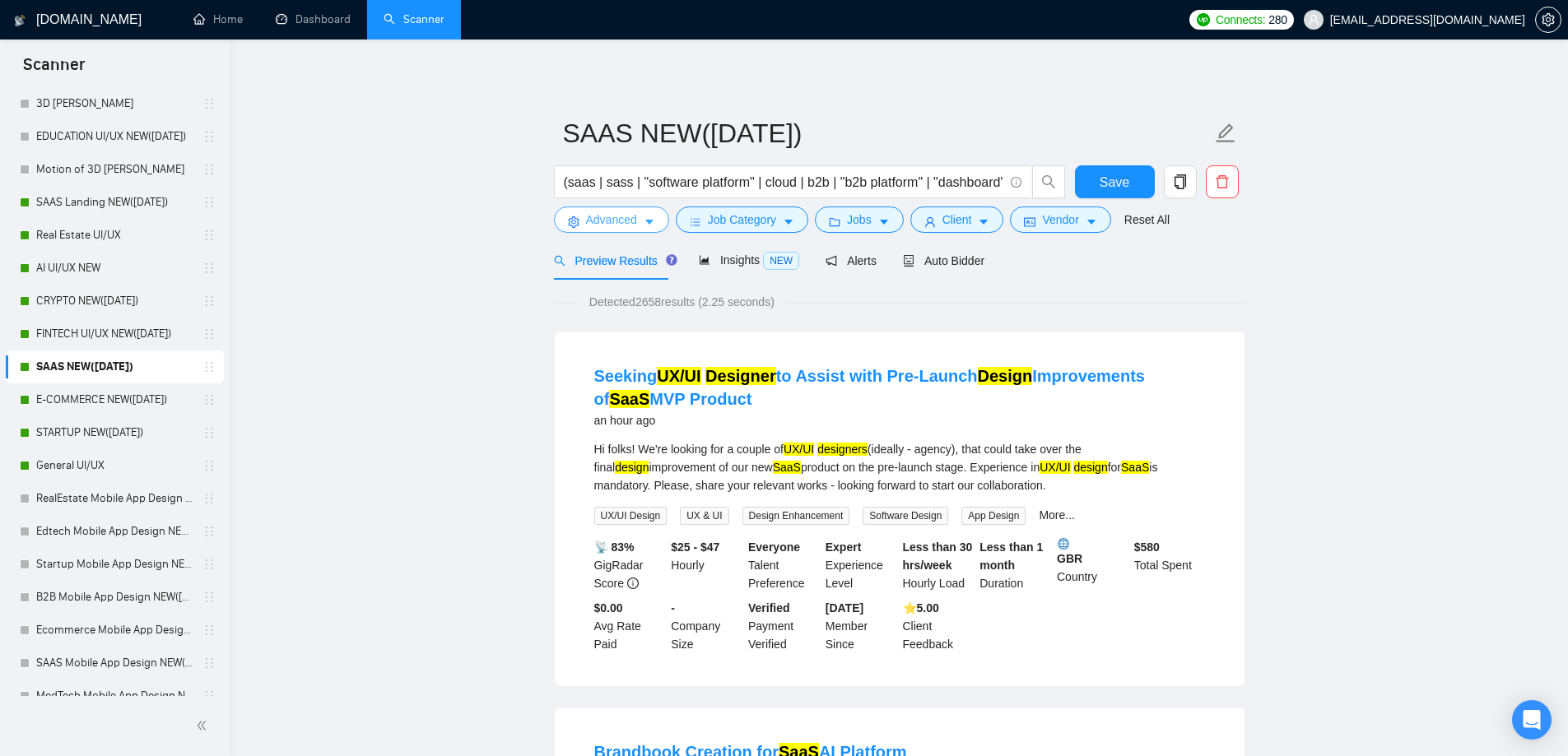
click at [634, 216] on span "Advanced" at bounding box center [611, 219] width 51 height 18
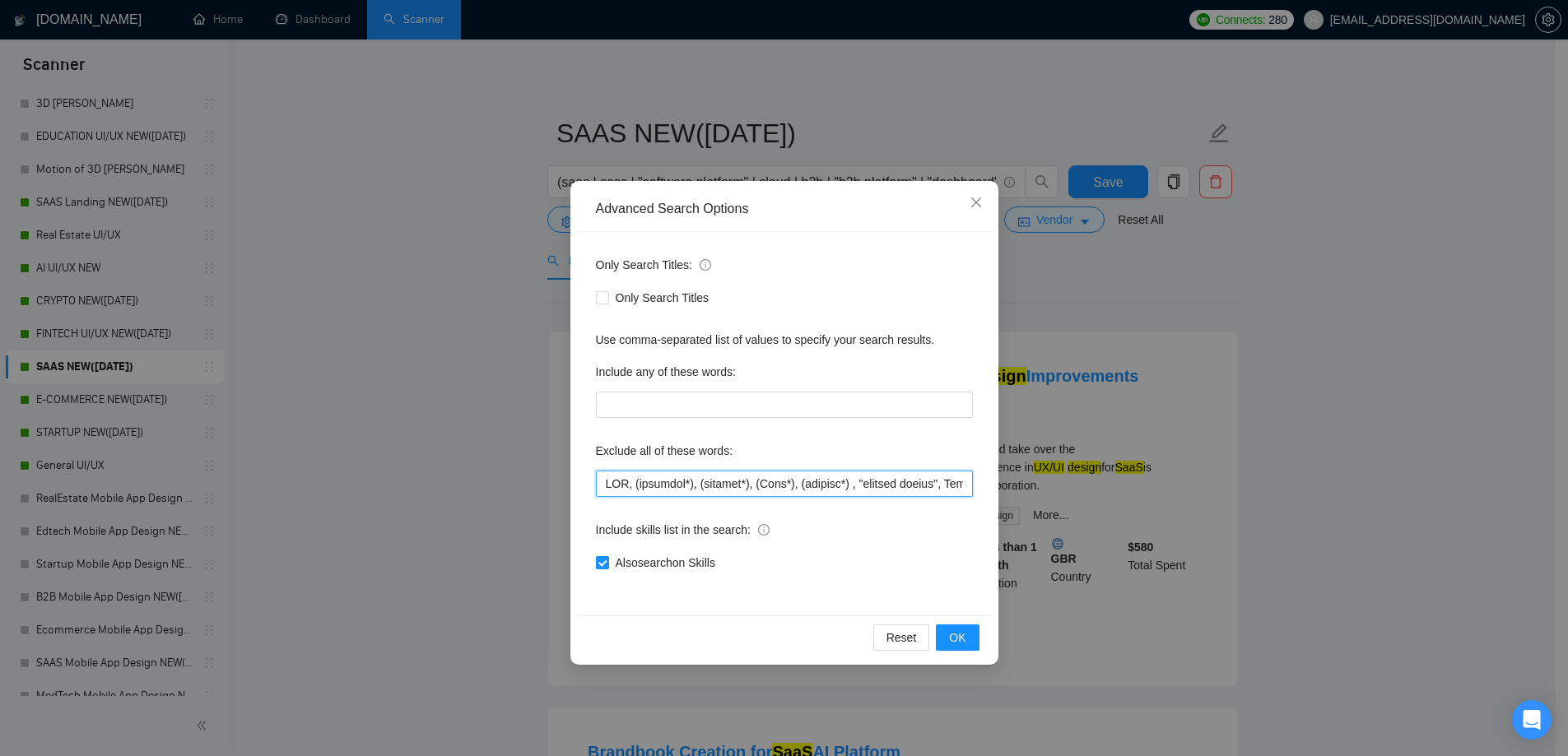
click at [672, 475] on input "text" at bounding box center [784, 483] width 377 height 26
click at [671, 475] on input "text" at bounding box center [784, 483] width 377 height 26
paste input ", "fluent in Spanish", "fluent in German", ".Net", "C++", "C#", "upsale", "Trai…"
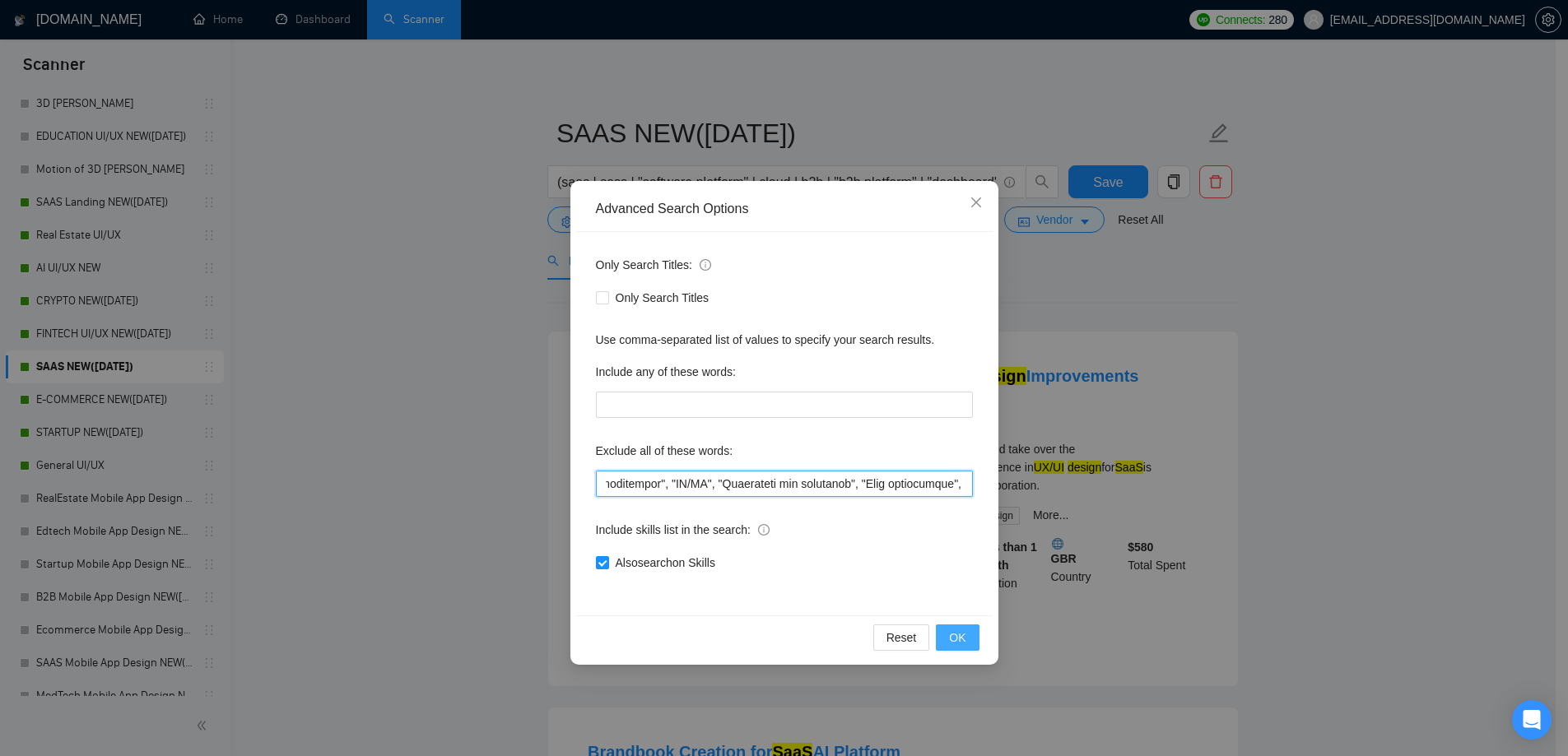
type input "CMS, (research*), (consult*), (Test*), (develop*) , "shopify expert", Template,…"
click at [960, 639] on span "OK" at bounding box center [957, 638] width 16 height 18
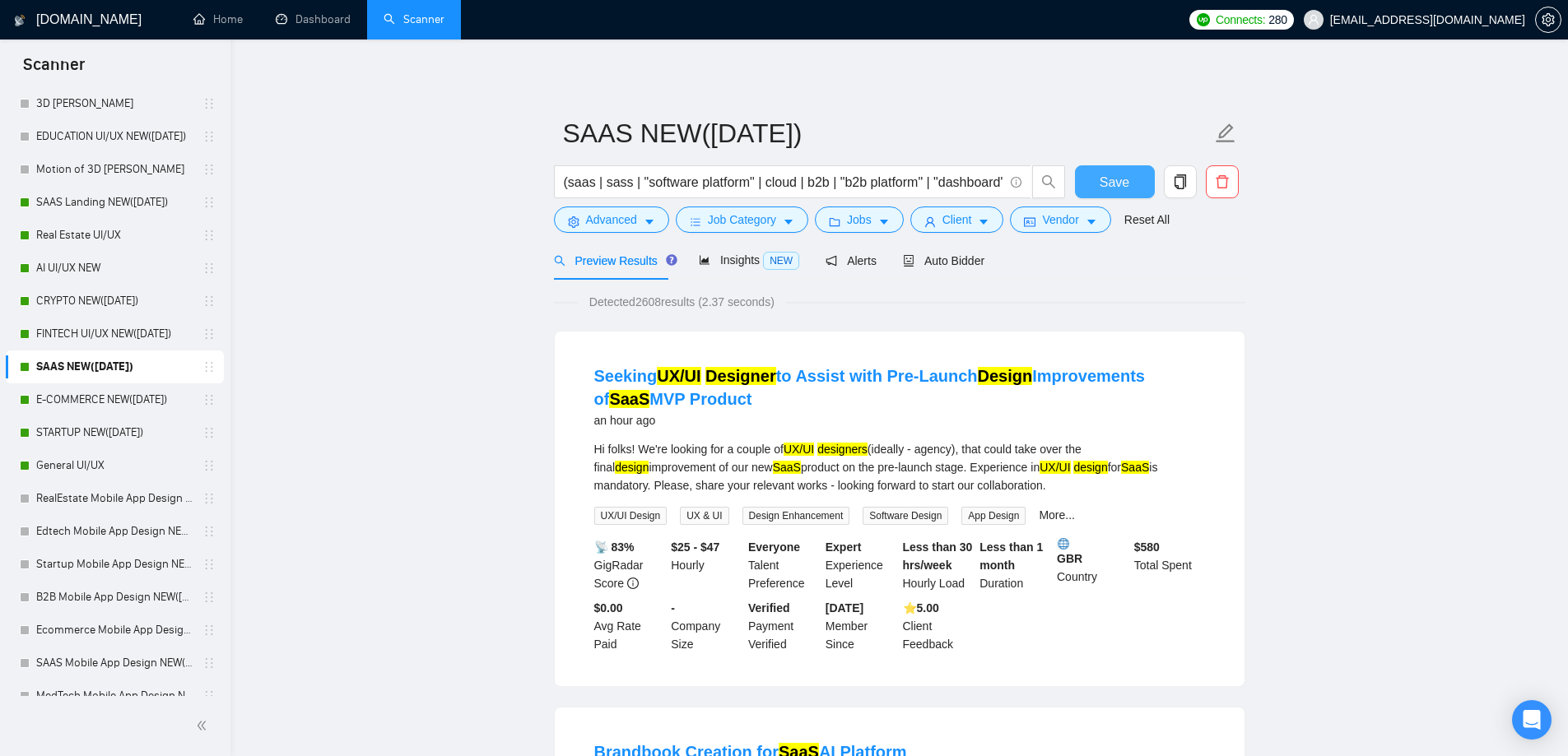
click at [1103, 180] on span "Save" at bounding box center [1114, 182] width 30 height 21
click at [85, 407] on link "E-COMMERCE NEW([DATE])" at bounding box center [114, 399] width 156 height 33
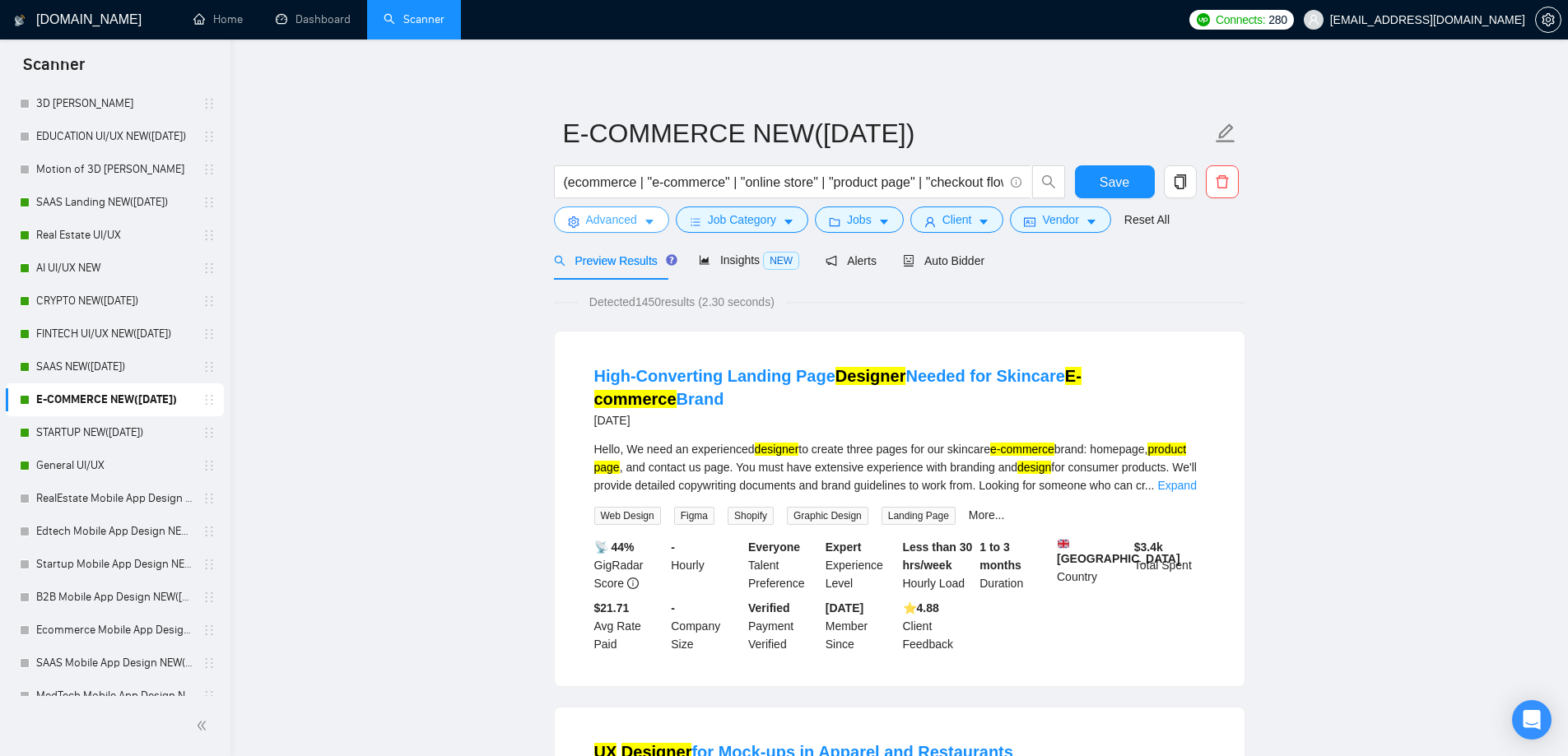
click at [579, 216] on button "Advanced" at bounding box center [611, 219] width 115 height 26
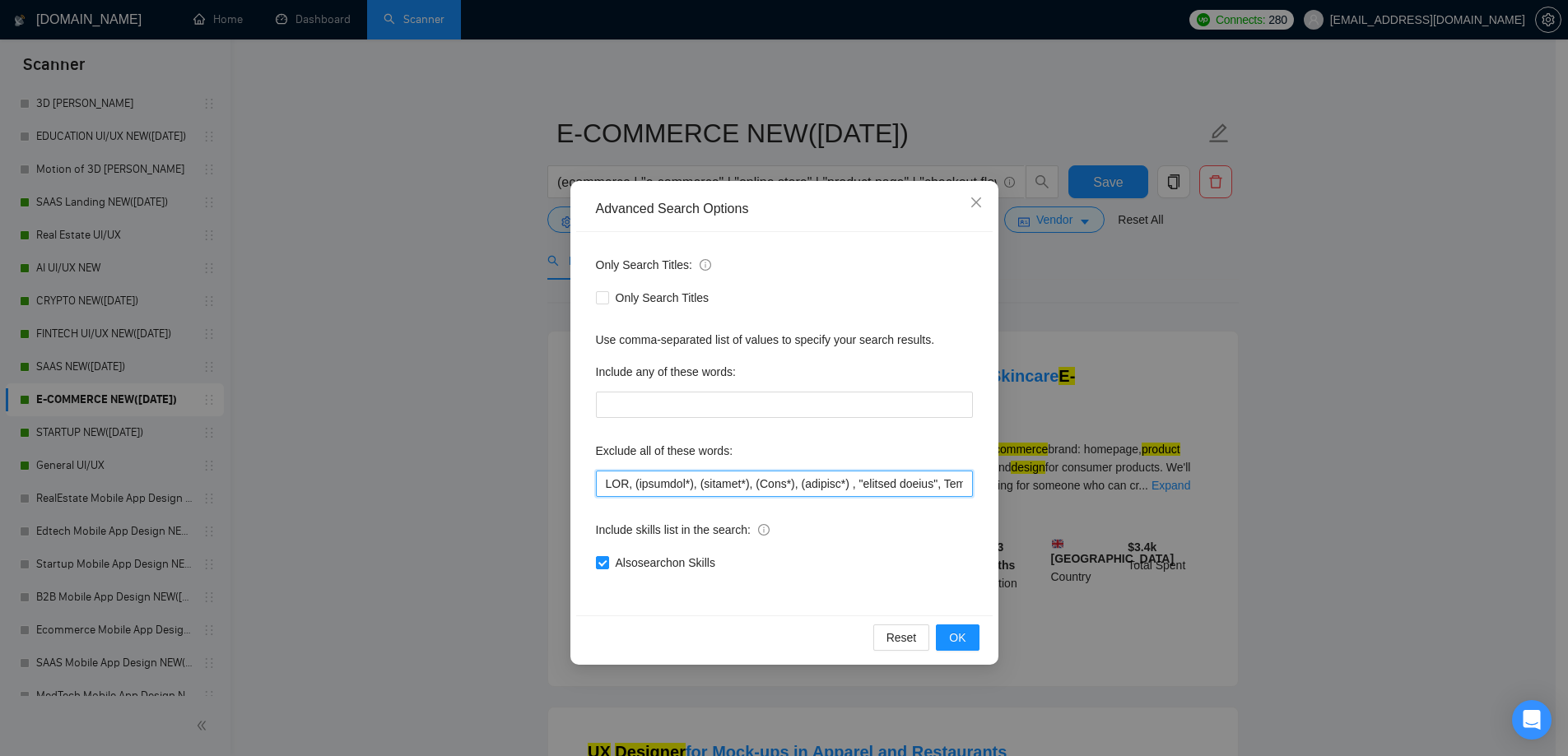
click at [687, 484] on input "text" at bounding box center [784, 483] width 377 height 26
click at [686, 484] on input "text" at bounding box center [784, 483] width 377 height 26
paste input ", "fluent in Spanish", "fluent in German", ".Net", "C++", "C#", "upsale", "Trai…"
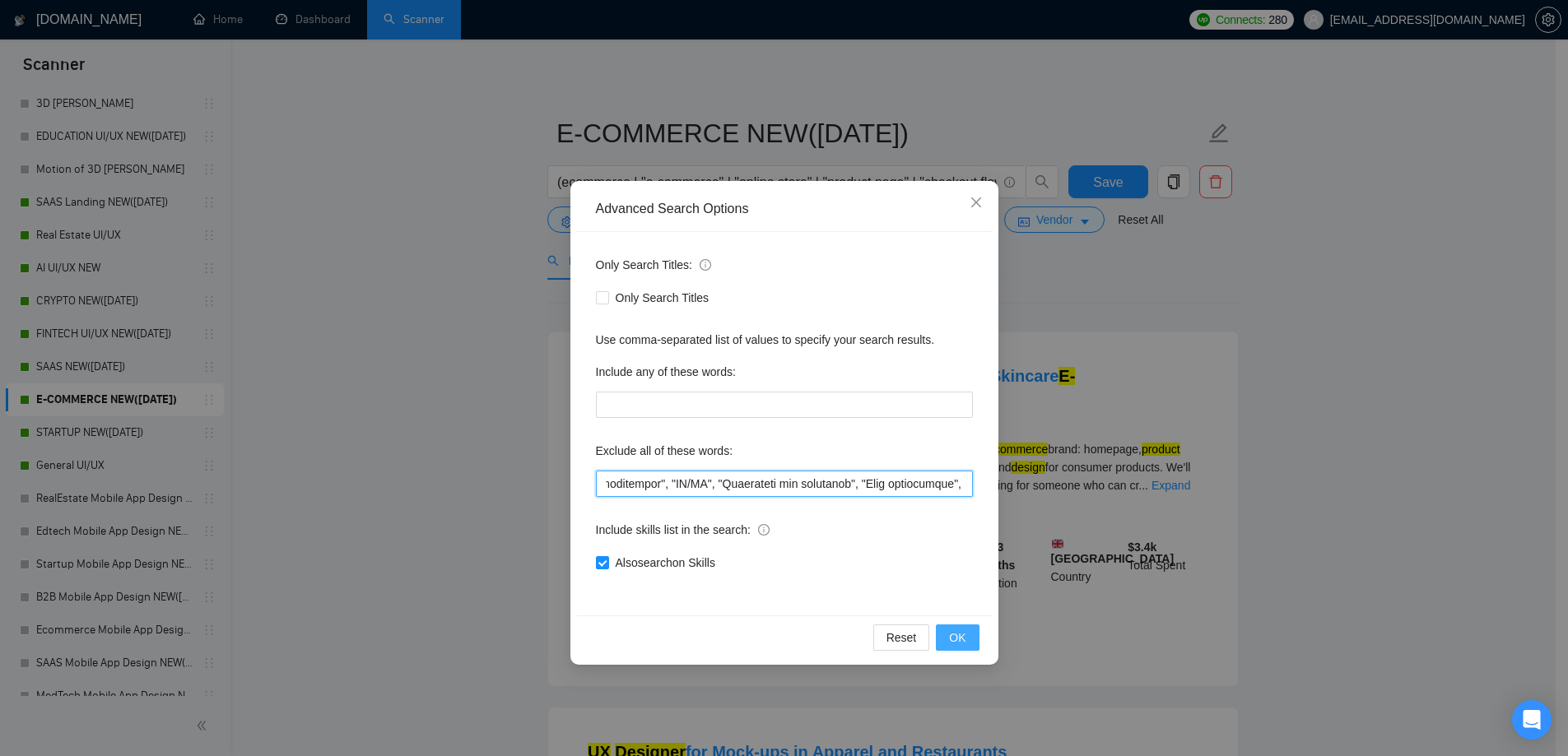
type input "CMS, (research*), (consult*), (Test*), (develop*) , "shopify expert", Template,…"
click at [967, 638] on button "OK" at bounding box center [956, 637] width 42 height 26
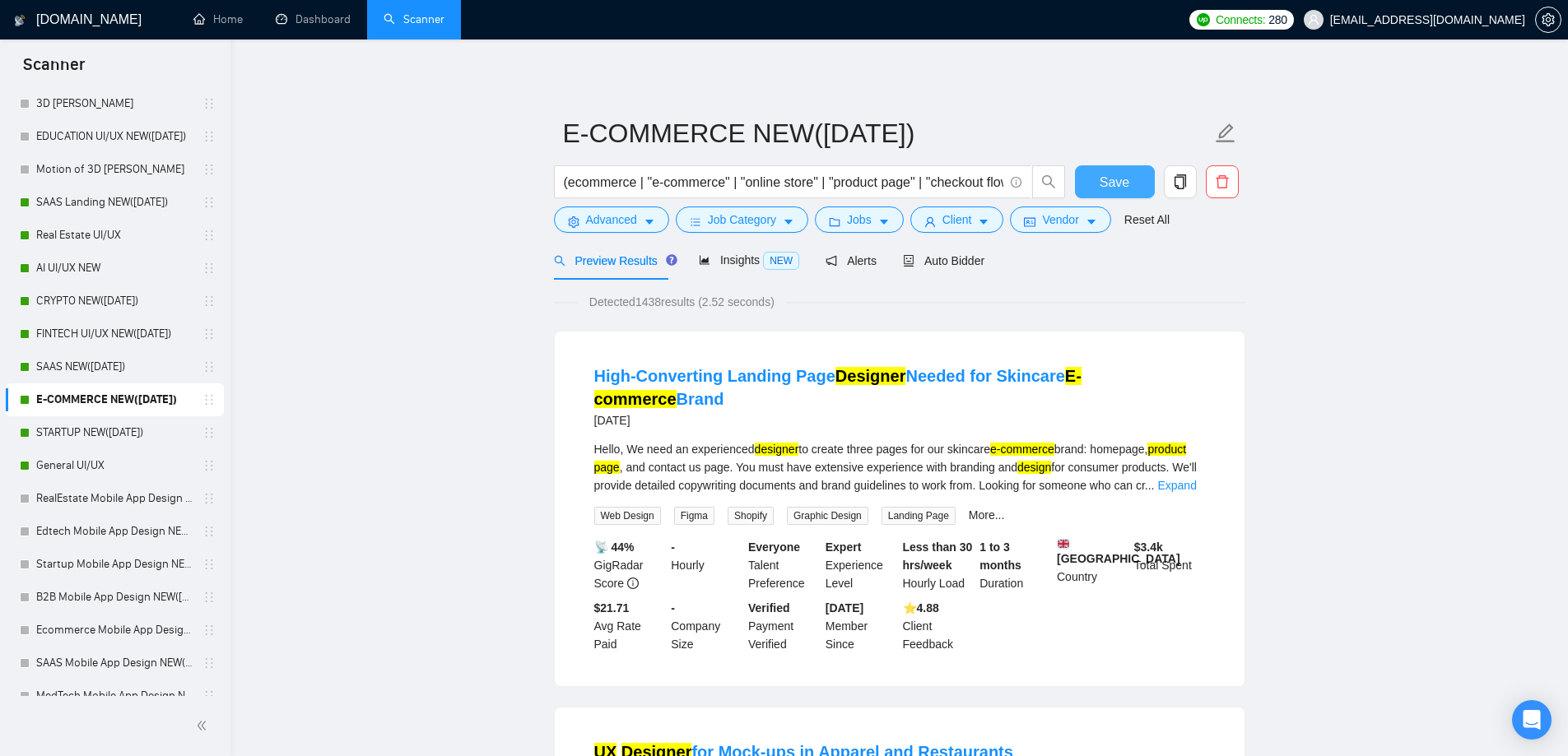
click at [1110, 177] on span "Save" at bounding box center [1114, 182] width 30 height 21
click at [100, 437] on link "STARTUP NEW([DATE])" at bounding box center [114, 433] width 156 height 33
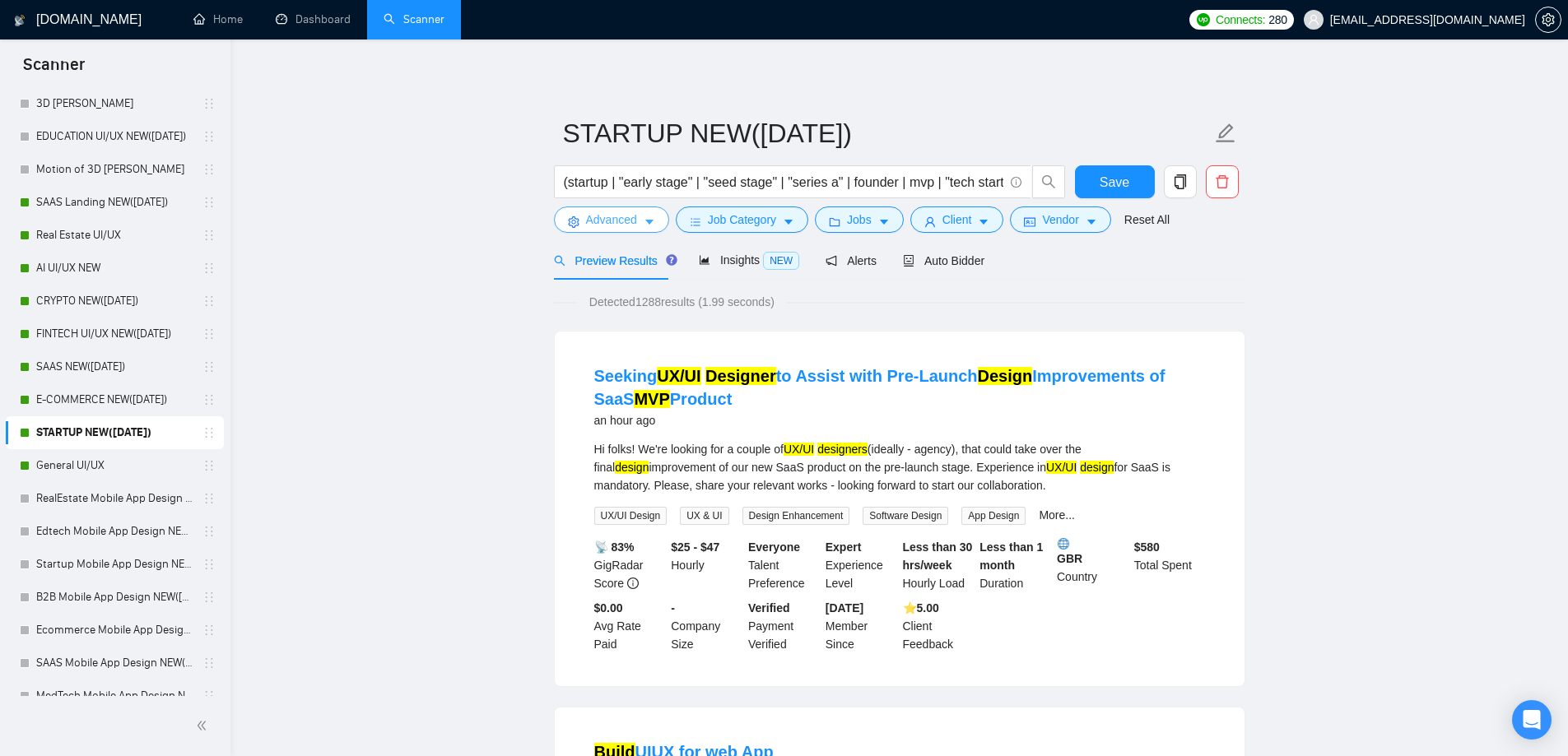
click at [589, 215] on span "Advanced" at bounding box center [611, 219] width 51 height 18
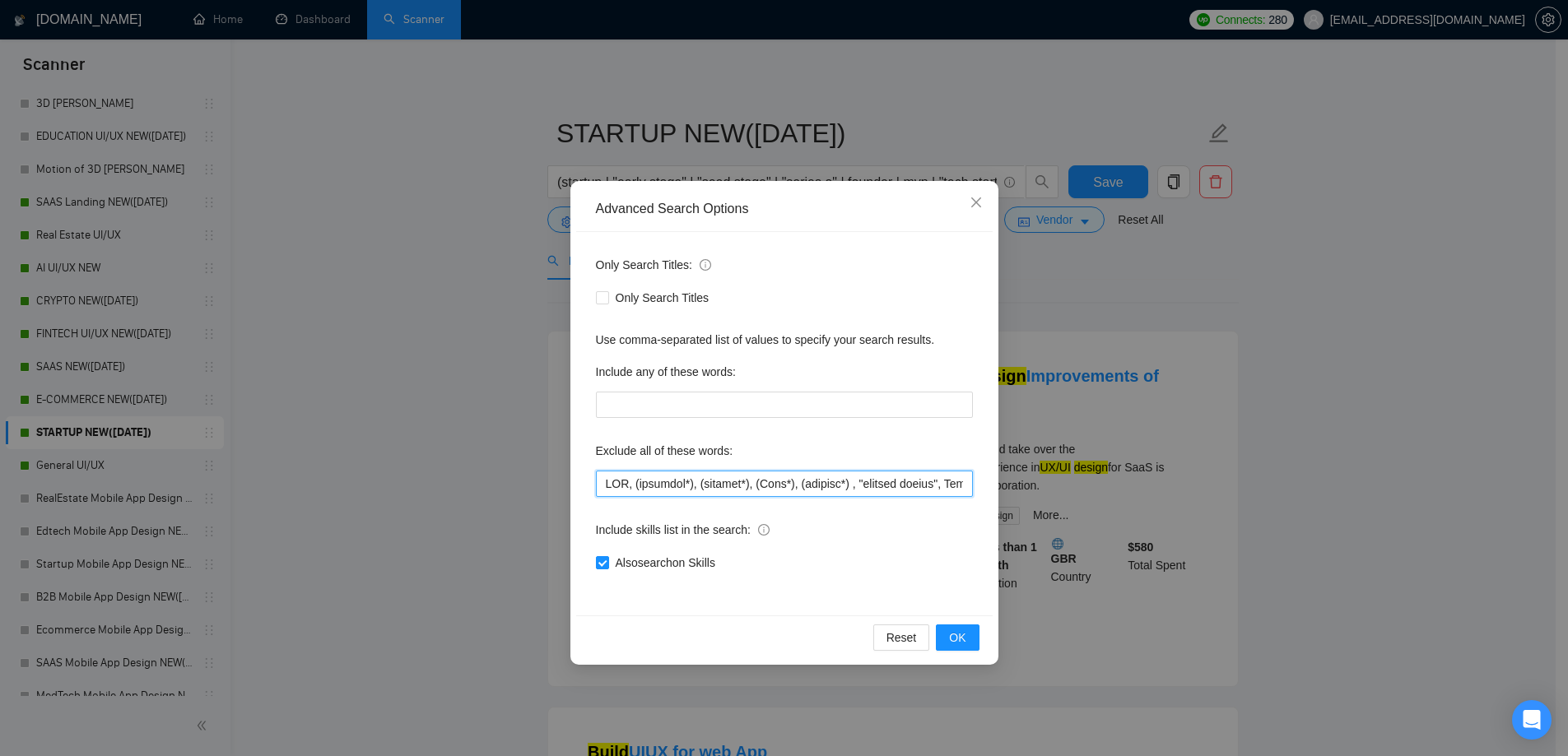
click at [649, 485] on input "text" at bounding box center [784, 483] width 377 height 26
paste input ", "fluent in Spanish", "fluent in German", ".Net", "C++", "C#", "upsale", "Trai…"
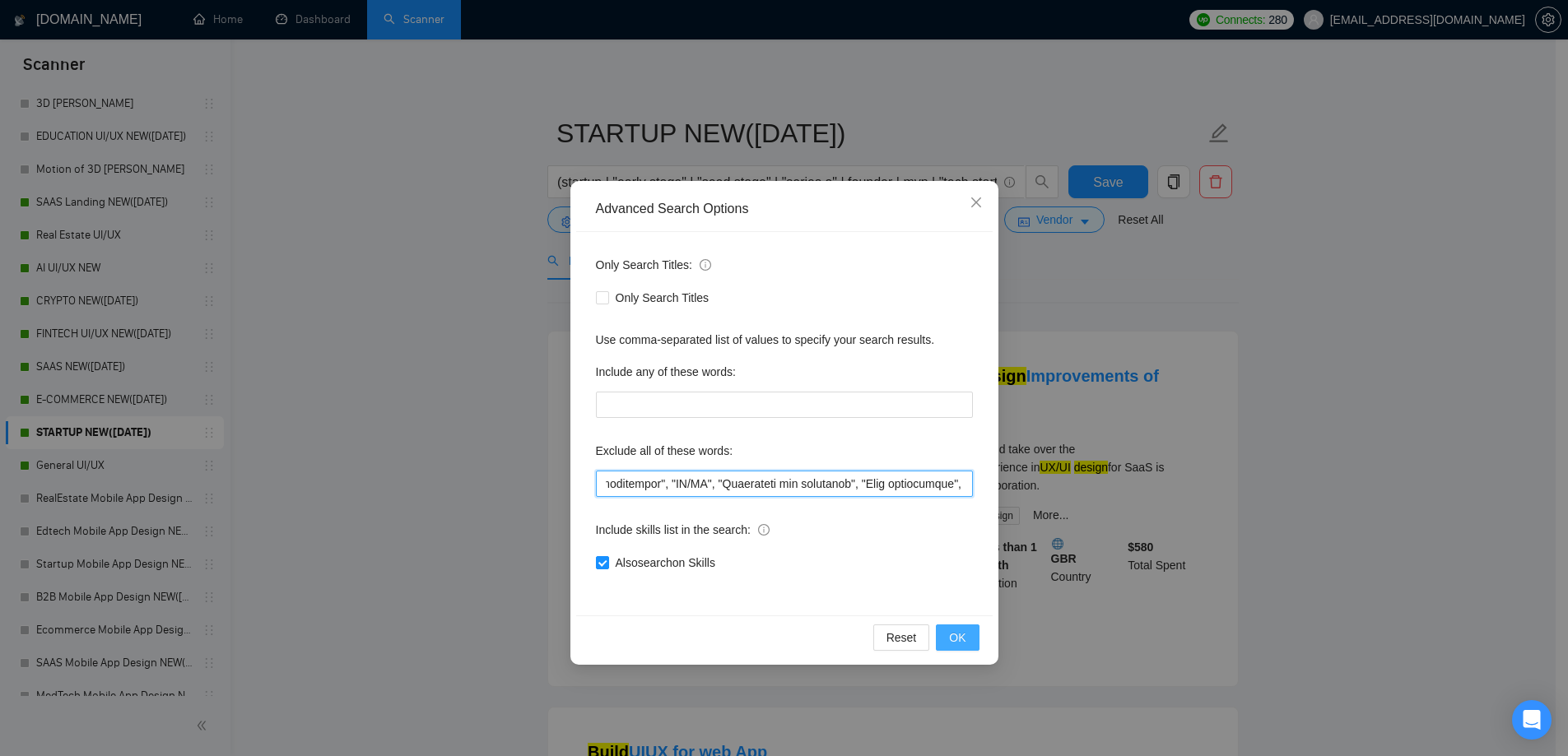
type input "CMS, (research*), (consult*), (Test*), (develop*) , "shopify expert", Template,…"
click at [955, 637] on span "OK" at bounding box center [957, 638] width 16 height 18
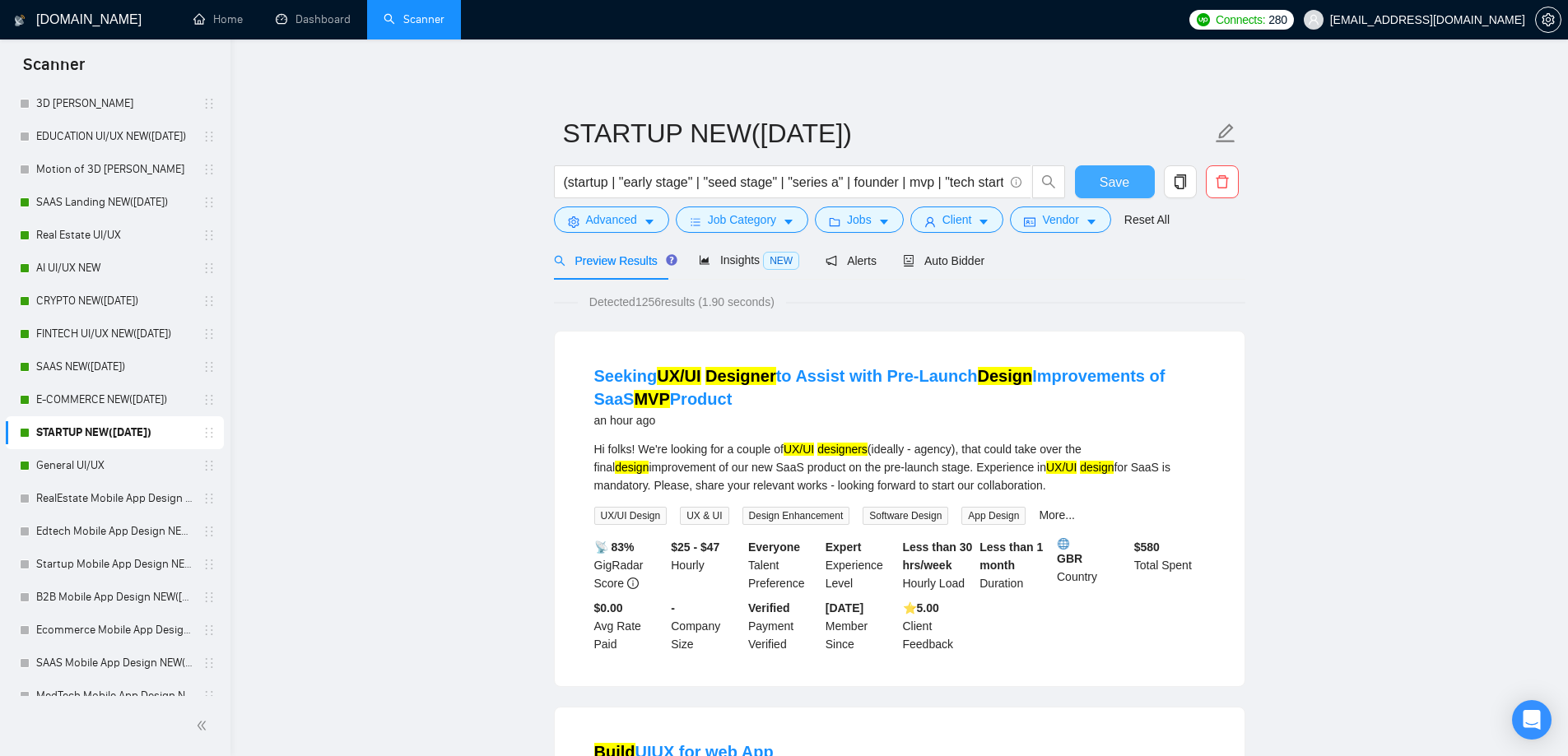
click at [1129, 180] on button "Save" at bounding box center [1114, 182] width 80 height 33
click at [104, 468] on link "General UI/UX" at bounding box center [114, 465] width 156 height 33
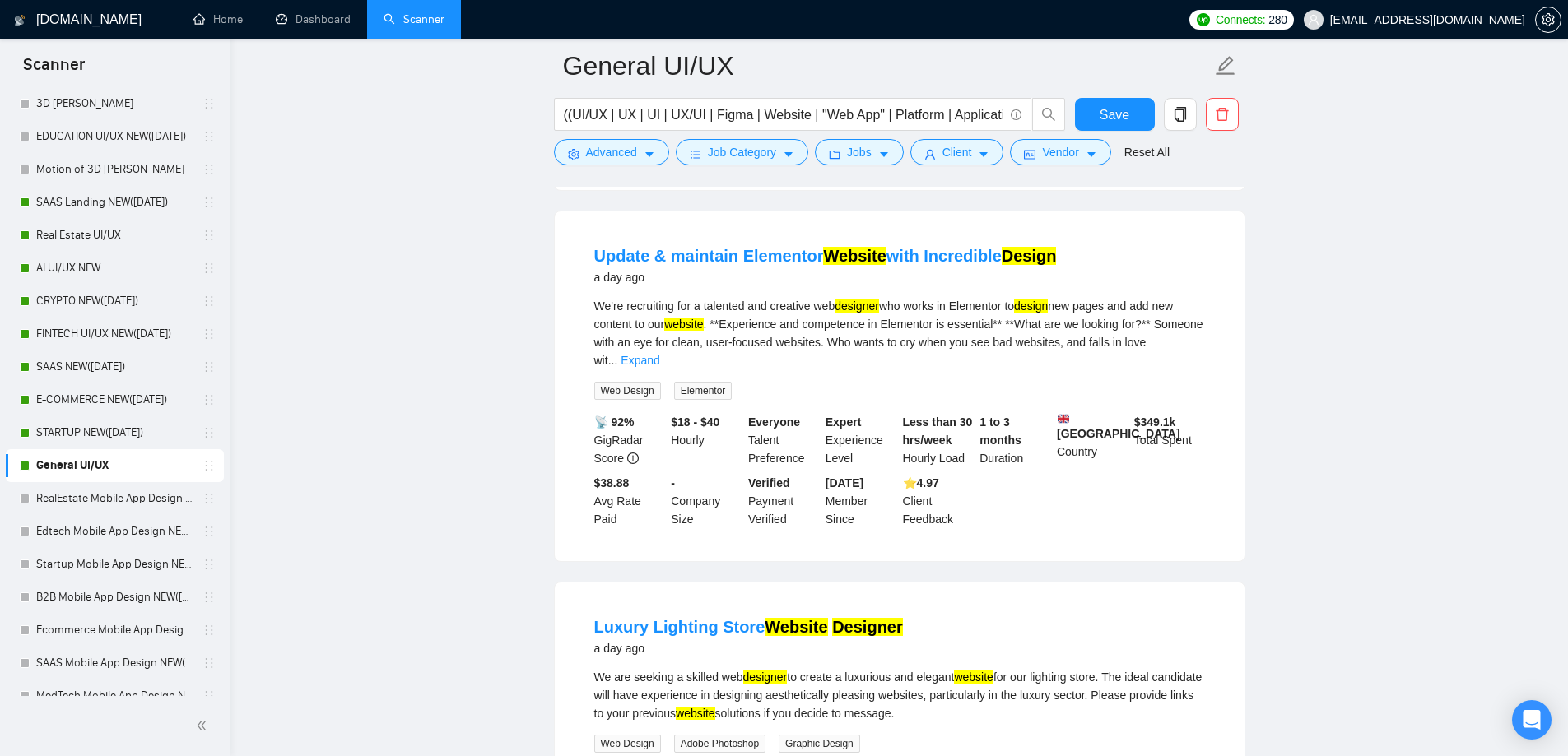
scroll to position [908, 0]
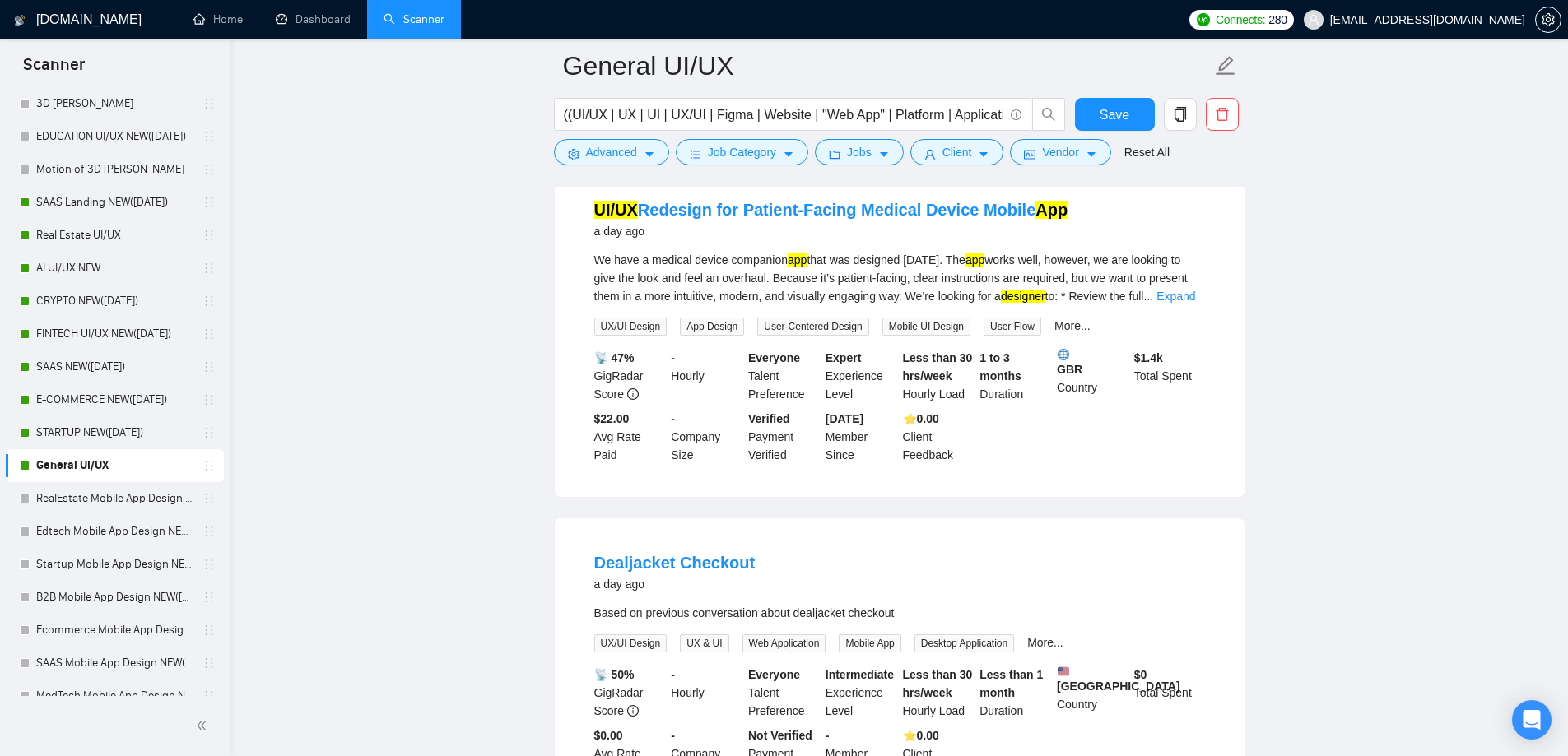
drag, startPoint x: 504, startPoint y: 588, endPoint x: 548, endPoint y: 229, distance: 361.7
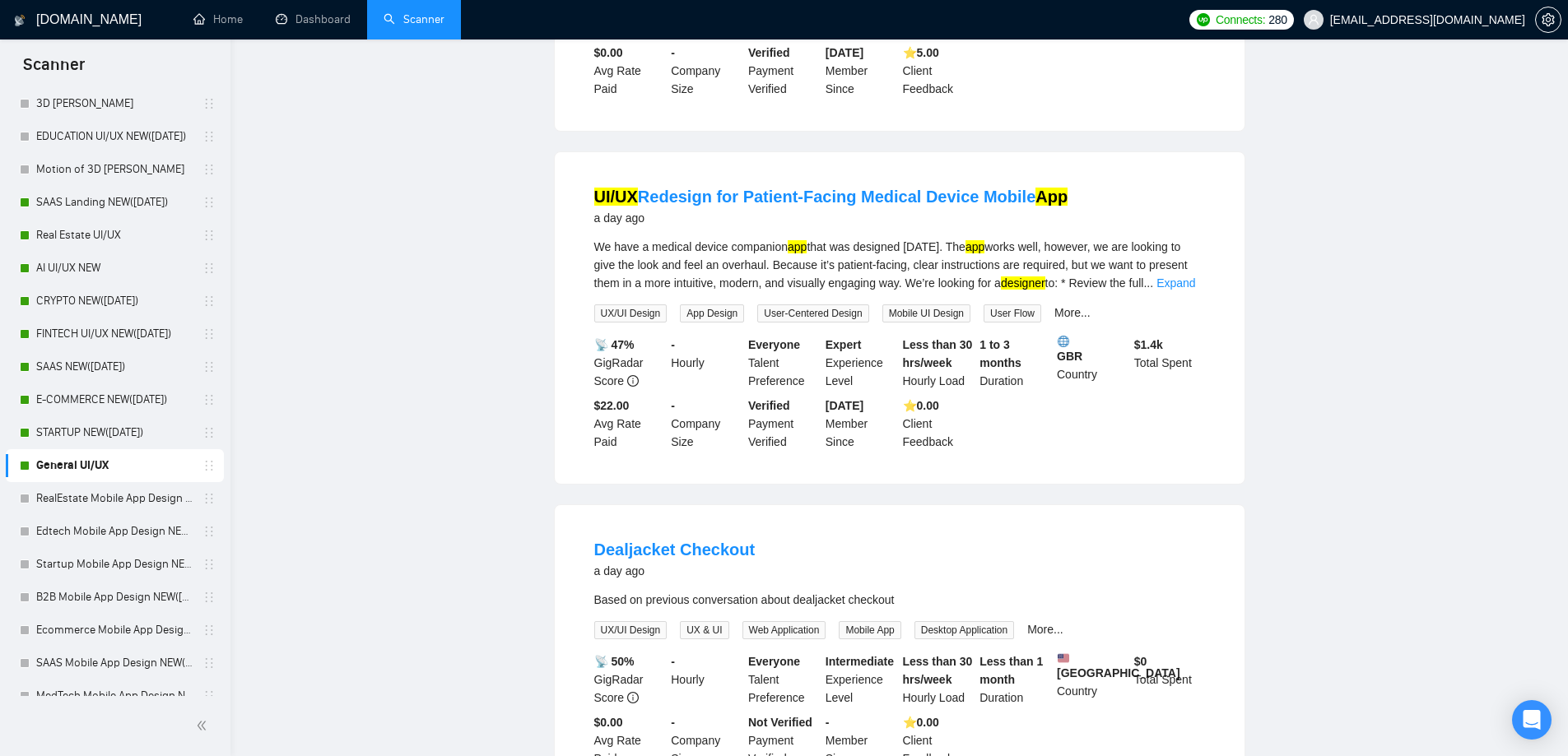
scroll to position [0, 0]
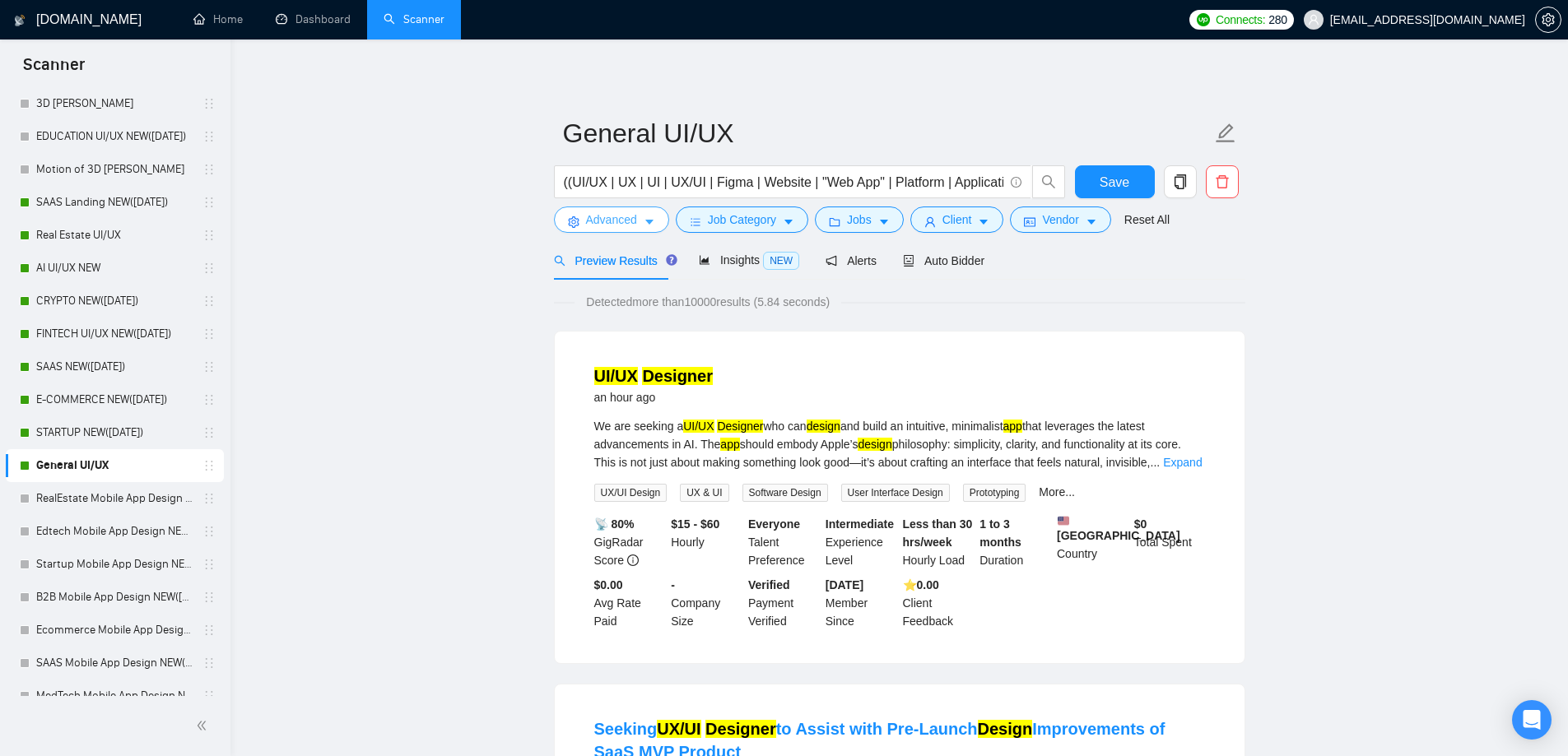
click at [619, 226] on span "Advanced" at bounding box center [611, 219] width 51 height 18
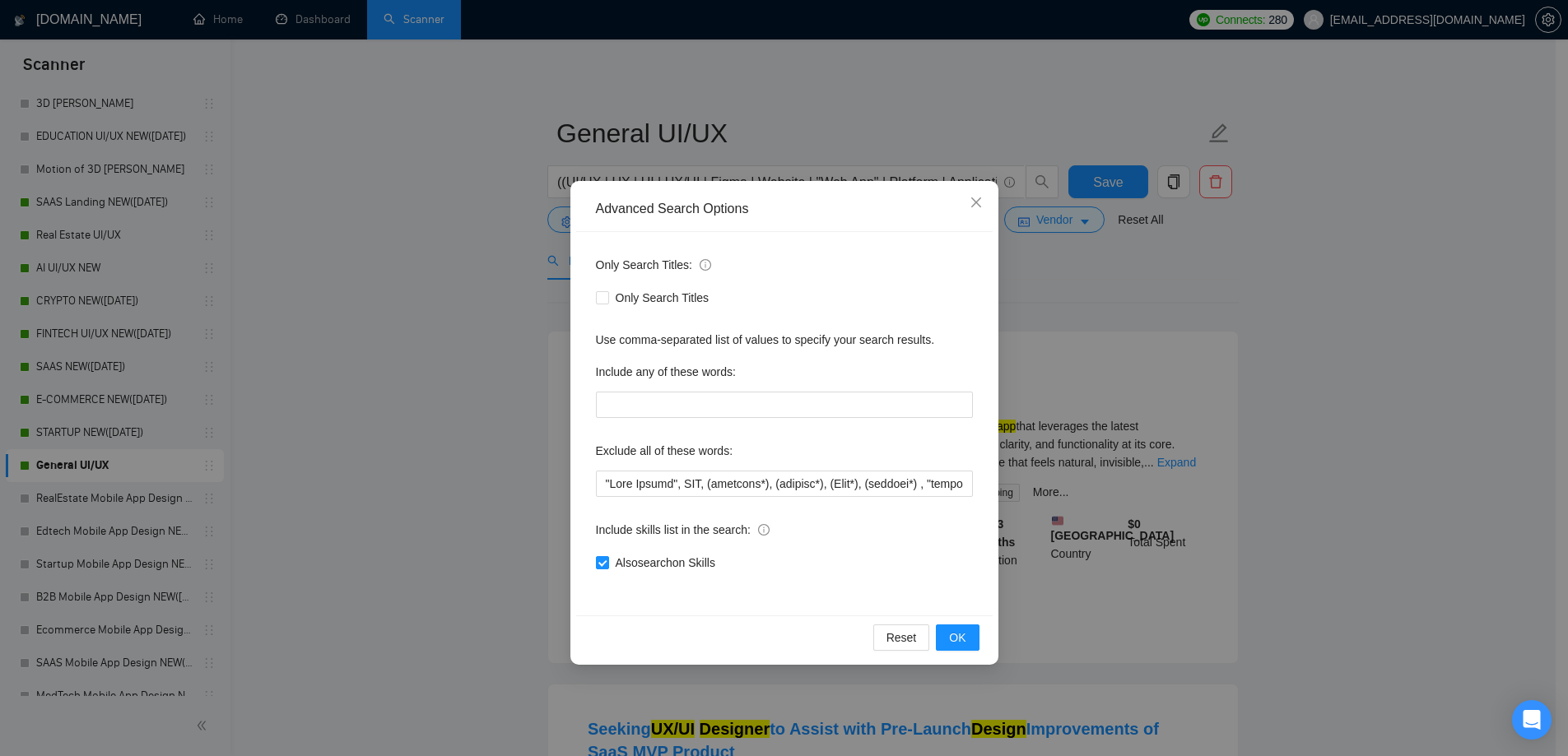
click at [663, 466] on div "Exclude all of these words:" at bounding box center [784, 453] width 377 height 33
click at [671, 479] on input "text" at bounding box center [784, 483] width 377 height 26
paste input "CMS, (research*), (consult*), (Test*), (develop*) , "shopify expert", Template,…"
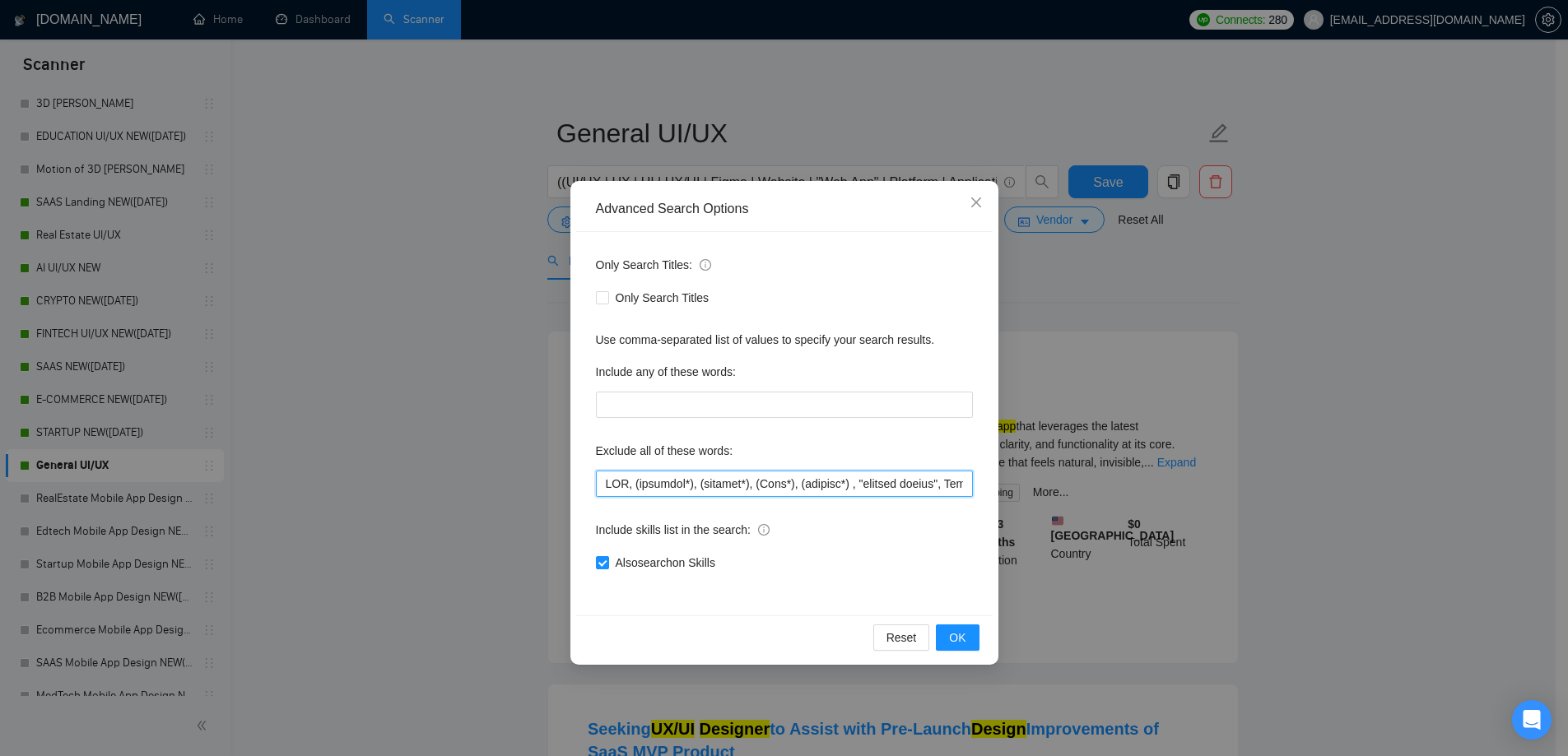
scroll to position [0, 9018]
type input "CMS, (research*), (consult*), (Test*), (develop*) , "shopify expert", Template,…"
click at [953, 636] on span "OK" at bounding box center [957, 638] width 16 height 18
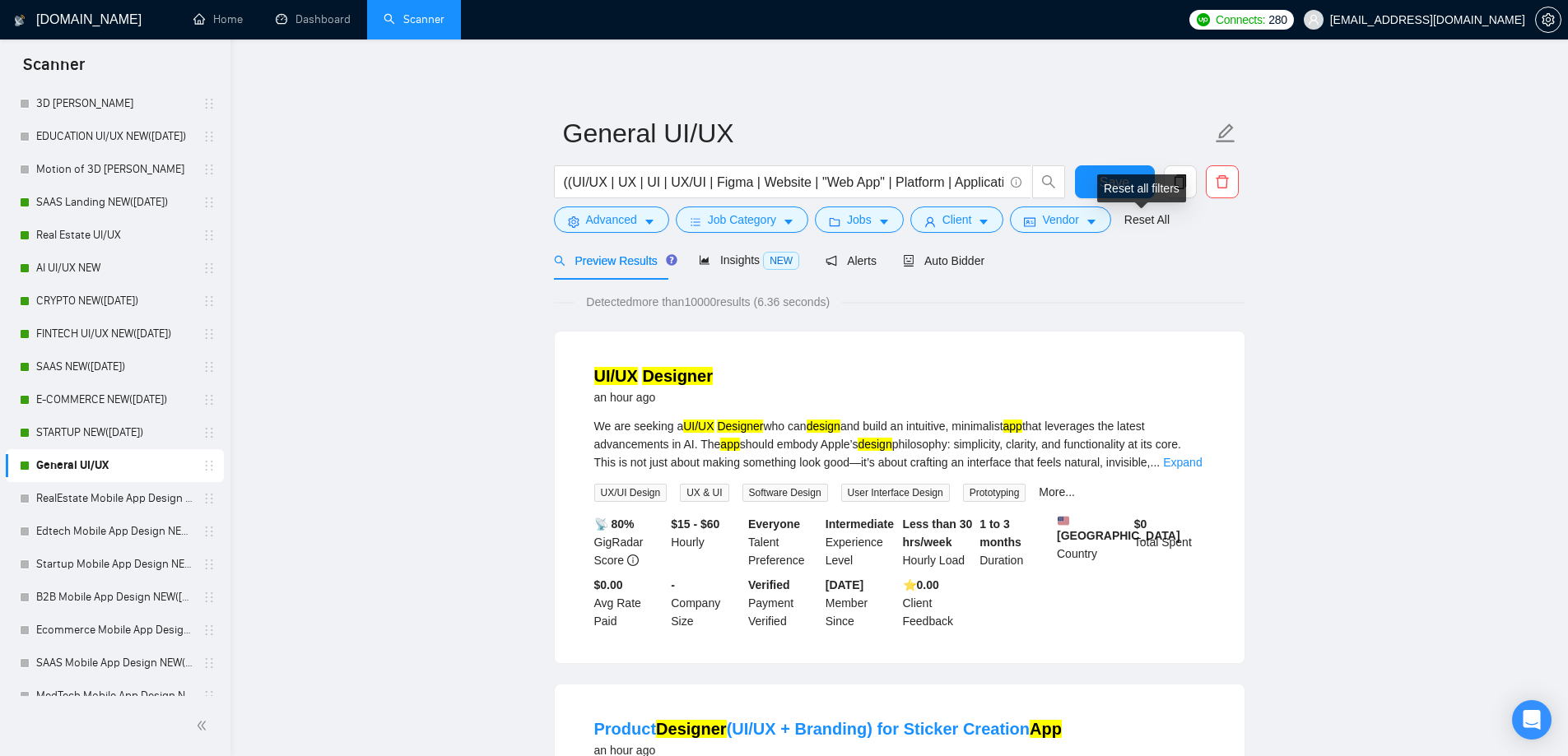
click at [1113, 174] on div "Reset all filters" at bounding box center [1141, 188] width 89 height 28
click at [1096, 166] on button "Save" at bounding box center [1114, 182] width 80 height 33
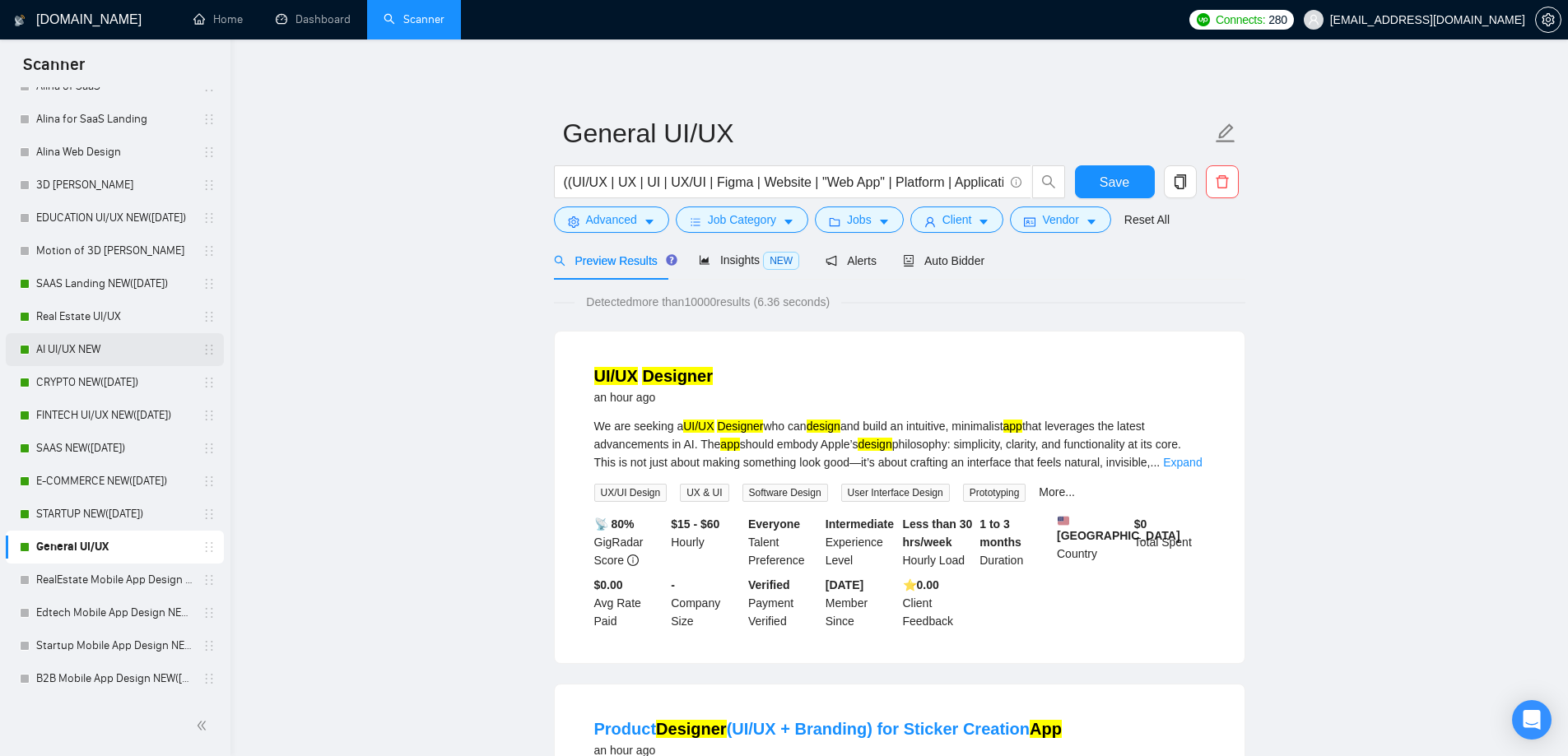
click at [81, 353] on link "AI UI/UX NEW" at bounding box center [114, 350] width 156 height 33
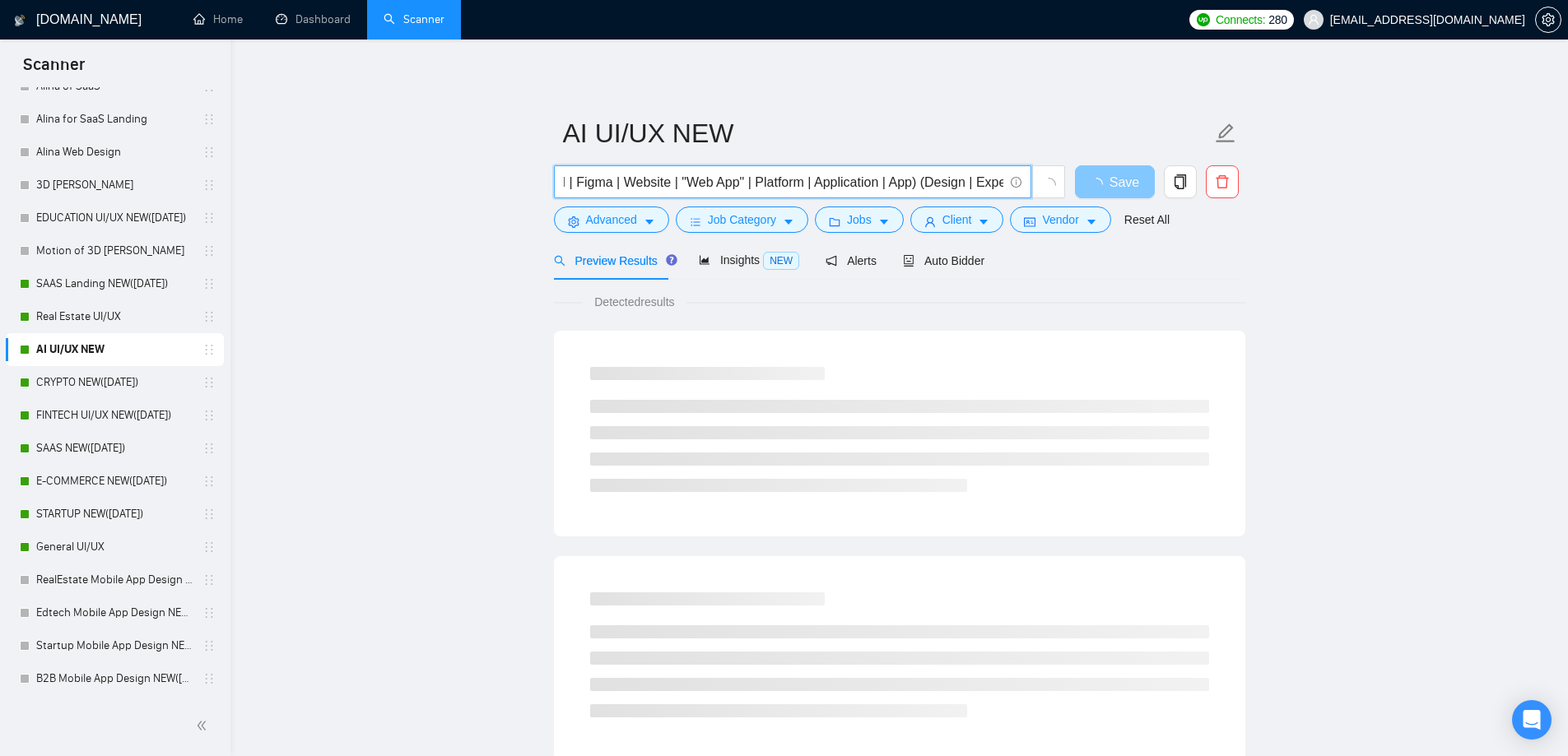
scroll to position [0, 606]
drag, startPoint x: 998, startPoint y: 186, endPoint x: 1092, endPoint y: 186, distance: 94.0
click at [1092, 186] on div "(AI | GPT | "Artificial Intelligence" | LLM ) ((UI/UX | UX | UI | UX/UI | Figma…" at bounding box center [896, 186] width 691 height 42
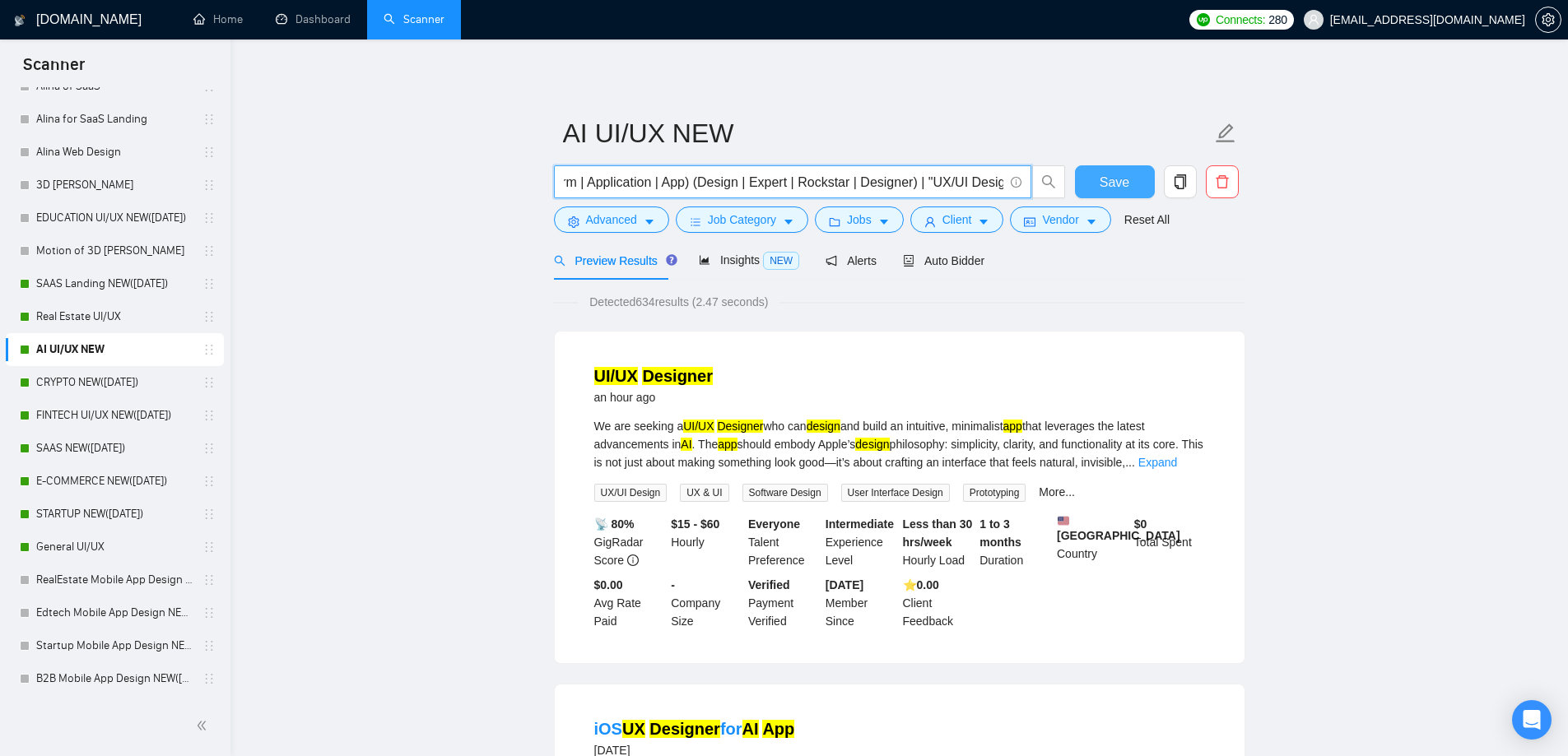
click at [840, 175] on input "(AI | GPT | "Artificial Intelligence" | LLM ) ((UI/UX | UX | UI | UX/UI | Figma…" at bounding box center [784, 182] width 439 height 21
click at [906, 182] on input "(AI | GPT | "Artificial Intelligence" | LLM ) ((UI/UX | UX | UI | UX/UI | Figma…" at bounding box center [784, 182] width 439 height 21
drag, startPoint x: 577, startPoint y: 183, endPoint x: 563, endPoint y: 184, distance: 14.0
click at [564, 184] on input "(AI | GPT | "Artificial Intelligence" | LLM ) ((UI/UX | UX | UI | UX/UI | Figma…" at bounding box center [784, 182] width 439 height 21
click at [594, 182] on input "(AI | GPT | "Artificial Intelligence" | LLM ) ((UI/UX | UX | UI | UX/UI | Figma…" at bounding box center [784, 182] width 439 height 21
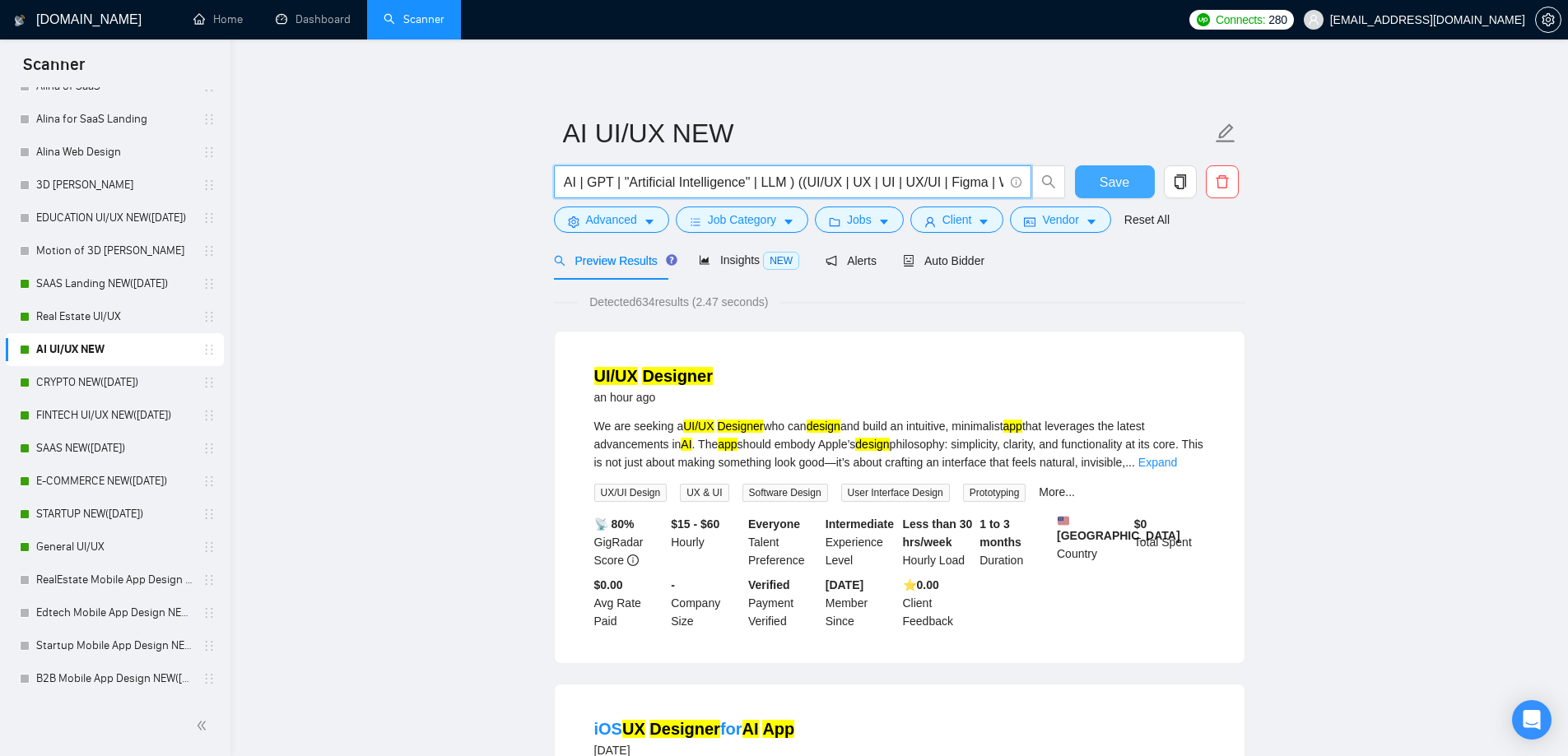
scroll to position [0, 0]
drag, startPoint x: 588, startPoint y: 182, endPoint x: 562, endPoint y: 184, distance: 26.1
click at [562, 184] on span "(AI | GPT | "Artificial Intelligence" | LLM ) ((UI/UX | UX | UI | UX/UI | Figma…" at bounding box center [793, 182] width 477 height 33
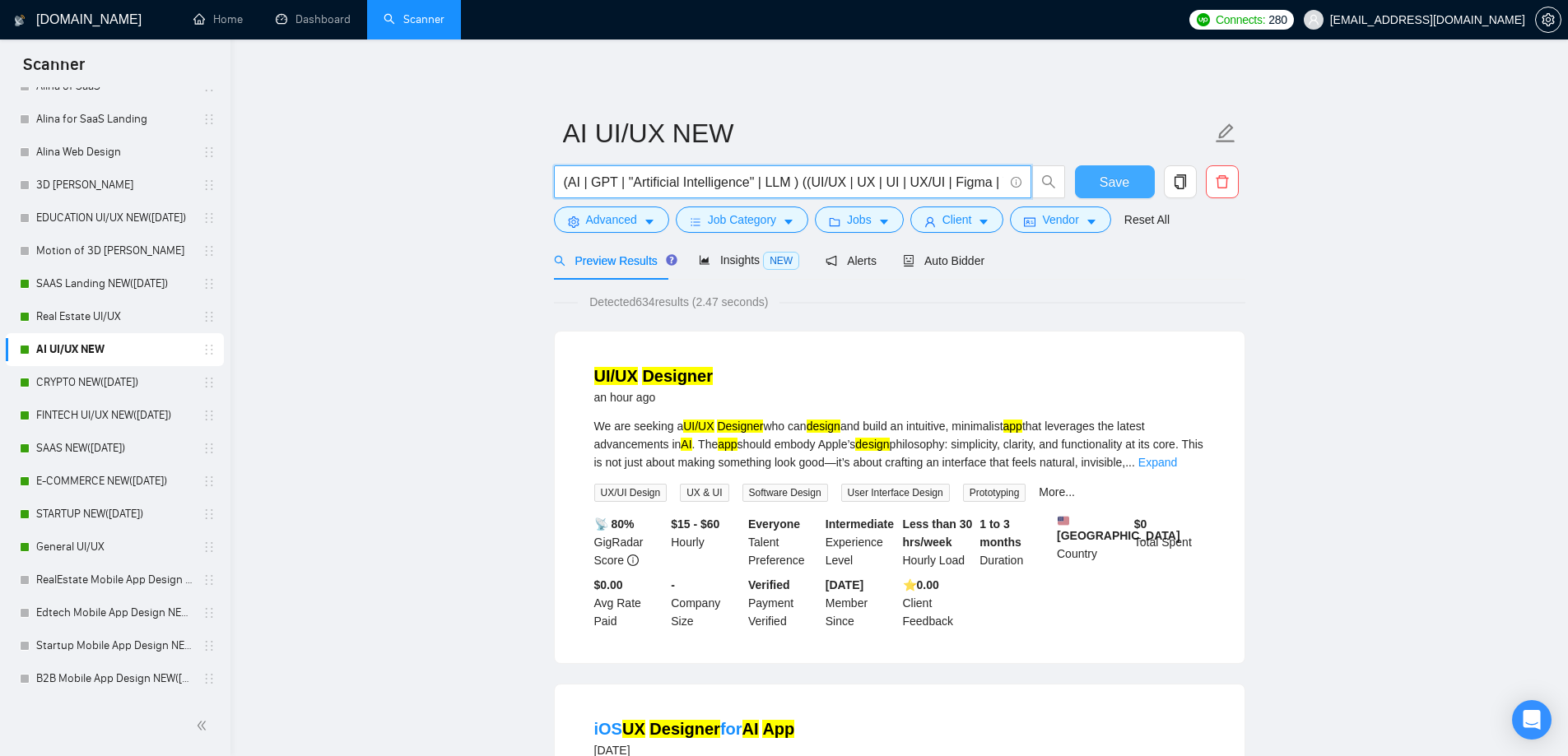
drag, startPoint x: 569, startPoint y: 182, endPoint x: 439, endPoint y: 189, distance: 130.2
click at [698, 172] on input "(AI | GPT | "Artificial Intelligence" | LLM ) ((UI/UX | UX | UI | UX/UI | Figma…" at bounding box center [784, 182] width 439 height 21
drag, startPoint x: 749, startPoint y: 182, endPoint x: 767, endPoint y: 187, distance: 18.7
click at [767, 187] on input "(AI | GPT | "Artificial Intelligence" | LLM ) ((UI/UX | UX | UI | UX/UI | Figma…" at bounding box center [784, 182] width 439 height 21
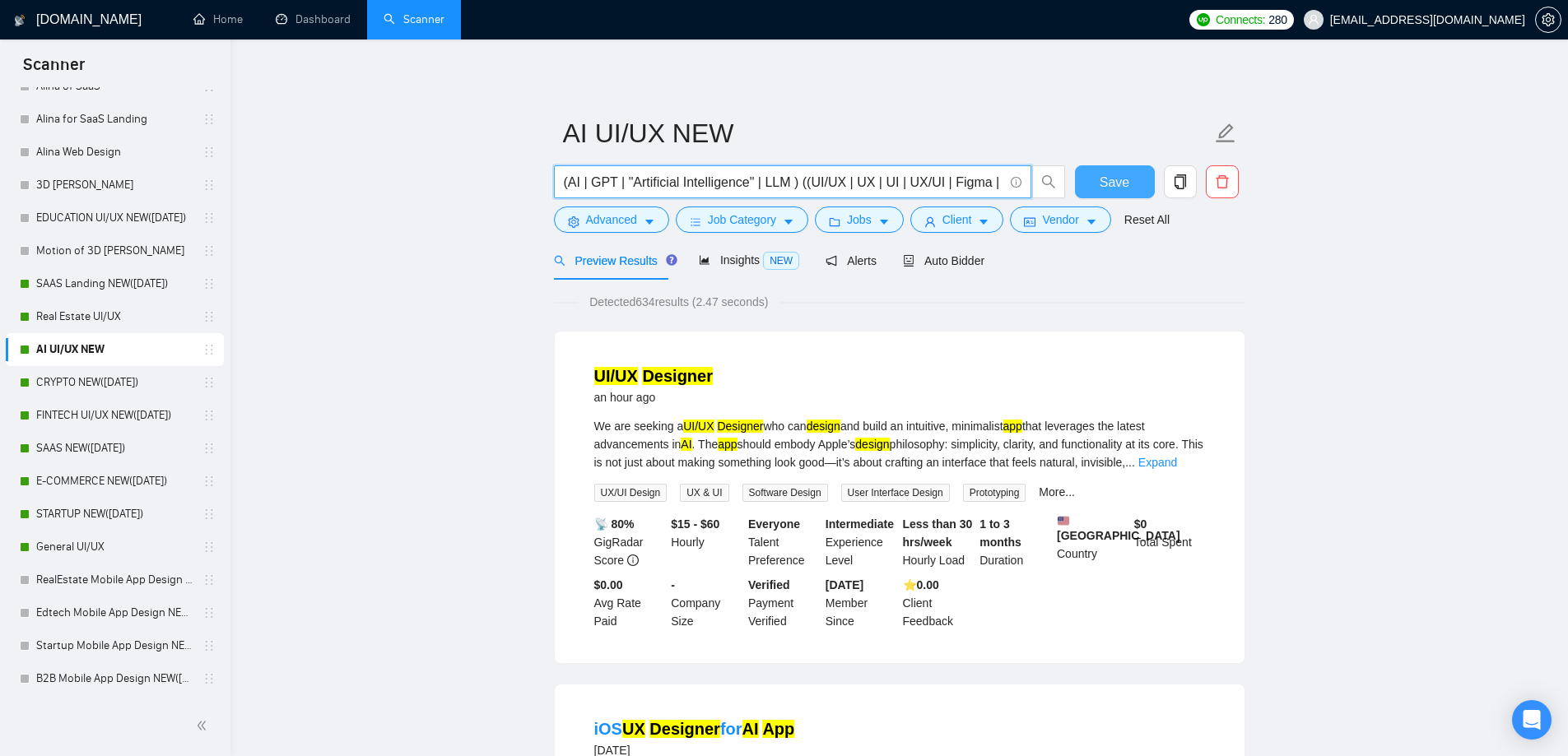
click at [868, 184] on input "(AI | GPT | "Artificial Intelligence" | LLM ) ((UI/UX | UX | UI | UX/UI | Figma…" at bounding box center [784, 182] width 439 height 21
drag, startPoint x: 993, startPoint y: 186, endPoint x: 1024, endPoint y: 184, distance: 31.1
click at [1024, 184] on span "(AI | GPT | "Artificial Intelligence" | LLM ) ((UI/UX | UX | UI | UX/UI | Figma…" at bounding box center [793, 182] width 477 height 33
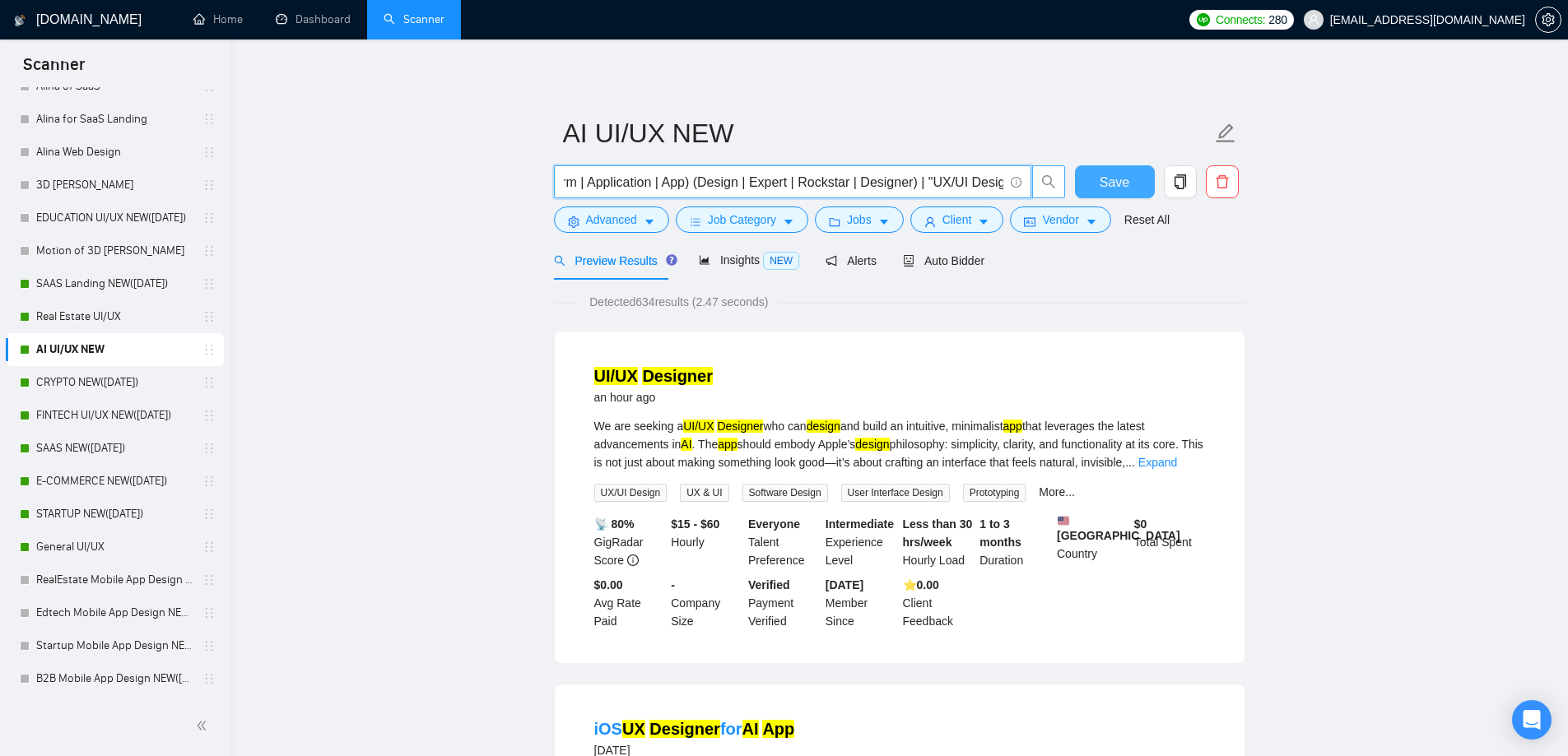
drag, startPoint x: 780, startPoint y: 180, endPoint x: 1043, endPoint y: 189, distance: 263.2
click at [1043, 189] on span "(AI | GPT | "Artificial Intelligence" | LLM ) ((UI/UX | UX | UI | UX/UI | Figma…" at bounding box center [810, 182] width 512 height 33
click at [67, 318] on link "Real Estate UI/UX" at bounding box center [114, 316] width 156 height 33
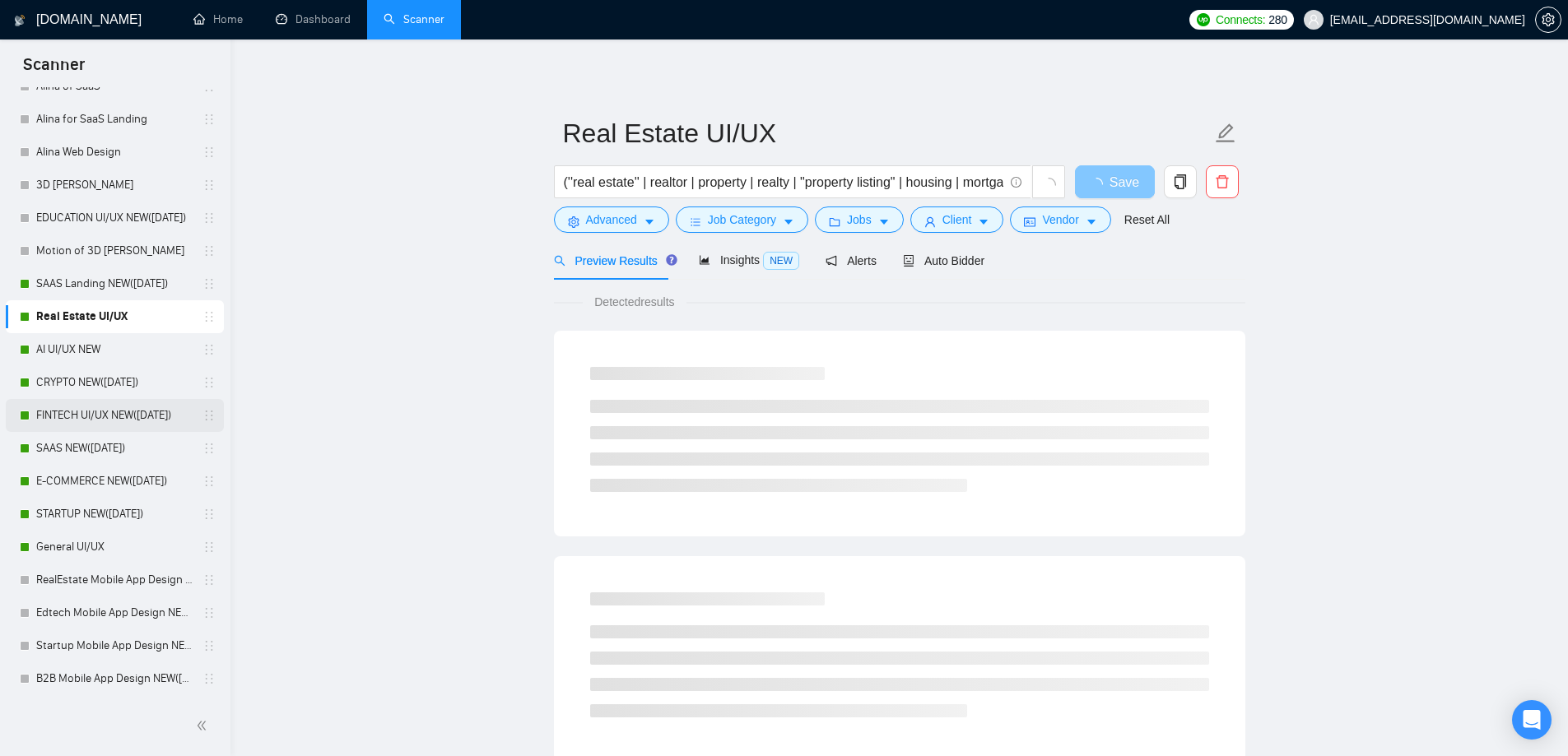
click at [70, 424] on link "FINTECH UI/UX NEW([DATE])" at bounding box center [114, 415] width 156 height 33
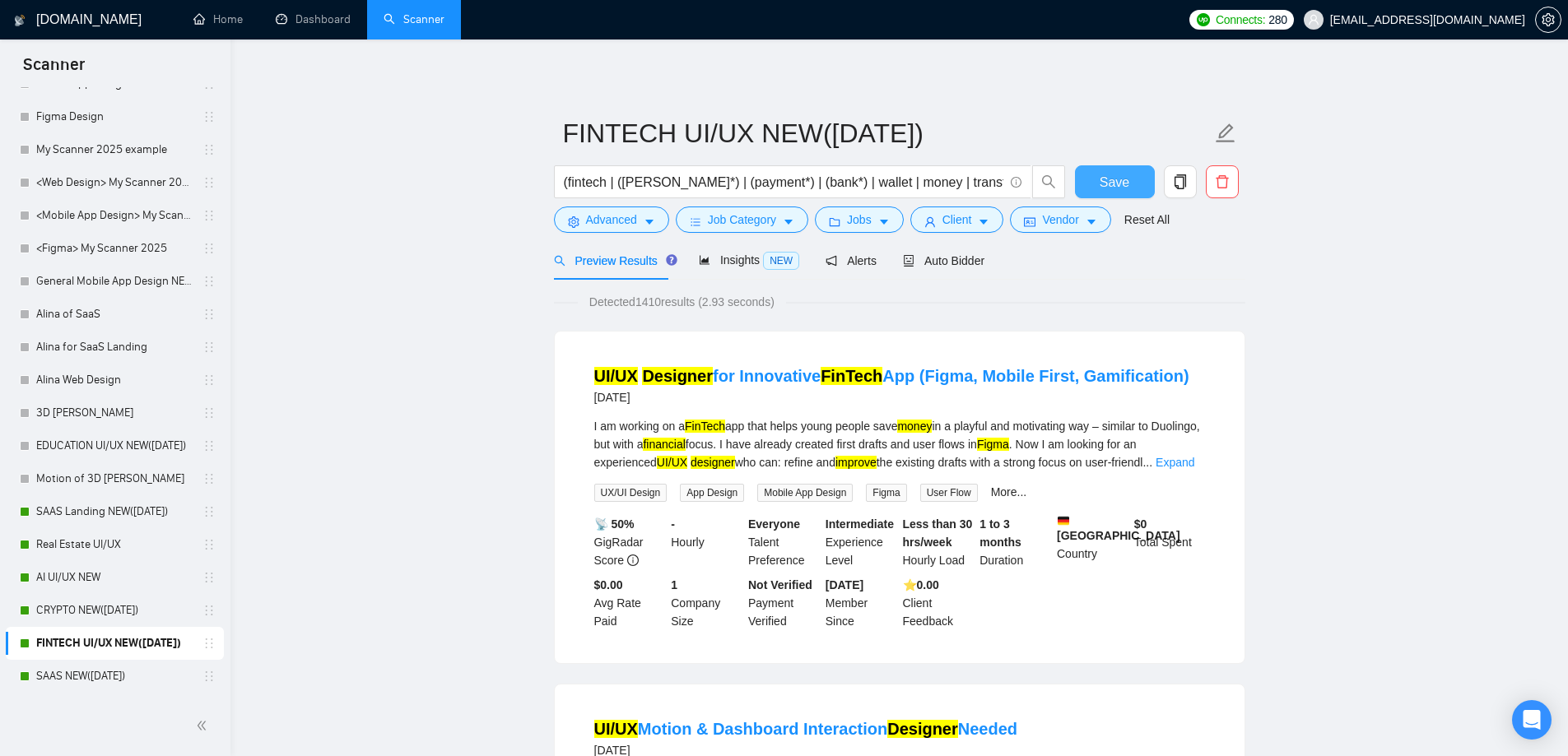
scroll to position [329, 0]
